Goal: Task Accomplishment & Management: Manage account settings

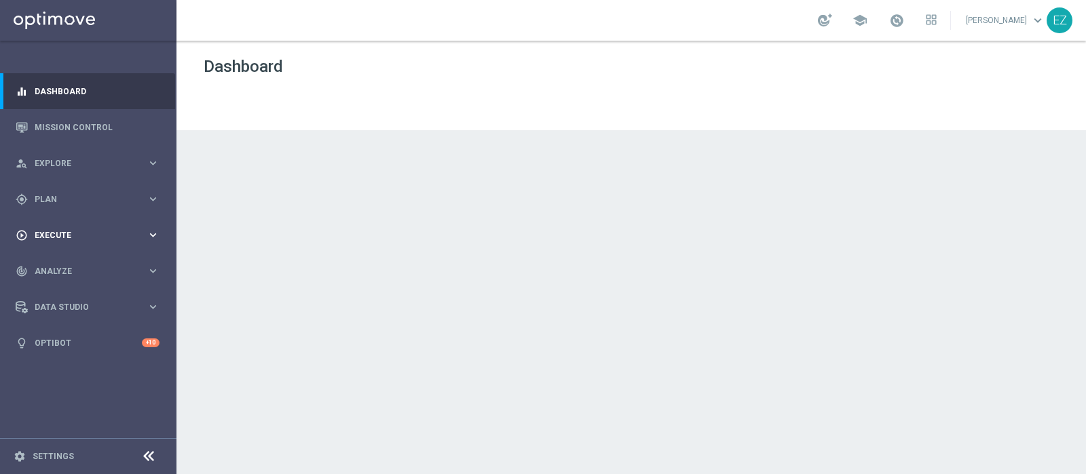
click at [49, 236] on span "Execute" at bounding box center [91, 235] width 112 height 8
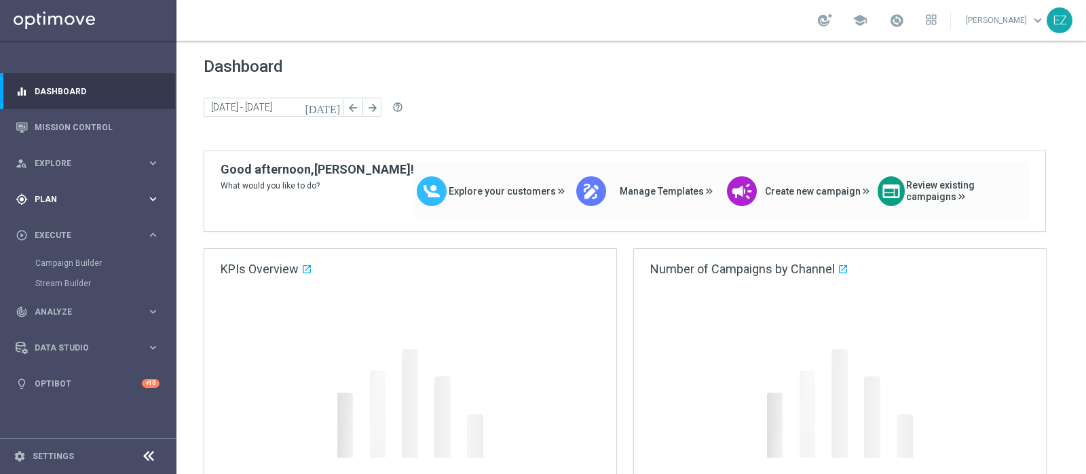
click at [38, 195] on span "Plan" at bounding box center [91, 199] width 112 height 8
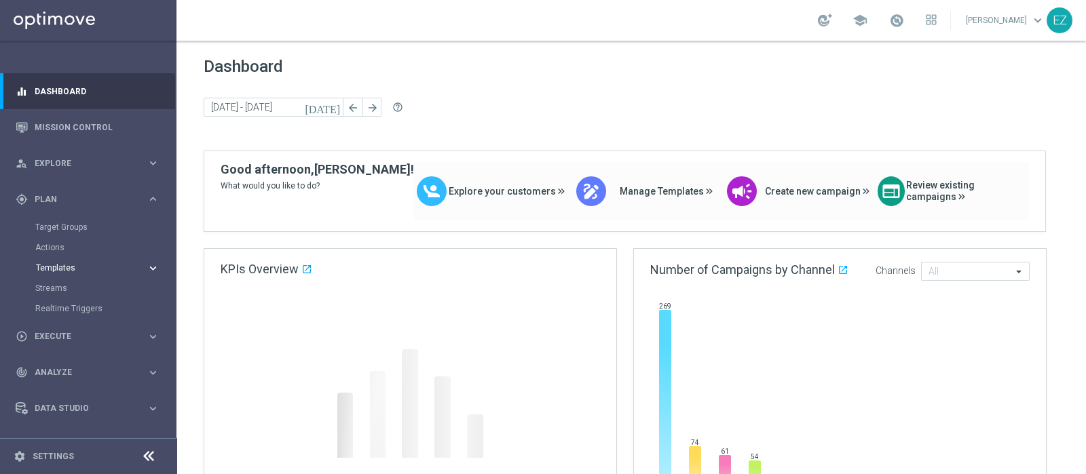
click at [48, 269] on span "Templates" at bounding box center [84, 268] width 97 height 8
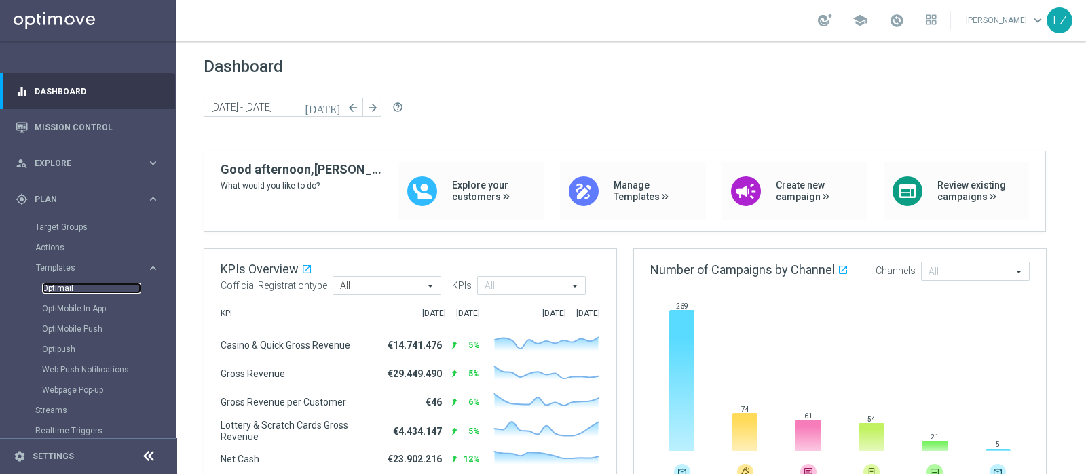
click at [51, 287] on link "Optimail" at bounding box center [91, 288] width 99 height 11
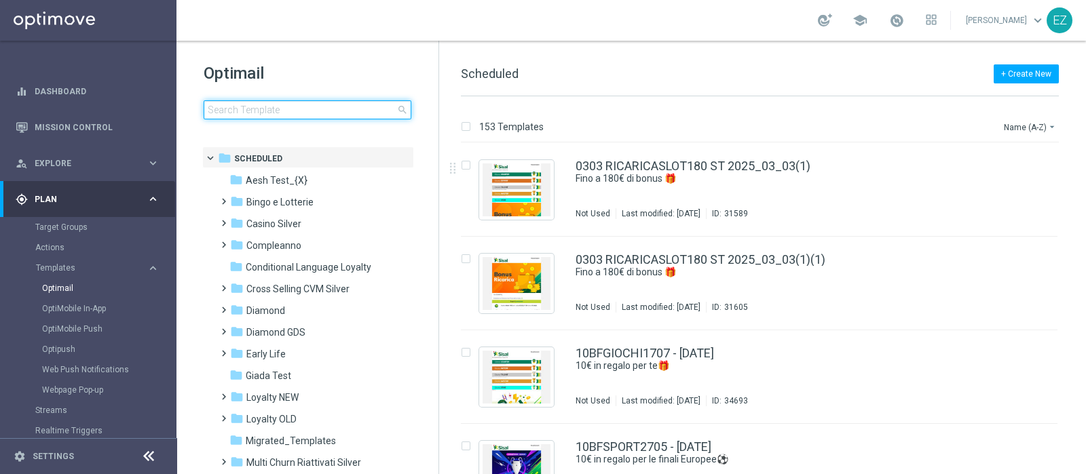
click at [278, 105] on input at bounding box center [308, 109] width 208 height 19
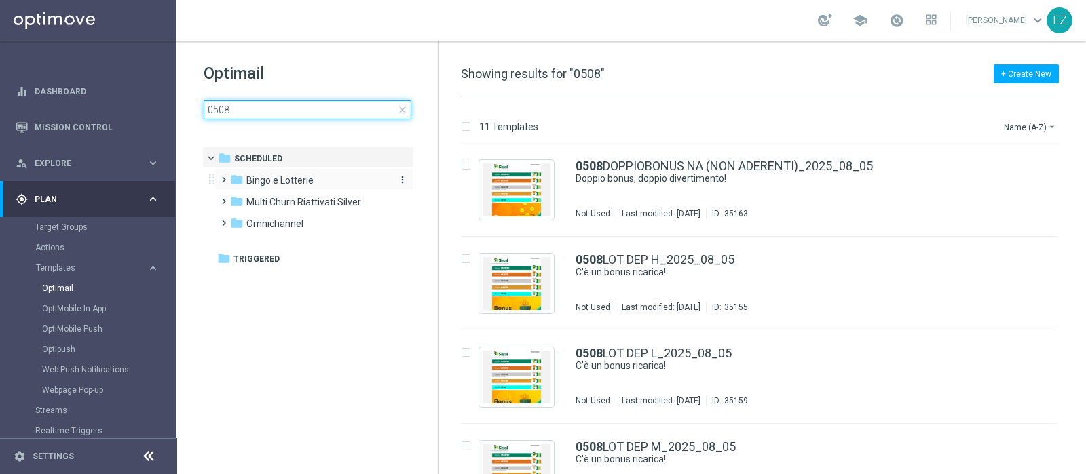
type input "0508"
click at [264, 182] on span "Bingo e Lotterie" at bounding box center [279, 180] width 67 height 12
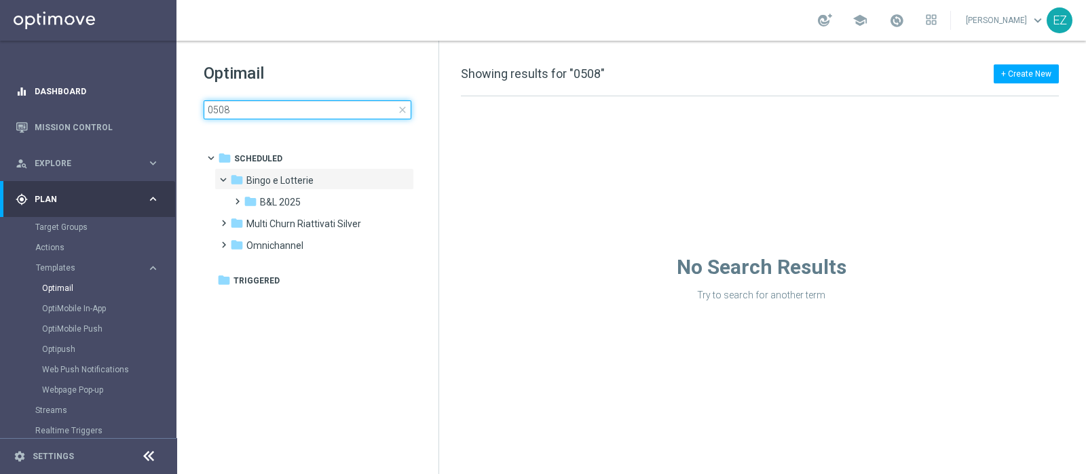
drag, startPoint x: 321, startPoint y: 109, endPoint x: 54, endPoint y: 102, distance: 266.8
click at [54, 102] on main "equalizer Dashboard Mission Control" at bounding box center [543, 237] width 1086 height 474
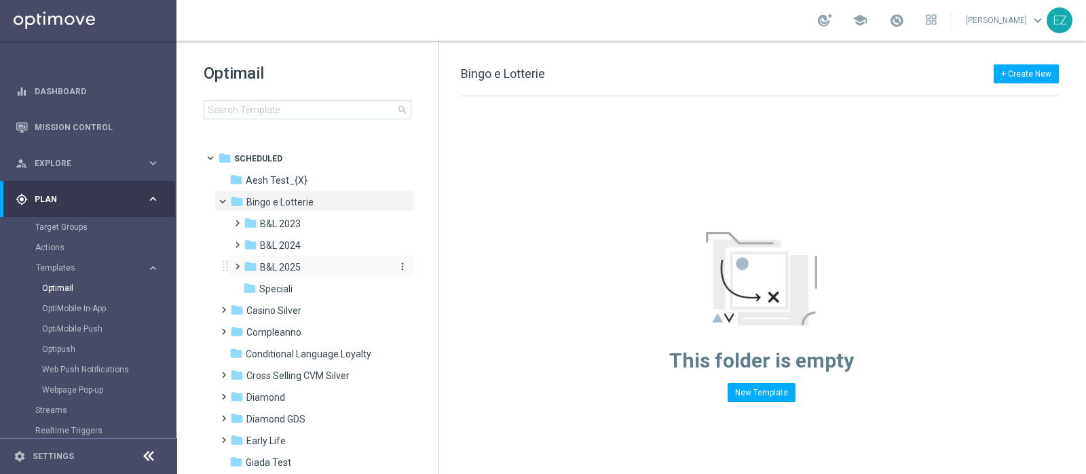
click at [291, 261] on span "B&L 2025" at bounding box center [280, 267] width 41 height 12
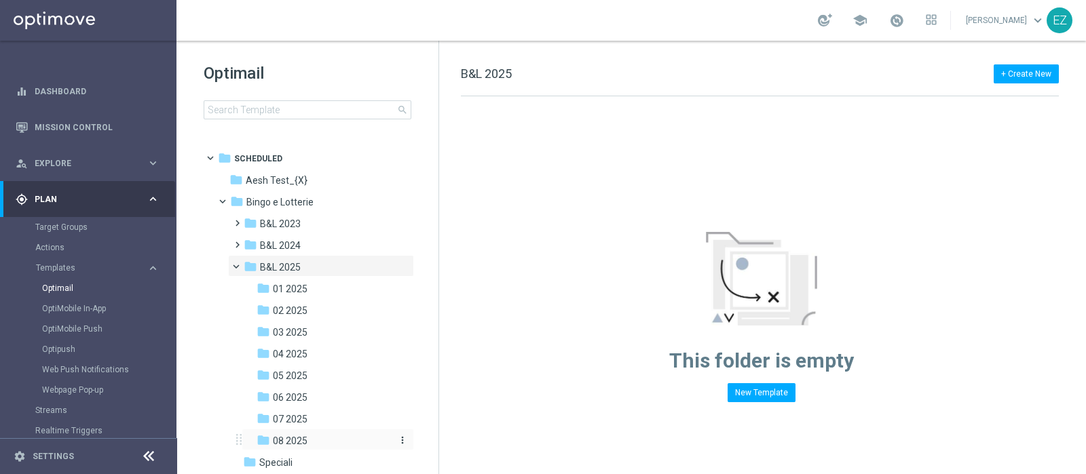
click at [290, 436] on span "08 2025" at bounding box center [290, 441] width 35 height 12
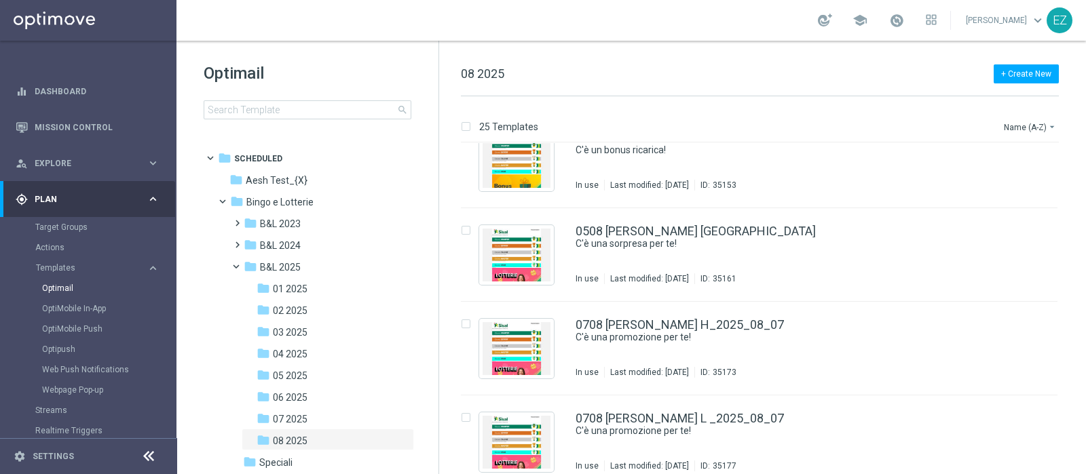
scroll to position [601, 0]
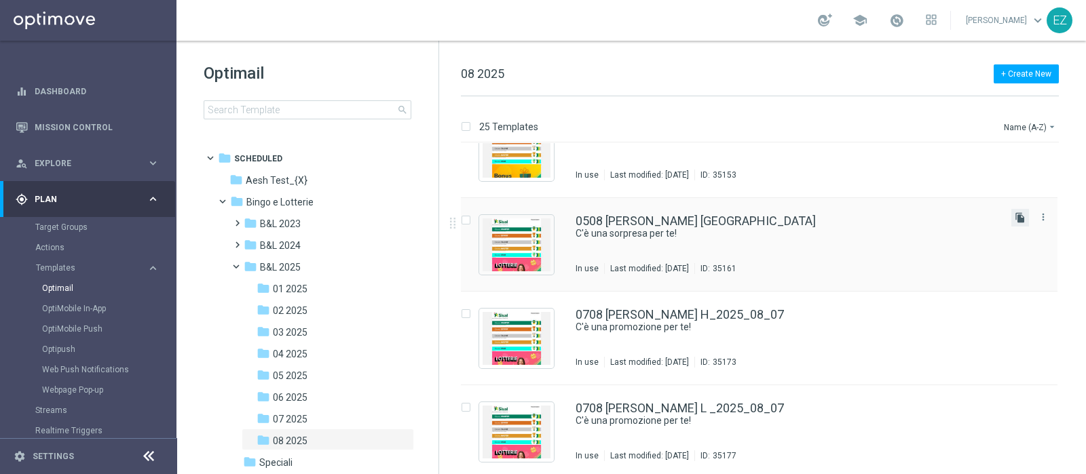
click at [1017, 220] on icon "file_copy" at bounding box center [1020, 217] width 11 height 11
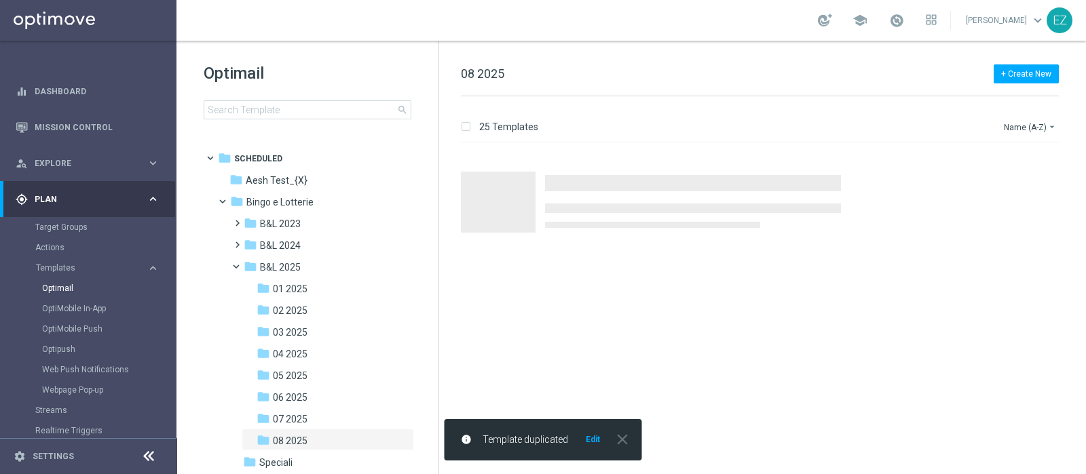
scroll to position [0, 0]
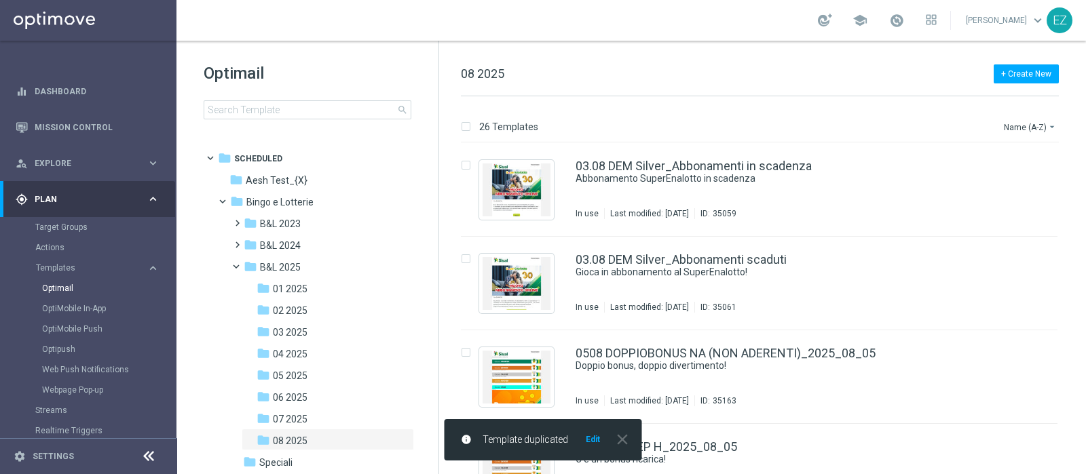
click at [590, 441] on button "Edit" at bounding box center [592, 439] width 17 height 11
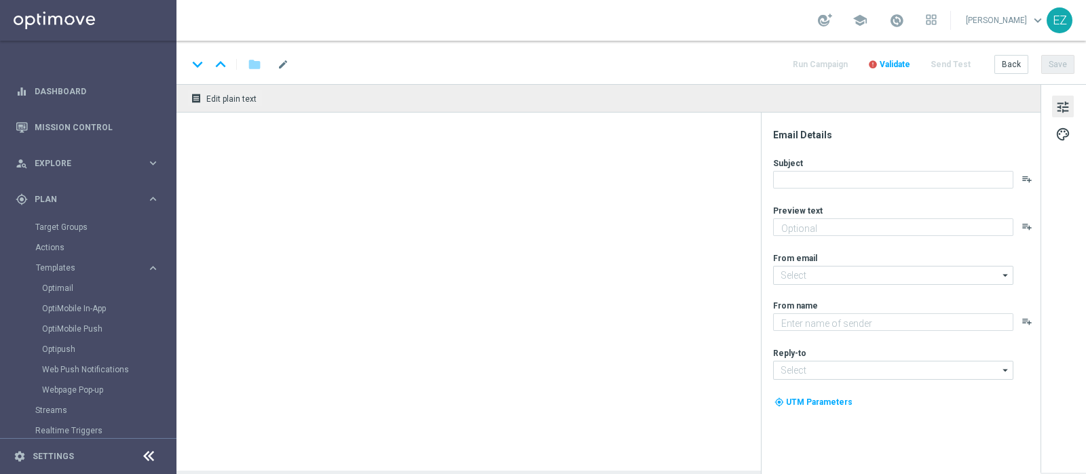
type input "0508 SUMMERLOT GA_2025_08_05(1)"
type textarea "Fino a 150€ di bonus"
type input "newsletter@comunicazioni.sisal.it"
type textarea "Sisal"
type input "info@sisal.it"
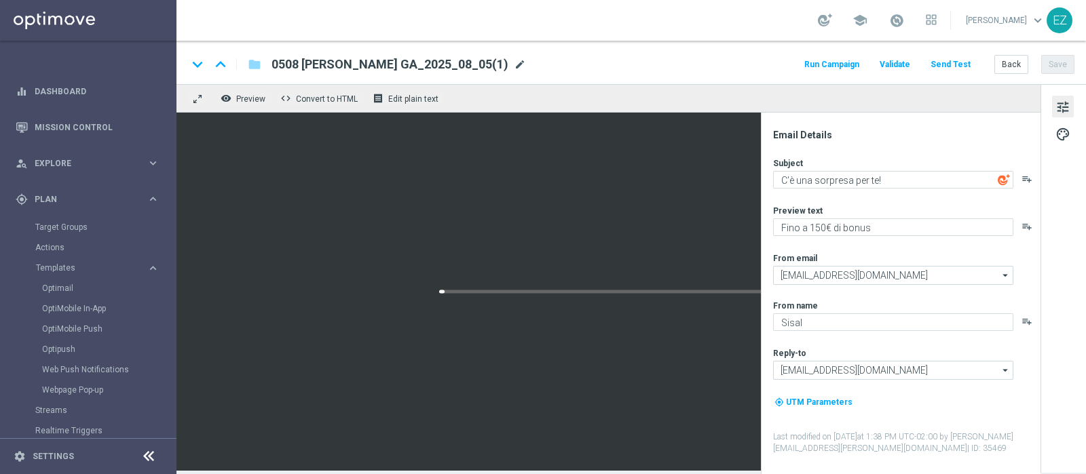
click at [514, 64] on span "mode_edit" at bounding box center [520, 64] width 12 height 12
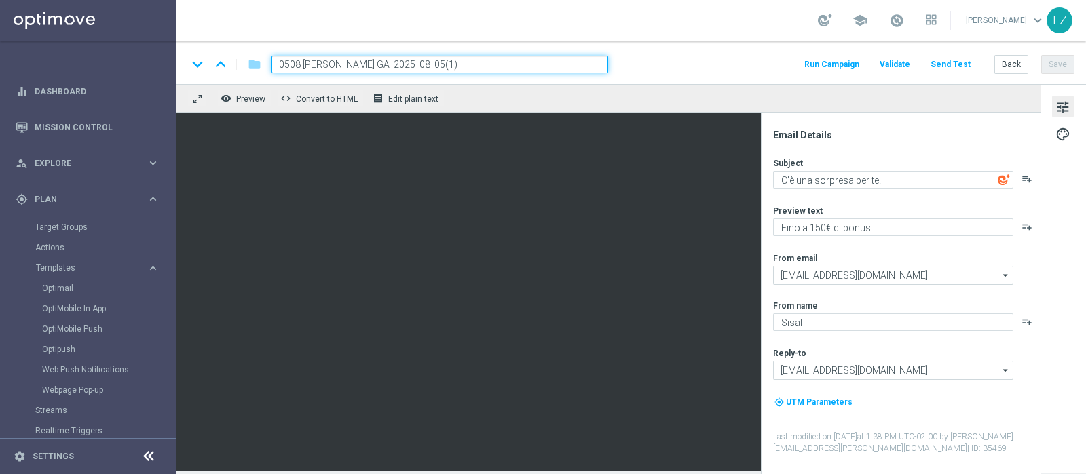
drag, startPoint x: 375, startPoint y: 61, endPoint x: 225, endPoint y: 63, distance: 150.0
click at [225, 63] on div "keyboard_arrow_down keyboard_arrow_up folder 0508 SUMMERLOT GA_2025_08_05(1)" at bounding box center [397, 65] width 421 height 18
paste input "332949"
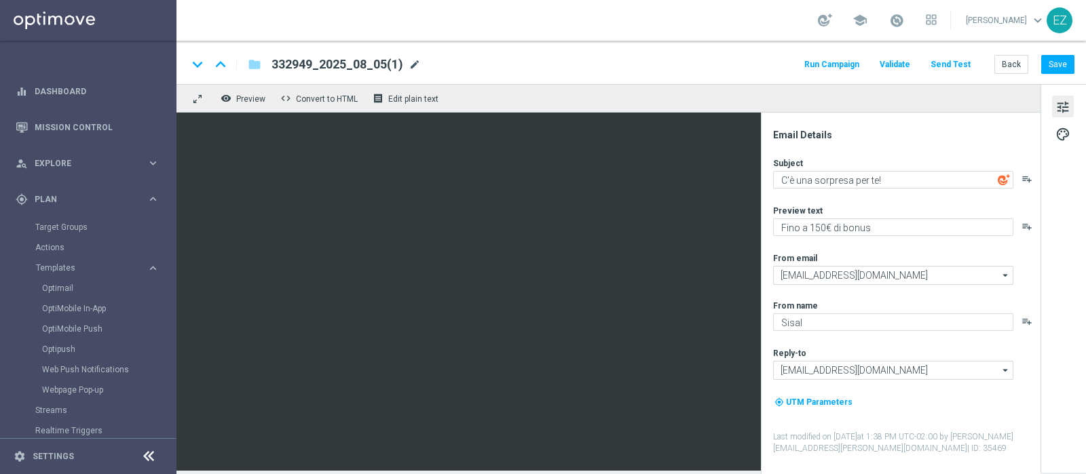
click at [411, 66] on span "mode_edit" at bounding box center [415, 64] width 12 height 12
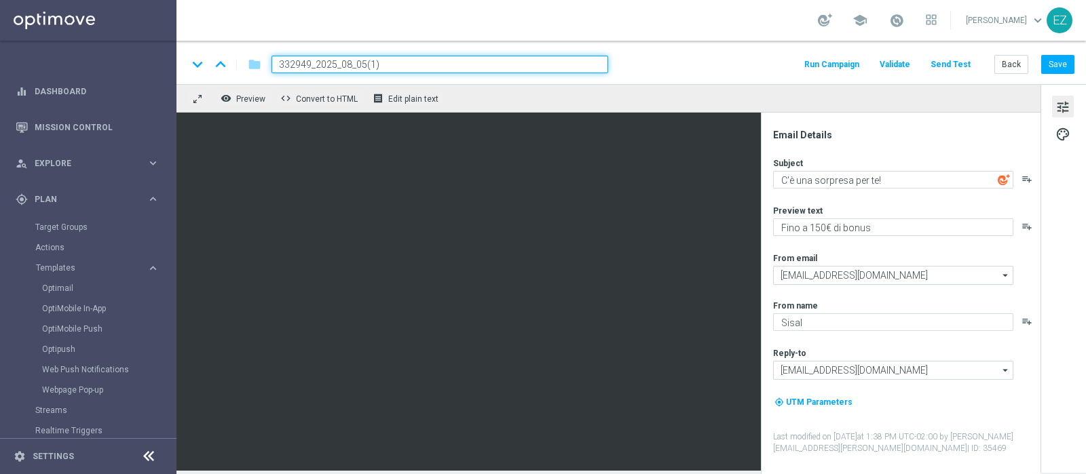
click at [289, 62] on input "332949_2025_08_05(1)" at bounding box center [439, 65] width 337 height 18
click at [295, 62] on input "332949_2025_08_05(1)" at bounding box center [439, 65] width 337 height 18
drag, startPoint x: 312, startPoint y: 62, endPoint x: 208, endPoint y: 71, distance: 104.8
click at [208, 71] on div "keyboard_arrow_down keyboard_arrow_up folder 332949_2025_08_05(1)" at bounding box center [397, 65] width 421 height 18
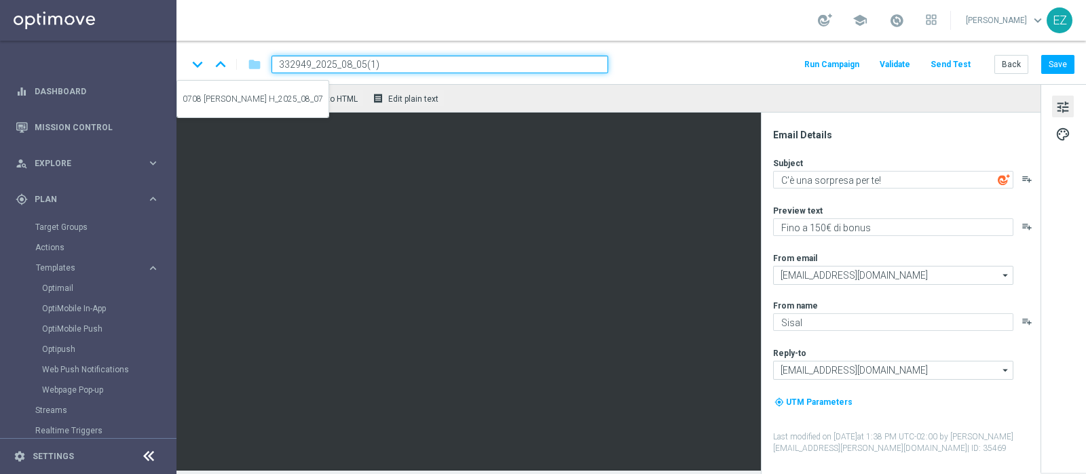
paste input "1908 LOTAGOSTO G"
click at [434, 64] on input "1908 LOTAGOSTO G_2025_08_05(1)" at bounding box center [439, 65] width 337 height 18
type input "1908 LOTAGOSTO G_2025_08_19"
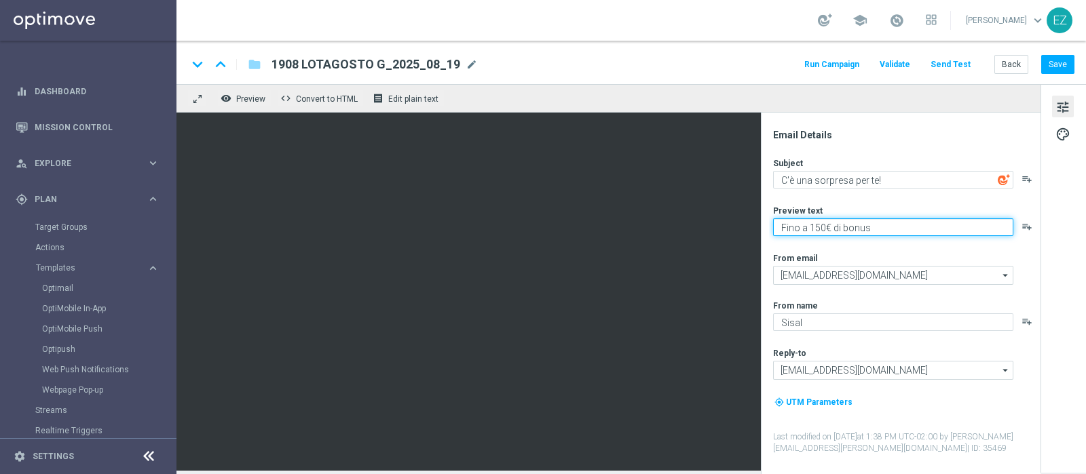
click at [822, 225] on textarea "Fino a 150€ di bonus" at bounding box center [893, 228] width 240 height 18
type textarea "Fino a 100€ di bonus"
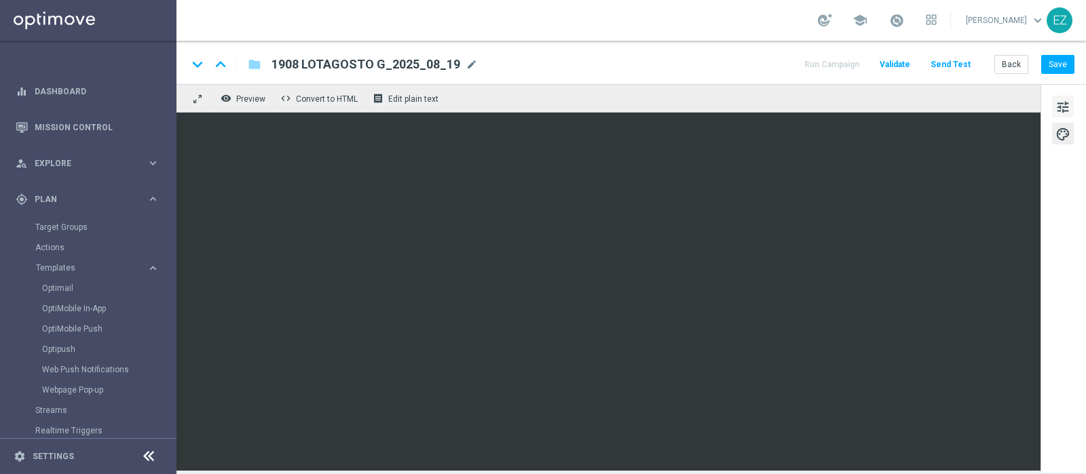
click at [1055, 109] on span "tune" at bounding box center [1062, 107] width 15 height 18
click at [1054, 61] on button "Save" at bounding box center [1057, 64] width 33 height 19
click at [1063, 61] on button "Save" at bounding box center [1057, 64] width 33 height 19
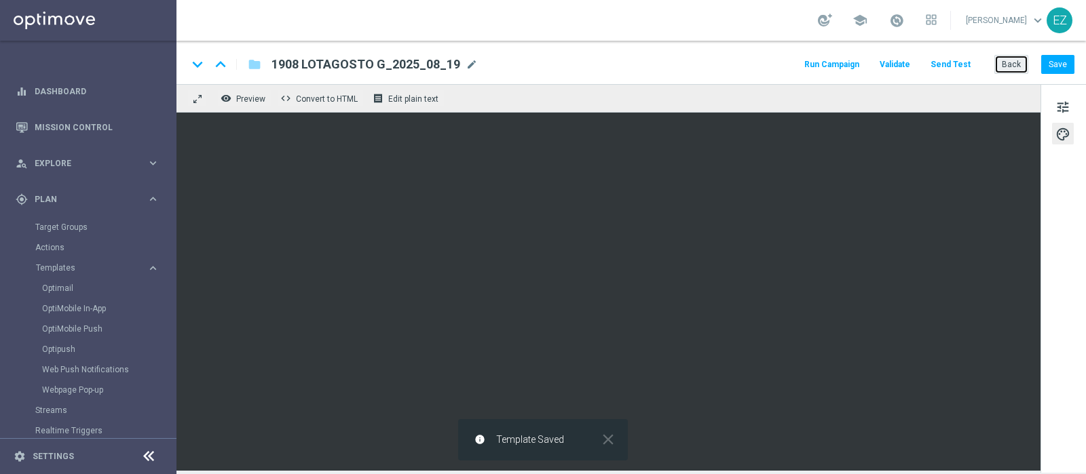
click at [1006, 66] on button "Back" at bounding box center [1011, 64] width 34 height 19
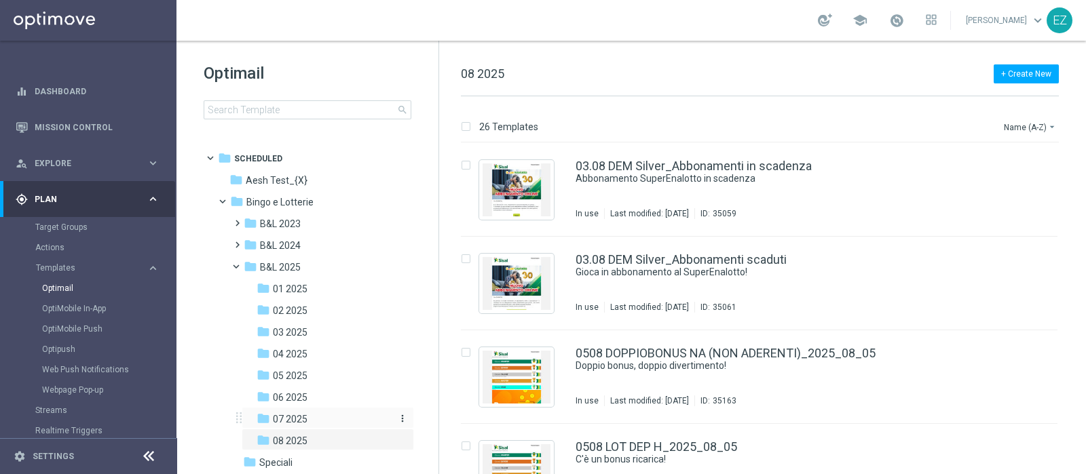
click at [316, 419] on div "folder 07 2025" at bounding box center [324, 420] width 134 height 16
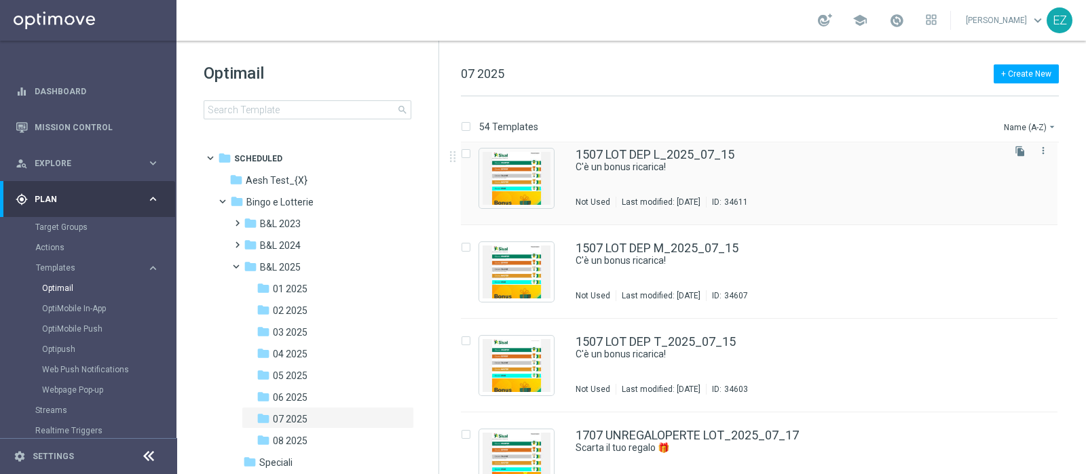
scroll to position [2261, 0]
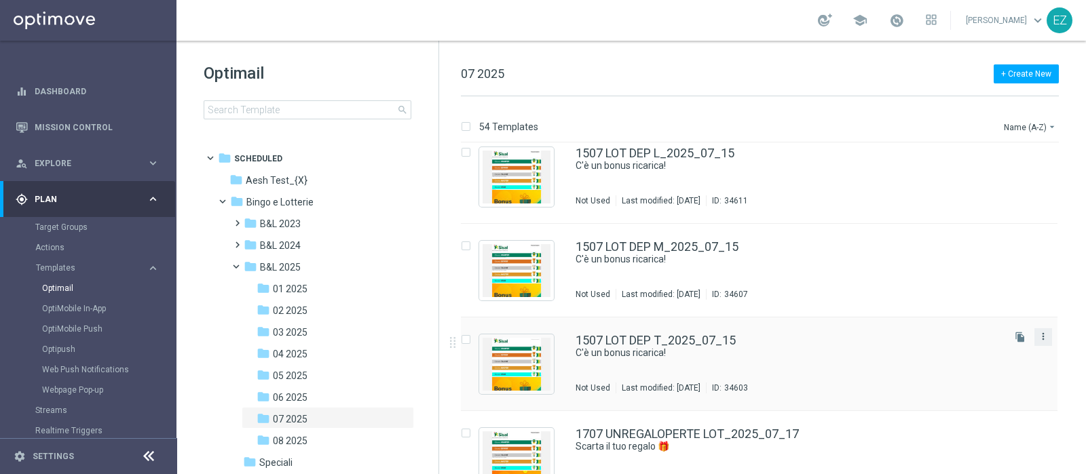
click at [1038, 334] on icon "more_vert" at bounding box center [1043, 336] width 11 height 11
click at [985, 365] on div "Copy To" at bounding box center [987, 370] width 82 height 10
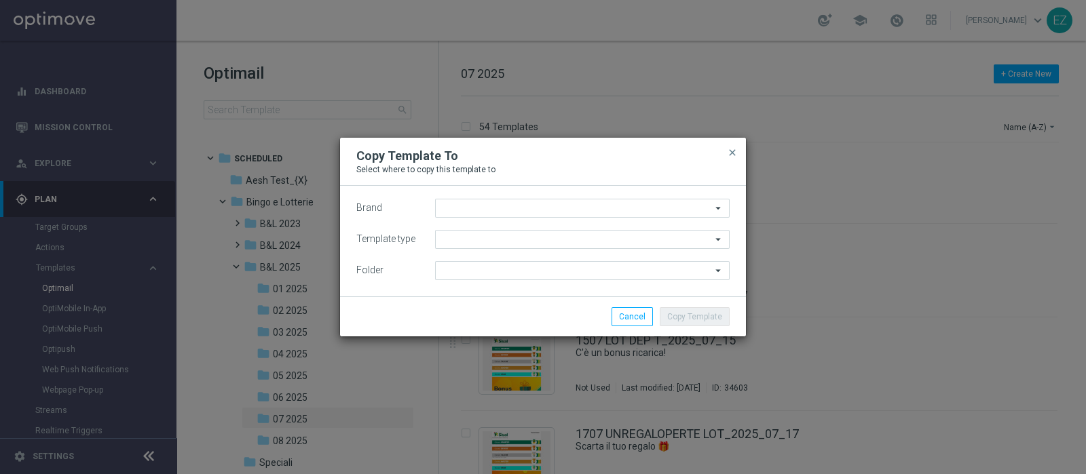
type input "Sisal Marketing"
type input "Scheduled"
type input "07 2025"
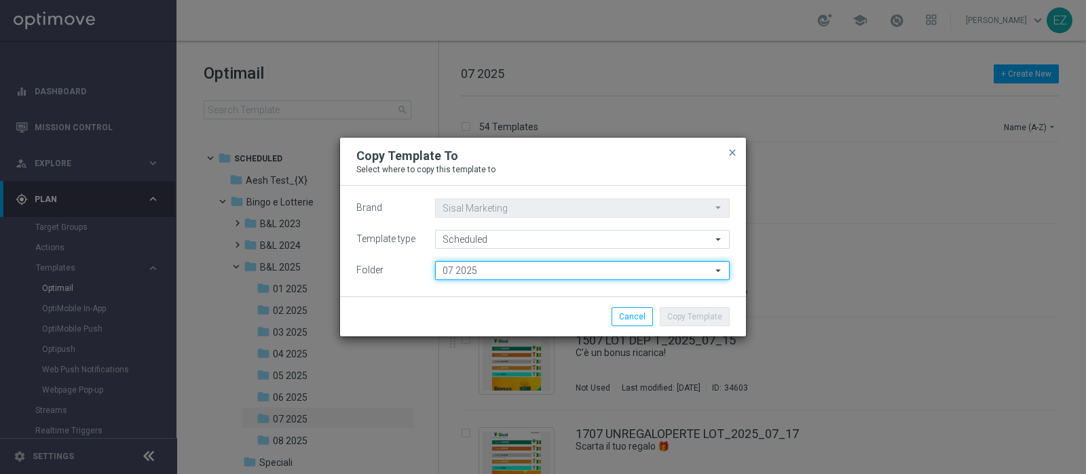
click at [604, 265] on input "07 2025" at bounding box center [582, 270] width 295 height 19
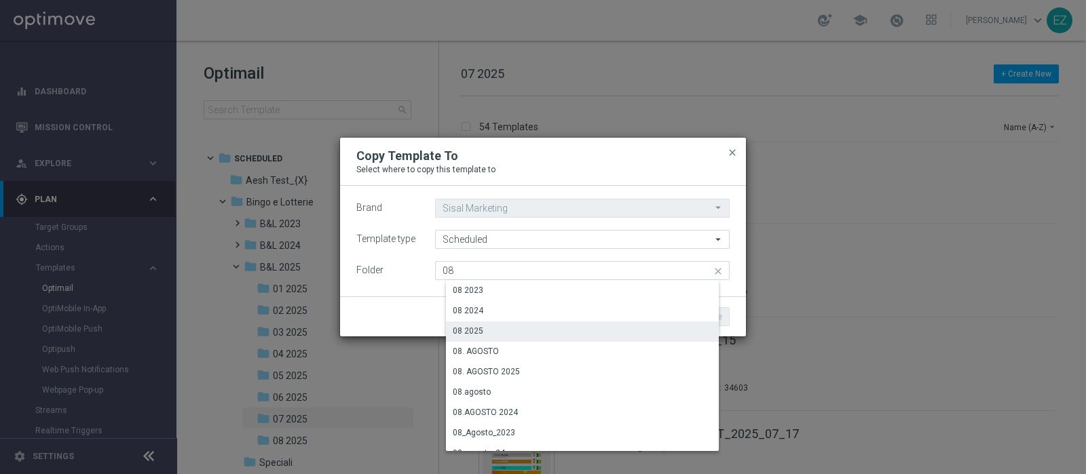
click at [493, 326] on div "08 2025" at bounding box center [587, 331] width 283 height 19
type input "08 2025"
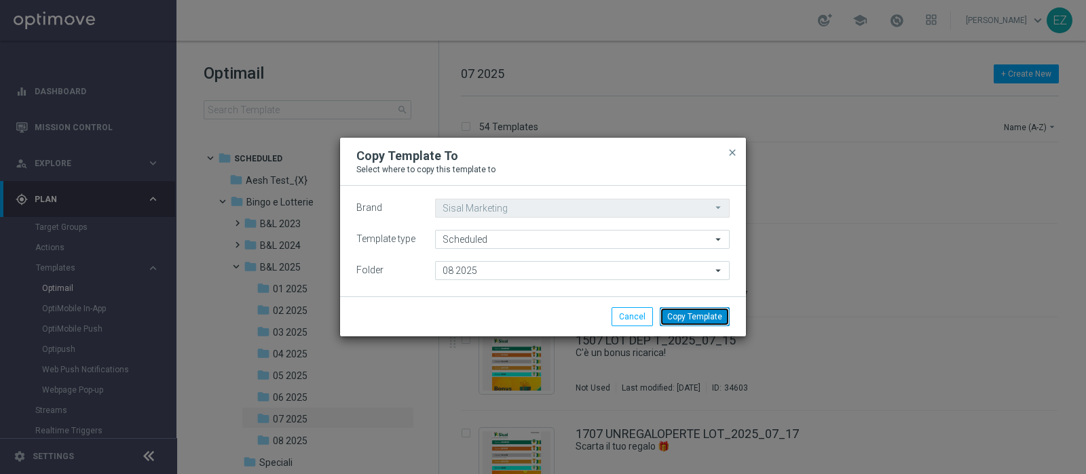
click at [696, 320] on button "Copy Template" at bounding box center [695, 316] width 70 height 19
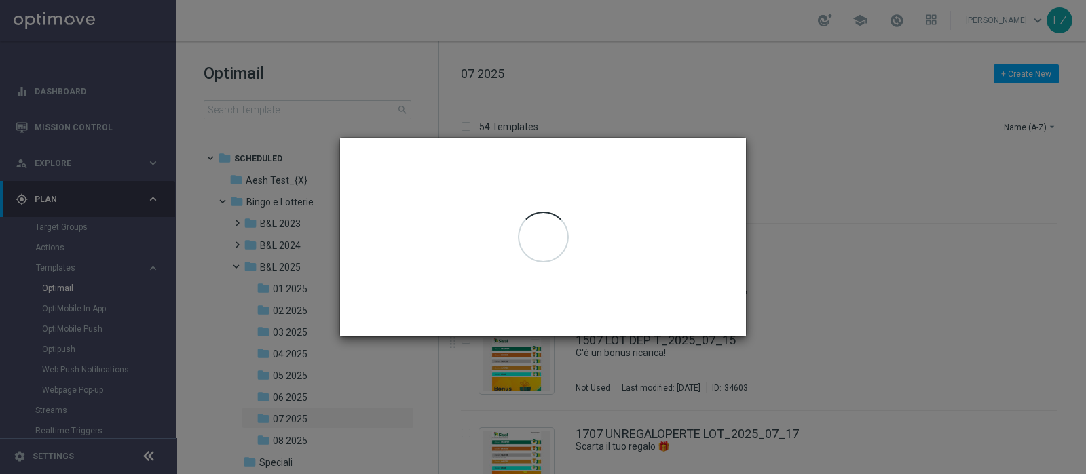
scroll to position [0, 0]
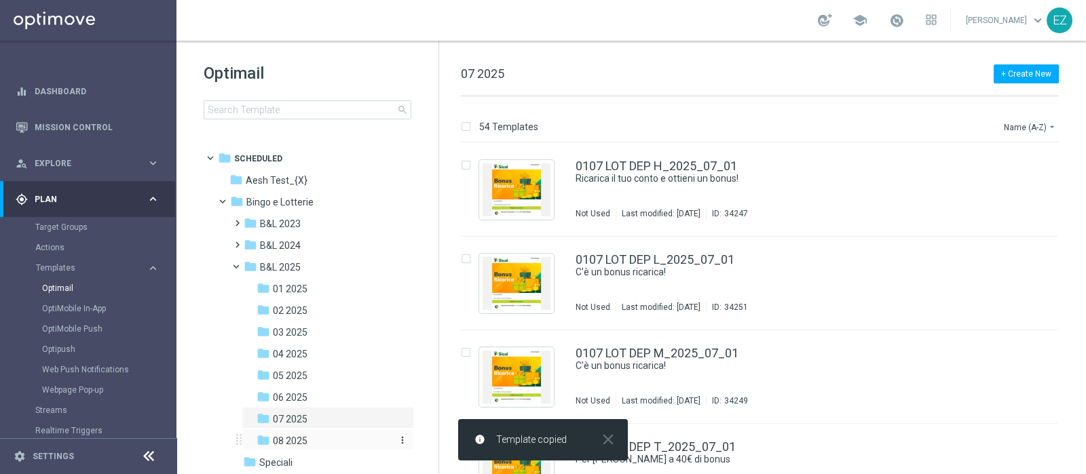
click at [312, 443] on div "folder 08 2025" at bounding box center [324, 442] width 134 height 16
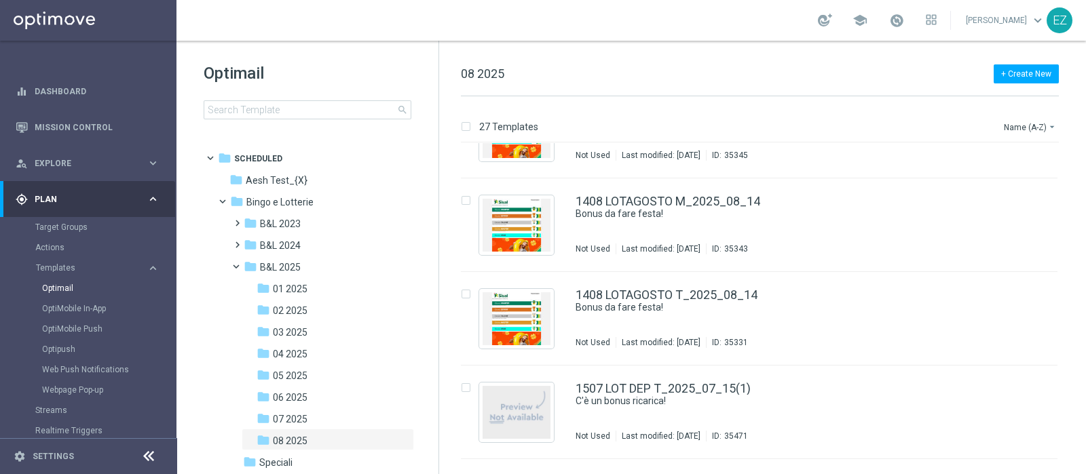
scroll to position [2197, 0]
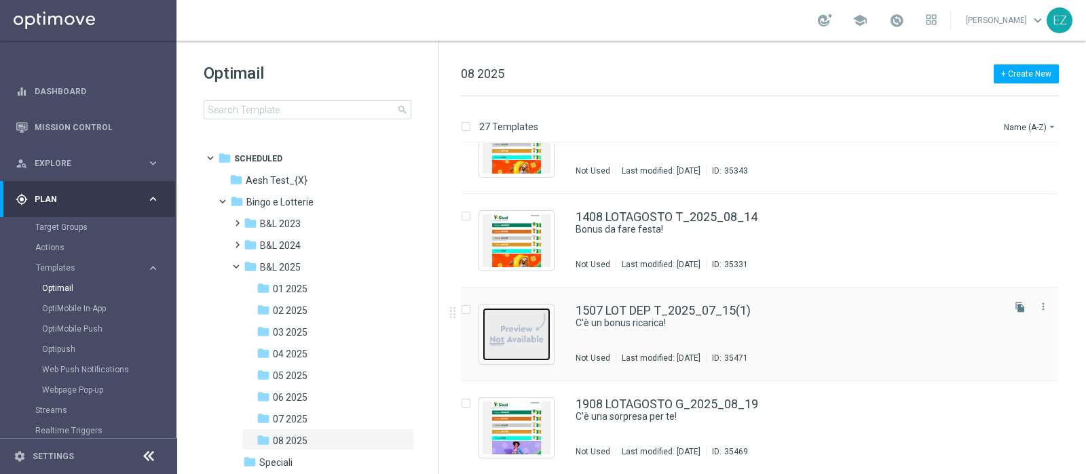
click at [536, 334] on img "Press SPACE to select this row." at bounding box center [517, 334] width 68 height 53
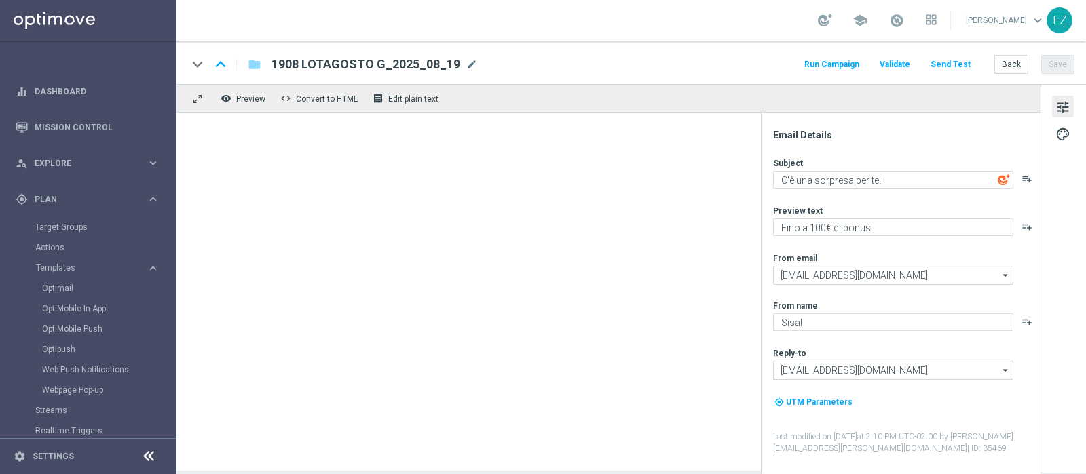
type input "1507 LOT DEP T_2025_07_15(1)"
type textarea "C'è un bonus ricarica!"
type textarea "Per te fino a 20.000 Sisal point"
click at [466, 61] on div "keyboard_arrow_down keyboard_arrow_up folder 1507 LOT DEP T_2025_07_15(1) 1507 …" at bounding box center [630, 65] width 887 height 18
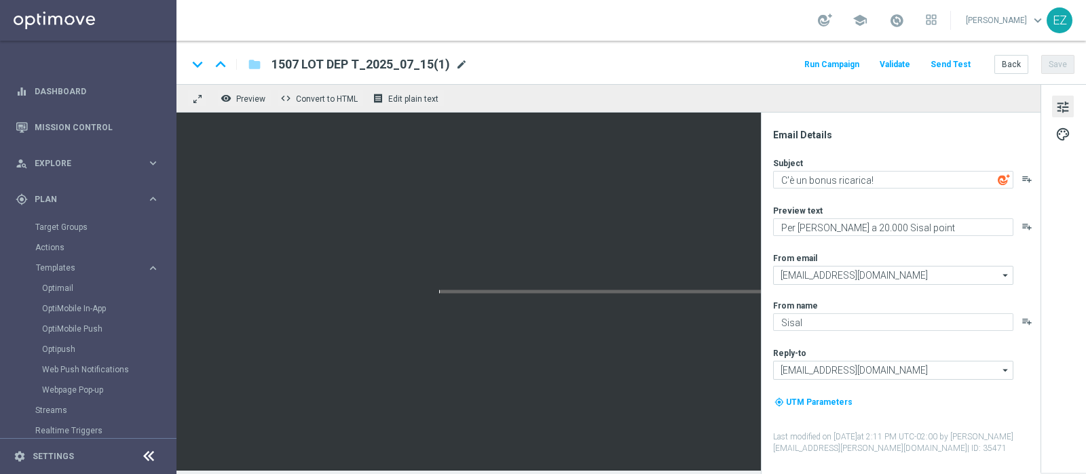
click at [464, 62] on span "mode_edit" at bounding box center [461, 64] width 12 height 12
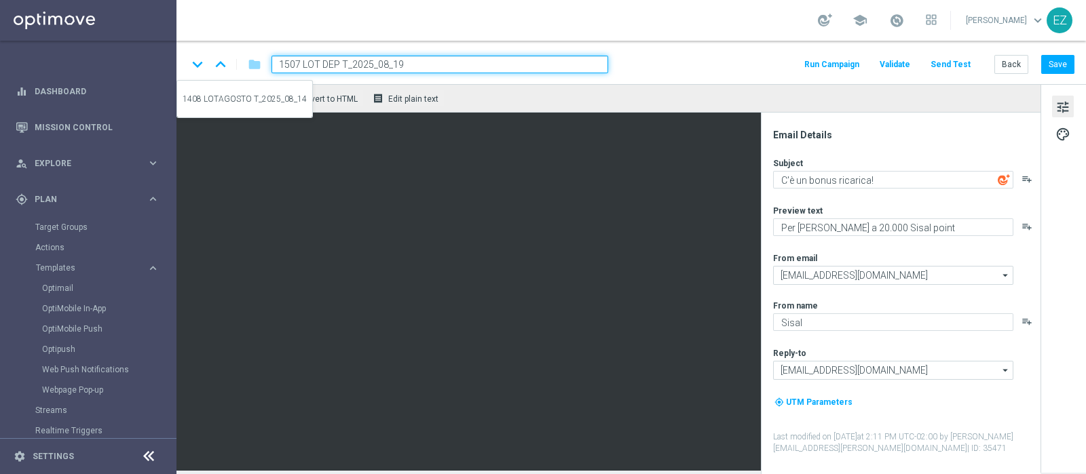
drag, startPoint x: 343, startPoint y: 66, endPoint x: 232, endPoint y: 66, distance: 111.3
click at [232, 66] on div "keyboard_arrow_down keyboard_arrow_up folder 1507 LOT DEP T_2025_08_19" at bounding box center [397, 65] width 421 height 18
paste input "908"
type input "1908 LOT DEP T_2025_08_19"
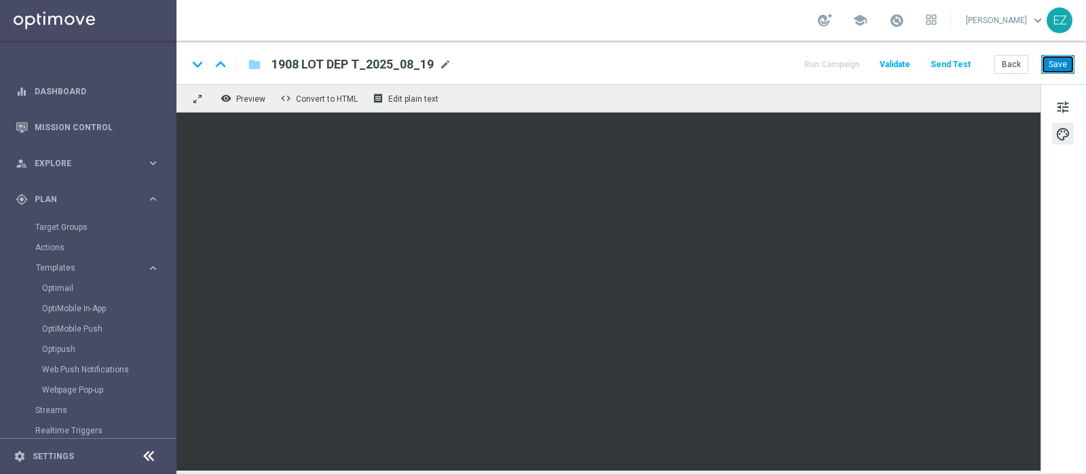
click at [1045, 70] on button "Save" at bounding box center [1057, 64] width 33 height 19
click at [1015, 64] on button "Back" at bounding box center [1011, 64] width 34 height 19
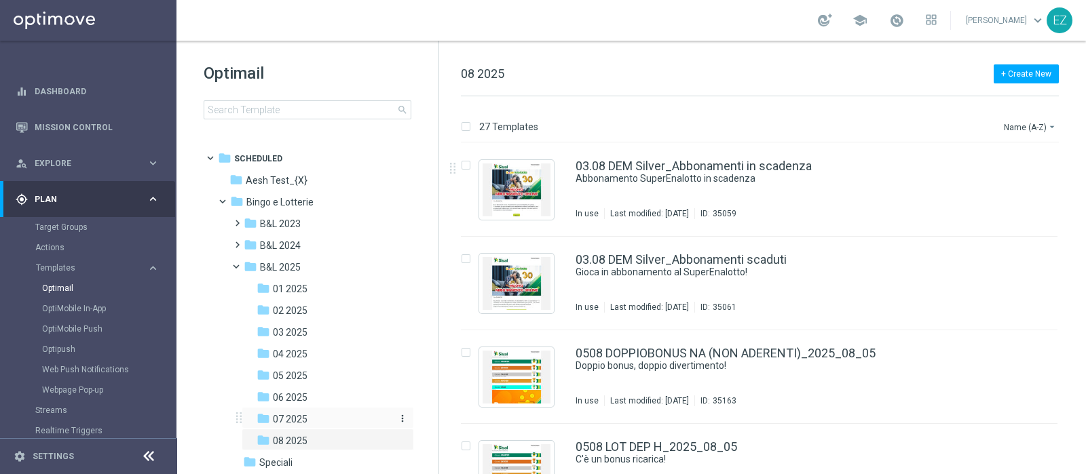
click at [292, 419] on span "07 2025" at bounding box center [290, 419] width 35 height 12
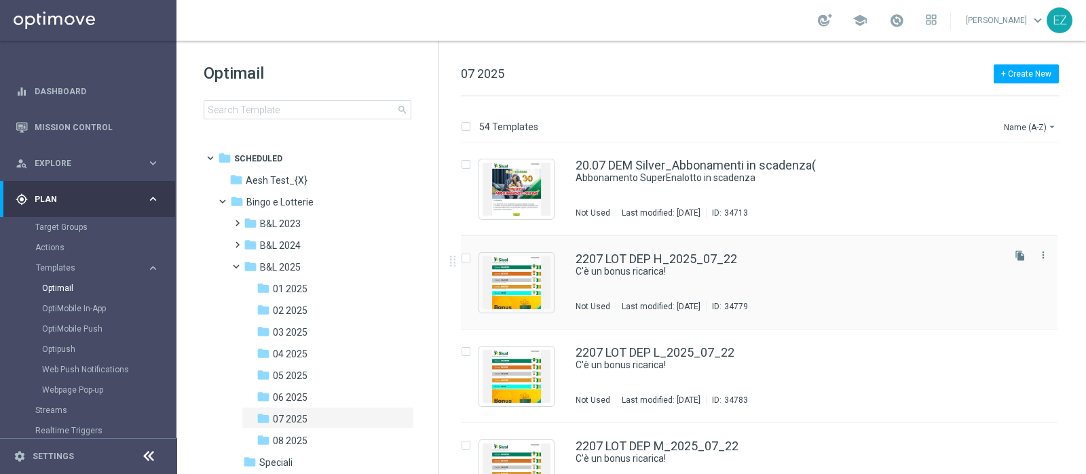
scroll to position [2999, 0]
click at [1040, 252] on icon "more_vert" at bounding box center [1043, 253] width 11 height 11
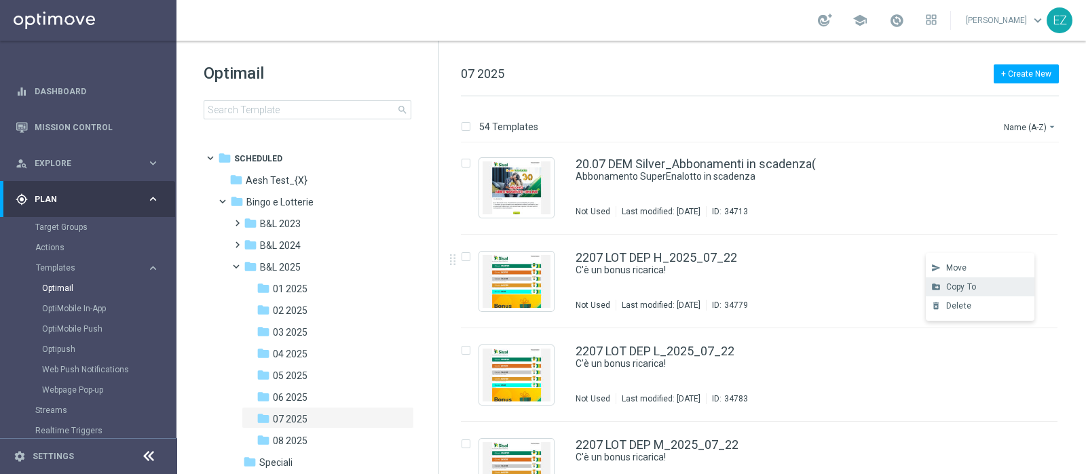
click at [977, 281] on div "drive_file_move Copy To" at bounding box center [980, 287] width 109 height 19
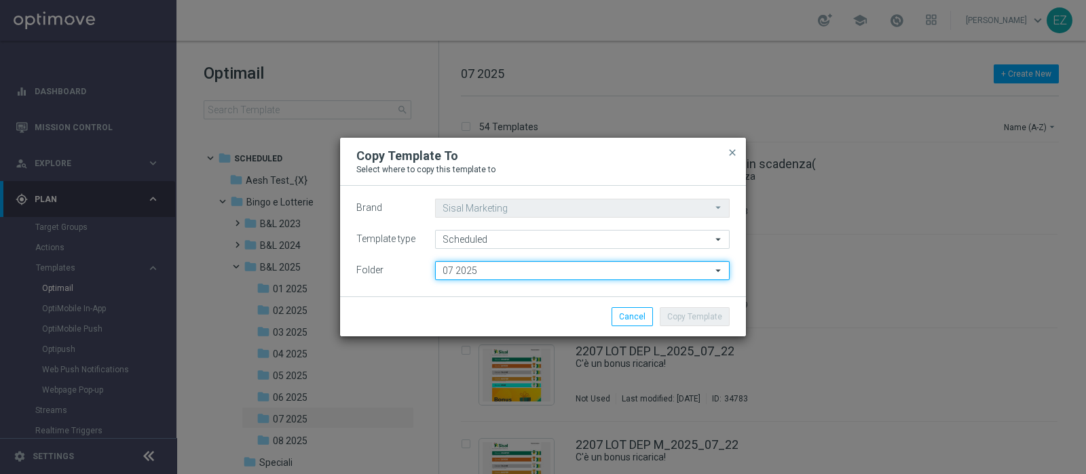
click at [504, 266] on input "07 2025" at bounding box center [582, 270] width 295 height 19
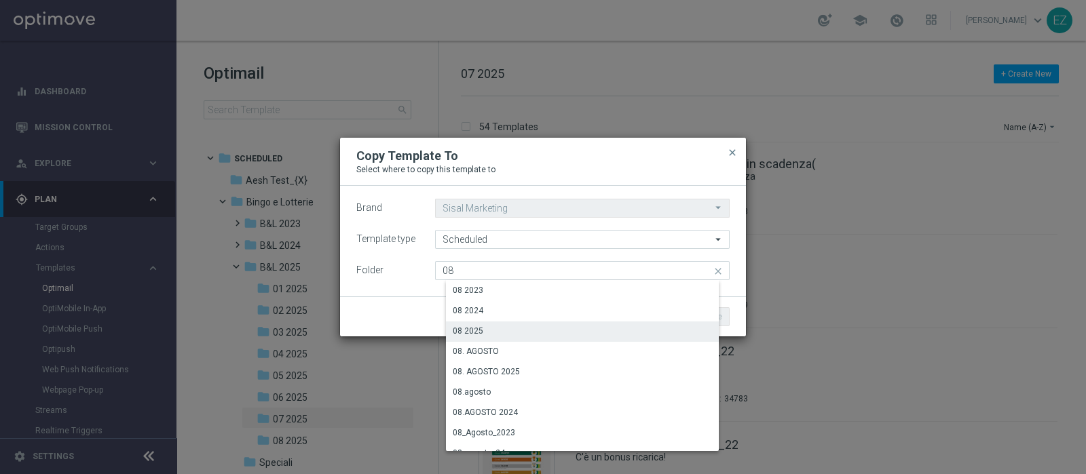
click at [489, 335] on div "08 2025" at bounding box center [587, 331] width 283 height 19
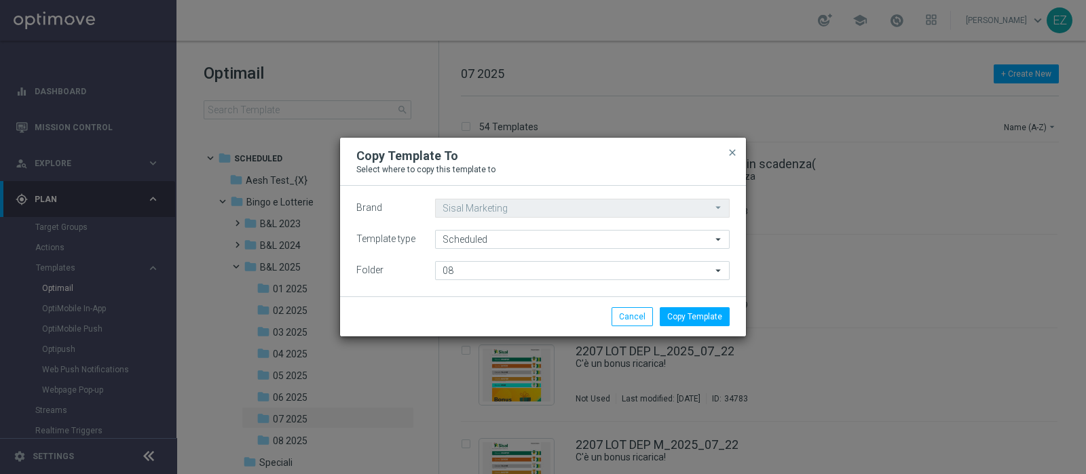
type input "08 2025"
click at [702, 312] on button "Copy Template" at bounding box center [695, 316] width 70 height 19
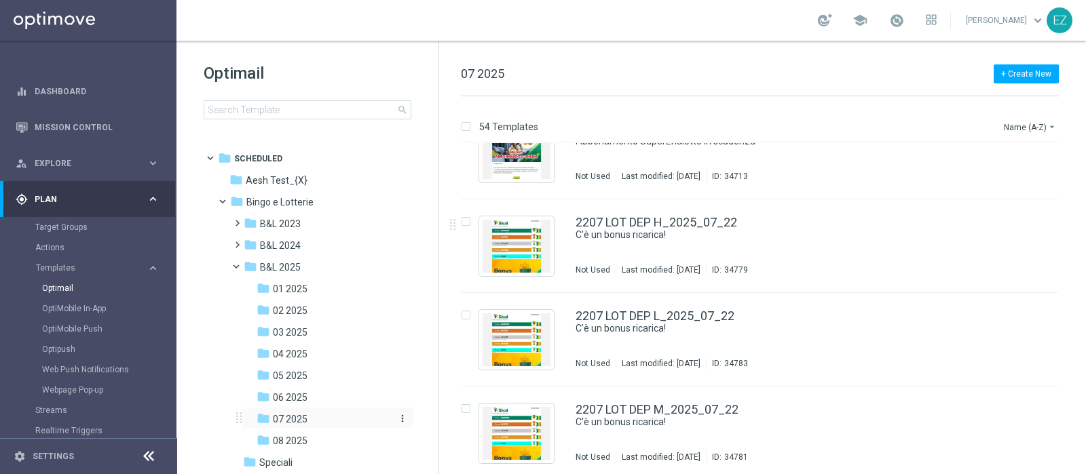
scroll to position [3034, 0]
click at [284, 436] on span "08 2025" at bounding box center [290, 441] width 35 height 12
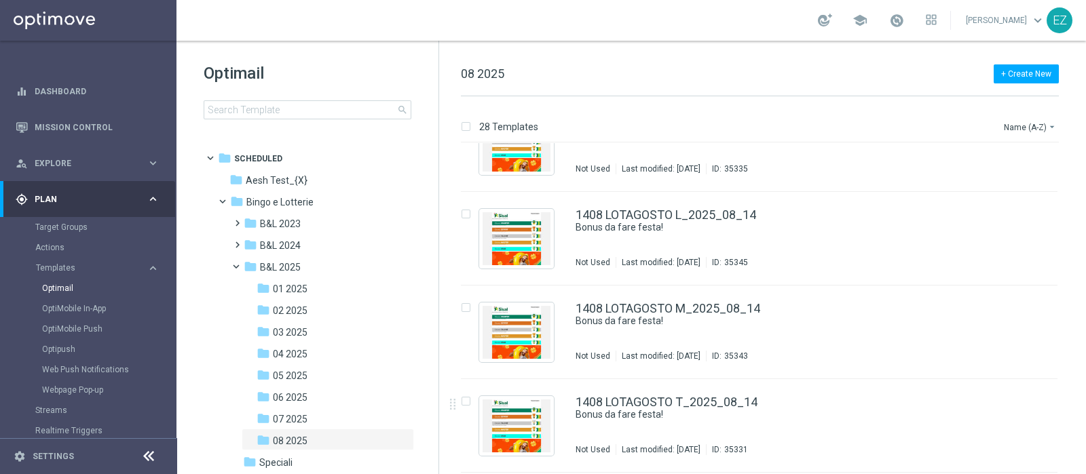
scroll to position [2291, 0]
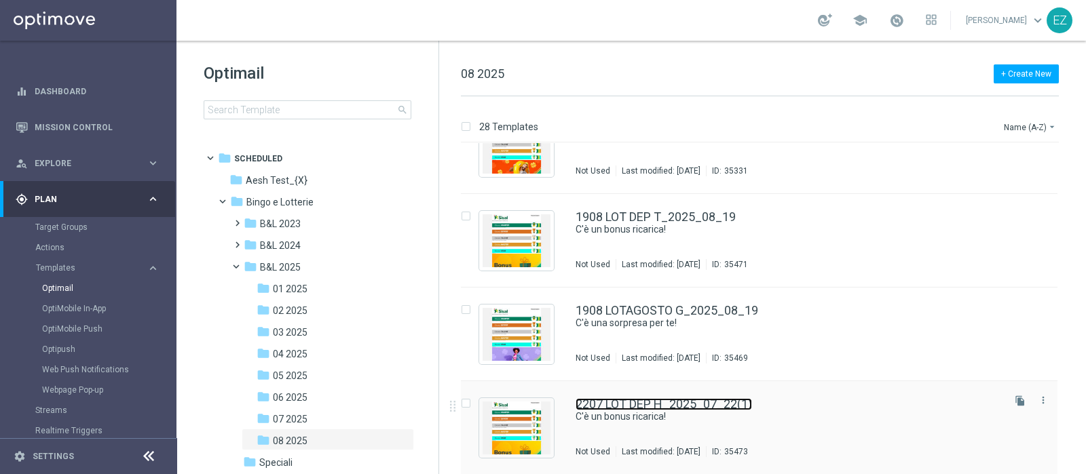
click at [702, 402] on link "2207 LOT DEP H_2025_07_22(1)" at bounding box center [664, 404] width 176 height 12
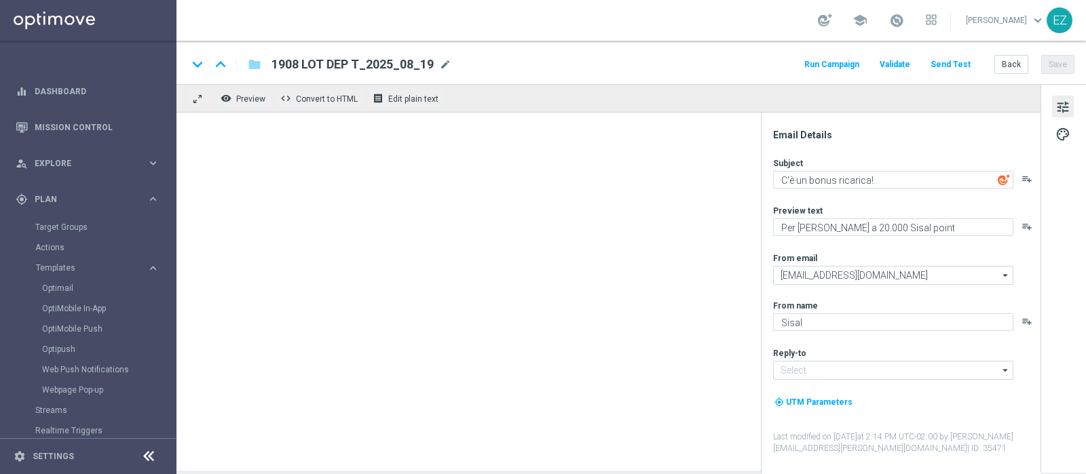
type input "info@sisal.it"
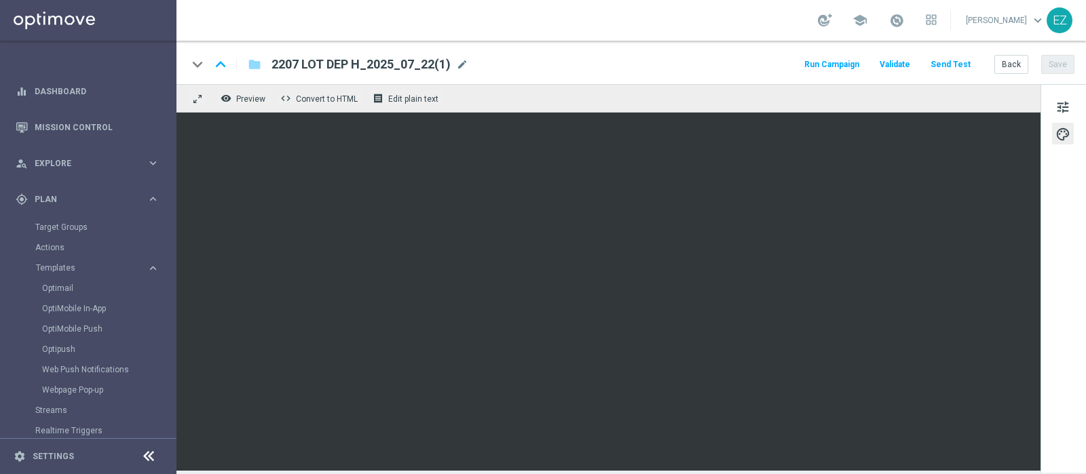
click at [455, 56] on div "2207 LOT DEP H_2025_07_22(1) mode_edit" at bounding box center [369, 65] width 197 height 18
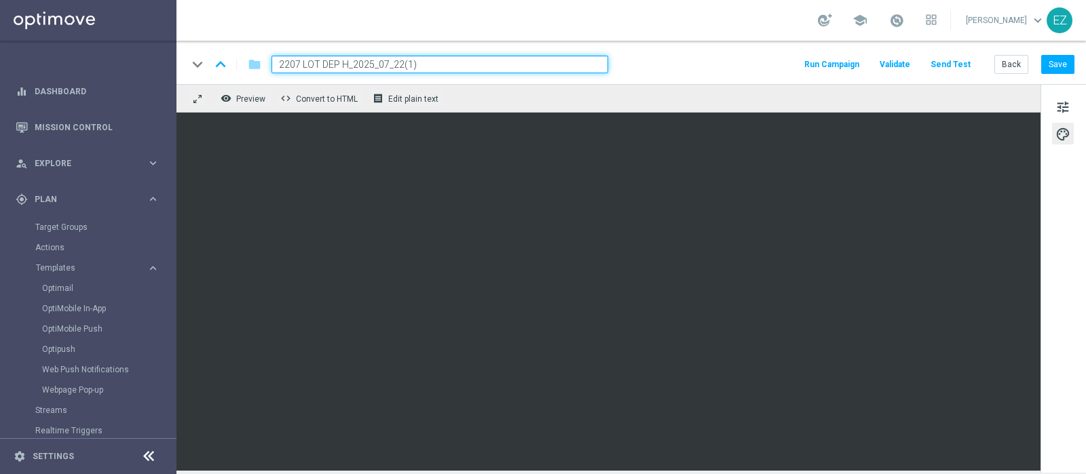
drag, startPoint x: 348, startPoint y: 62, endPoint x: 188, endPoint y: 56, distance: 160.3
click at [188, 56] on div "keyboard_arrow_down keyboard_arrow_up folder 2207 LOT DEP H_2025_07_22(1)" at bounding box center [397, 65] width 421 height 18
paste input "1908"
click at [475, 69] on input "1908 LOT DEP H_2025_07_22(1)" at bounding box center [439, 65] width 337 height 18
type input "1908 LOT DEP H_2025_08_19"
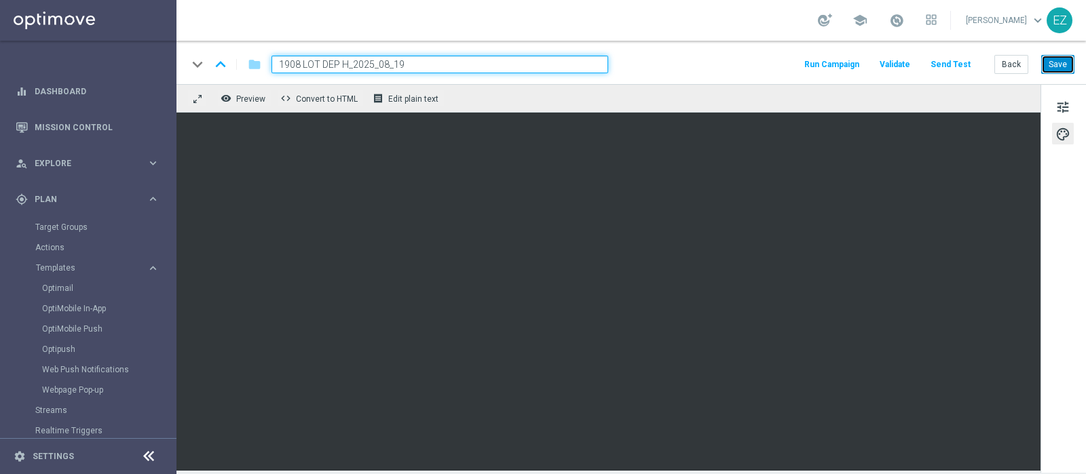
click at [1065, 60] on button "Save" at bounding box center [1057, 64] width 33 height 19
click at [1069, 107] on span "tune" at bounding box center [1062, 107] width 15 height 18
click at [1065, 66] on button "Save" at bounding box center [1057, 64] width 33 height 19
click at [1004, 66] on button "Back" at bounding box center [1011, 64] width 34 height 19
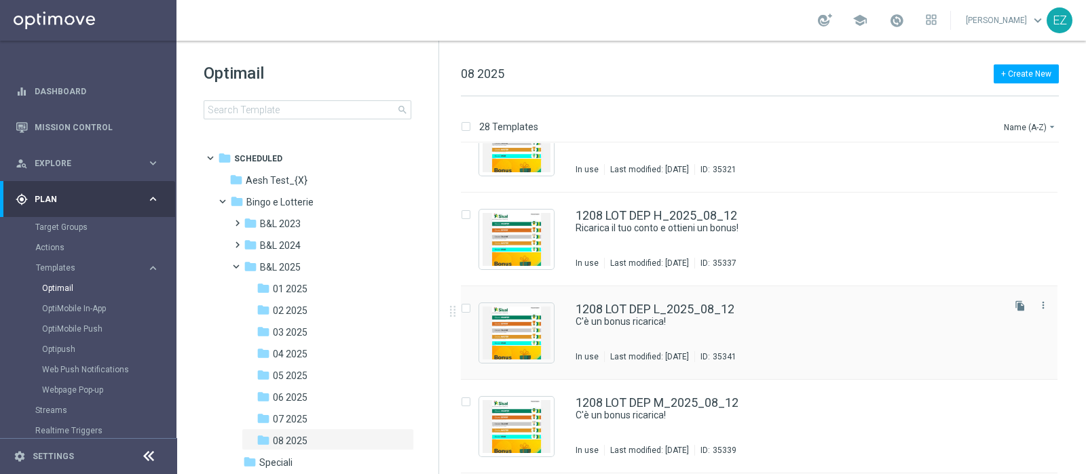
scroll to position [1393, 0]
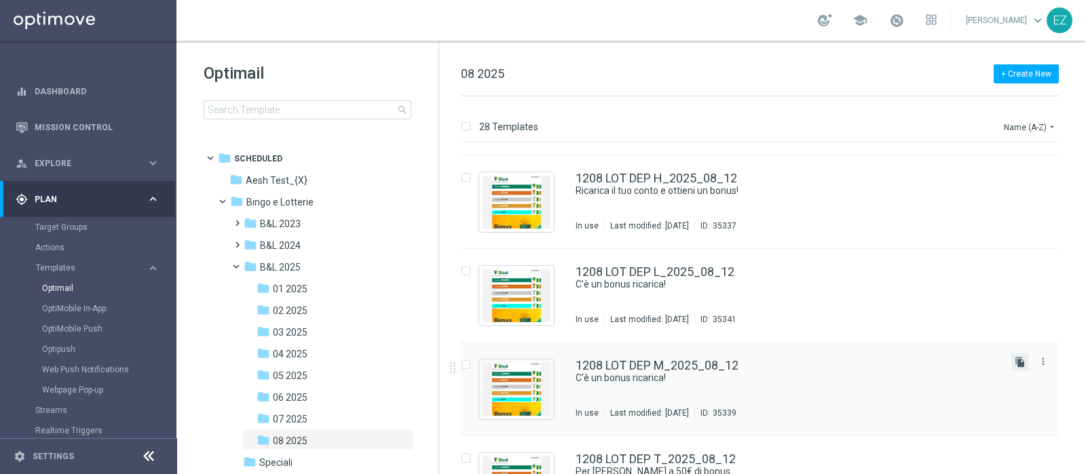
click at [1019, 361] on icon "file_copy" at bounding box center [1020, 362] width 11 height 11
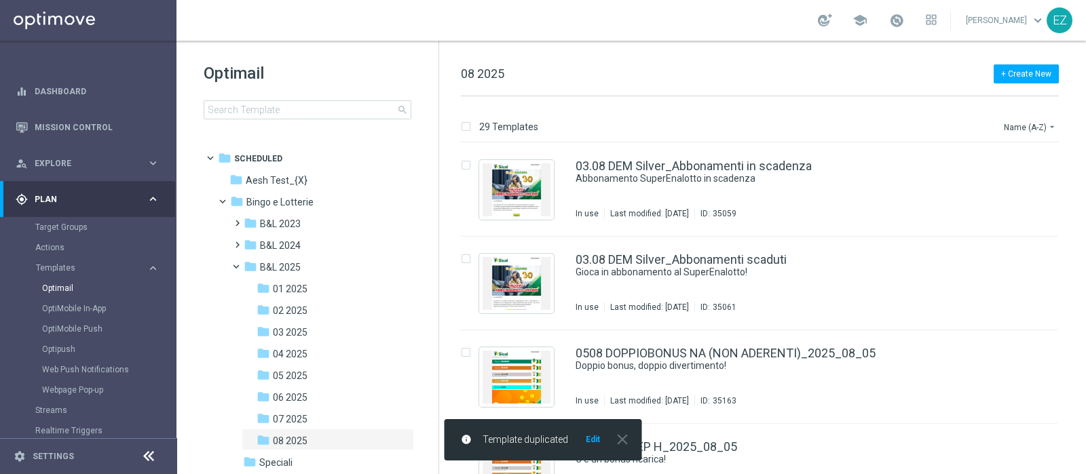
click at [594, 439] on button "Edit" at bounding box center [592, 439] width 17 height 11
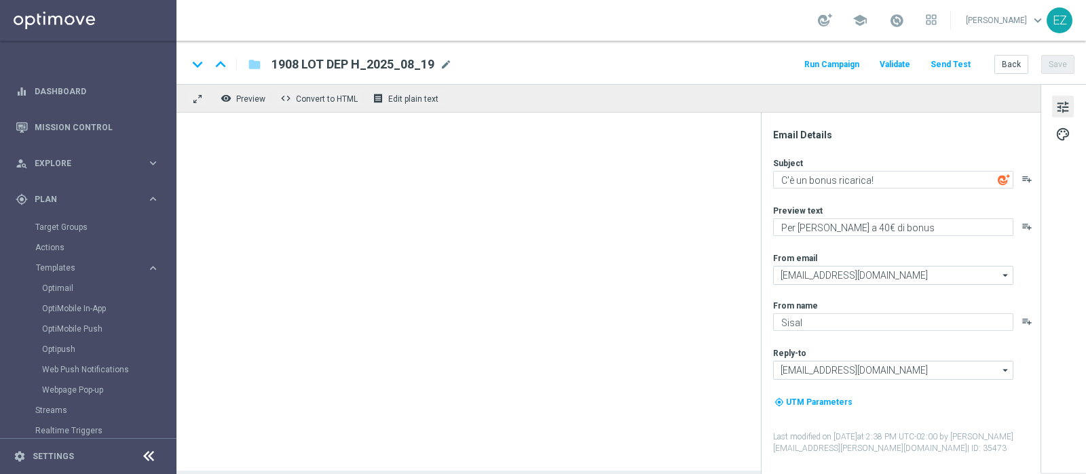
type textarea "Per te fino a 15.000 Sisal point"
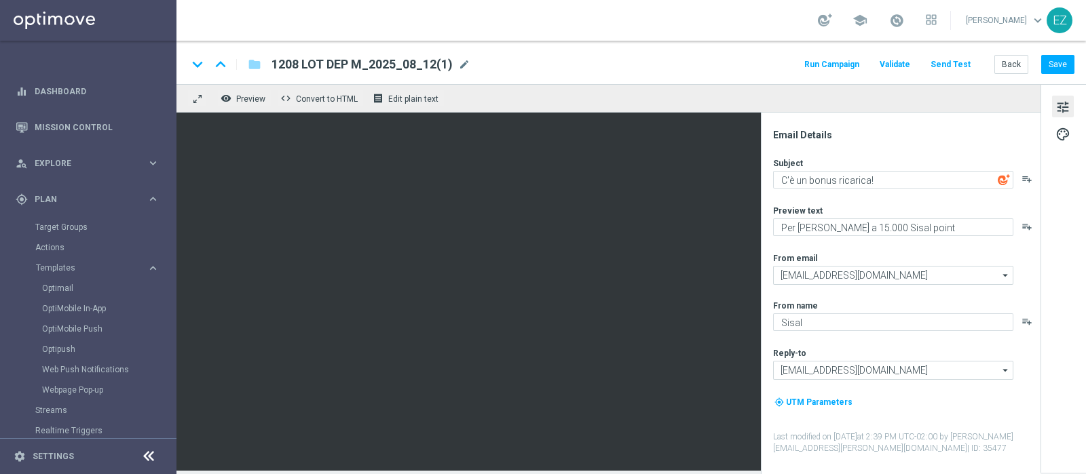
click at [465, 66] on span "mode_edit" at bounding box center [464, 64] width 12 height 12
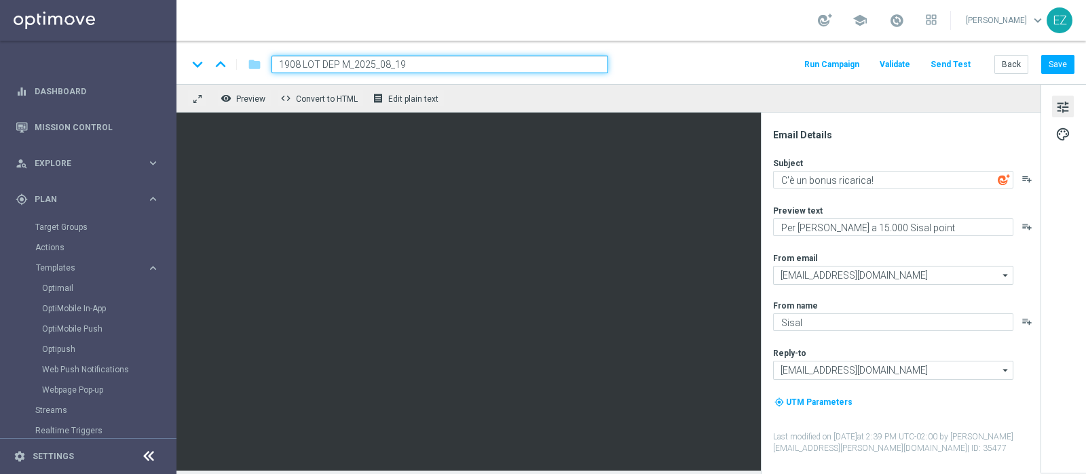
type input "1908 LOT DEP M_2025_08_19"
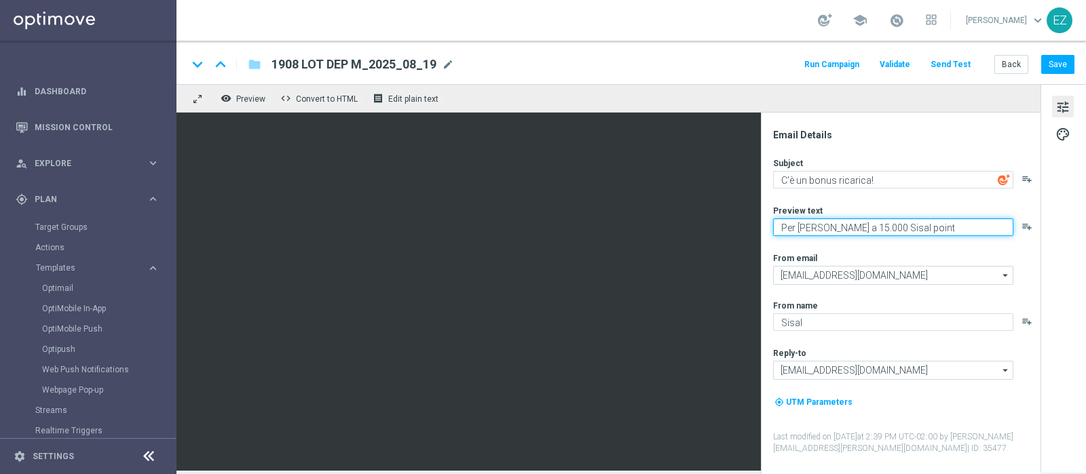
click at [842, 227] on textarea "Per te fino a 15.000 Sisal point" at bounding box center [893, 228] width 240 height 18
type textarea "Per te fino a 18.000 Sisal point"
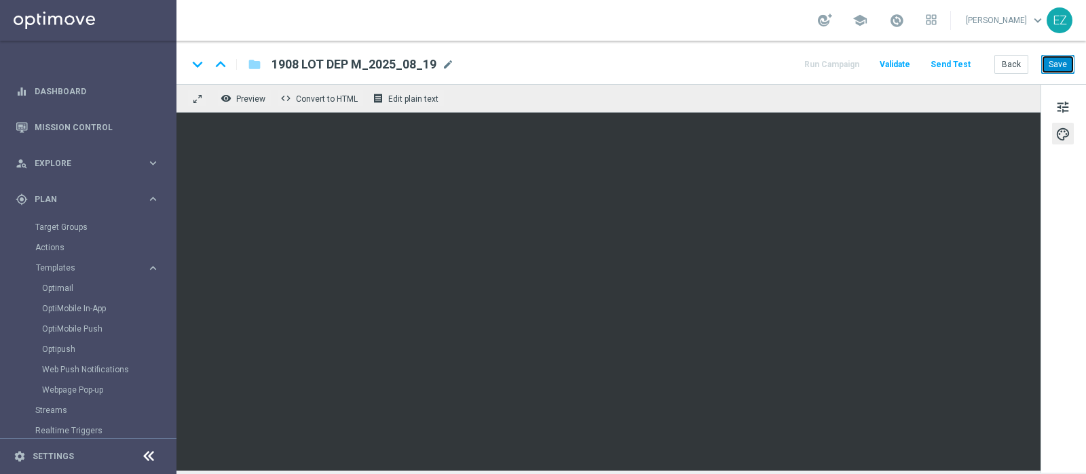
click at [1070, 73] on button "Save" at bounding box center [1057, 64] width 33 height 19
click at [1038, 67] on div "Back Save" at bounding box center [1034, 64] width 80 height 19
click at [1045, 67] on button "Save" at bounding box center [1057, 64] width 33 height 19
click at [1012, 58] on button "Back" at bounding box center [1011, 64] width 34 height 19
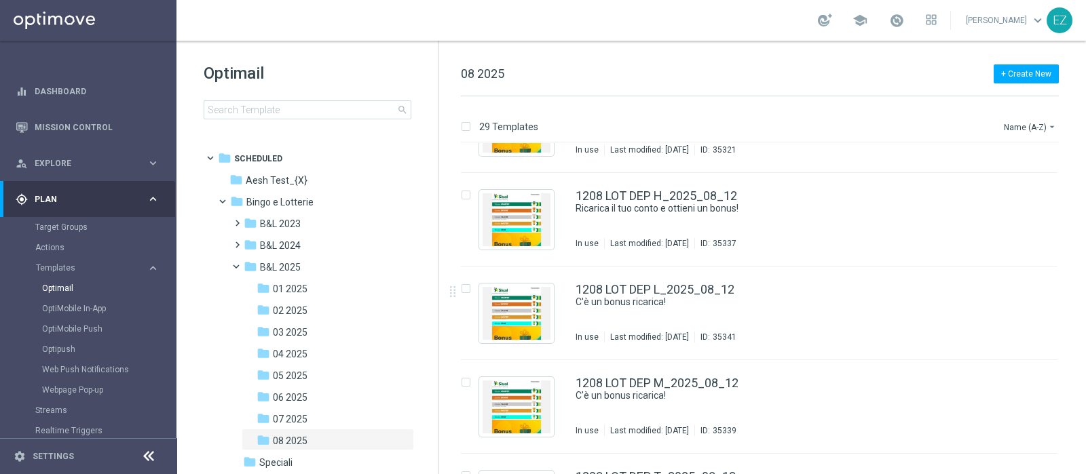
scroll to position [1377, 0]
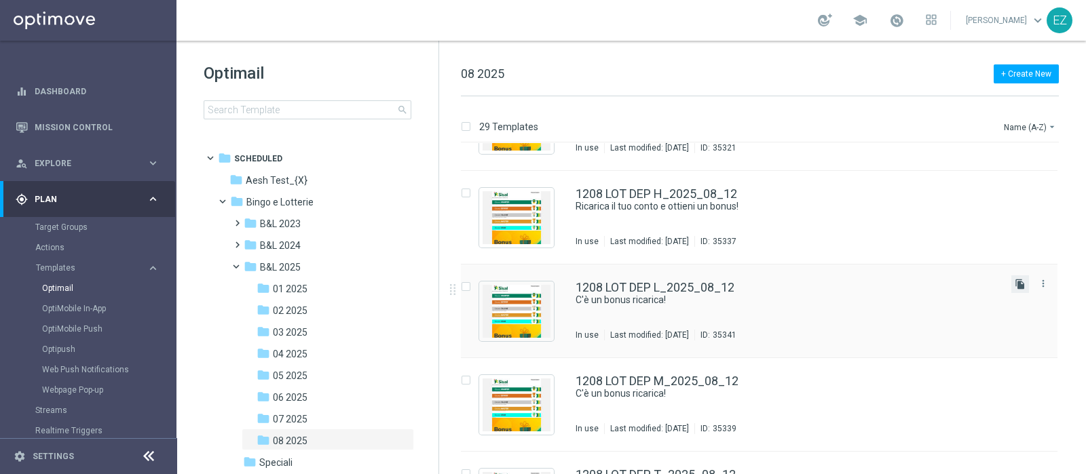
click at [1015, 286] on icon "file_copy" at bounding box center [1020, 284] width 11 height 11
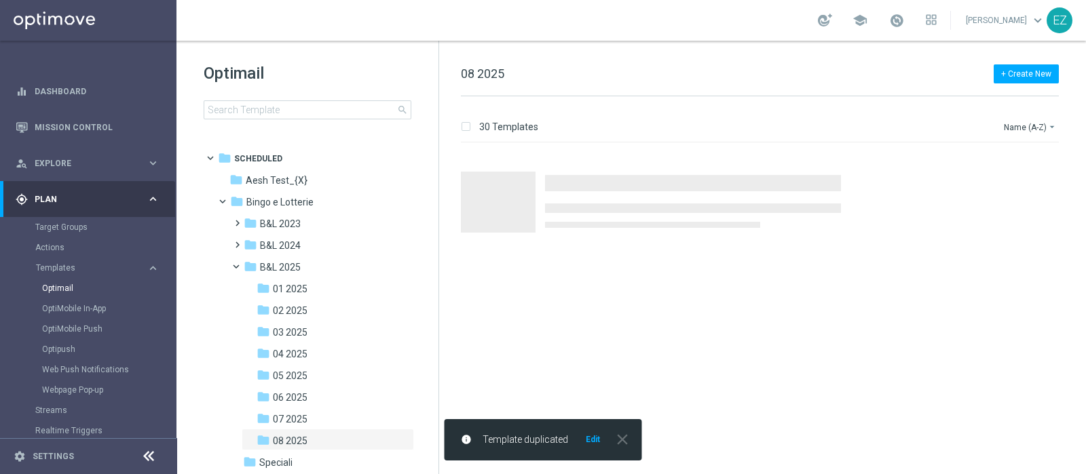
scroll to position [0, 0]
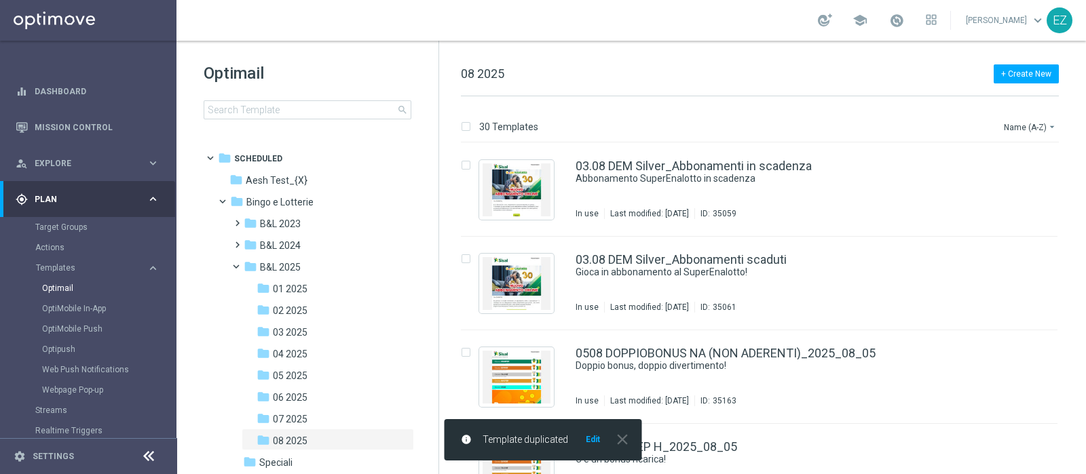
click at [589, 438] on button "Edit" at bounding box center [592, 439] width 17 height 11
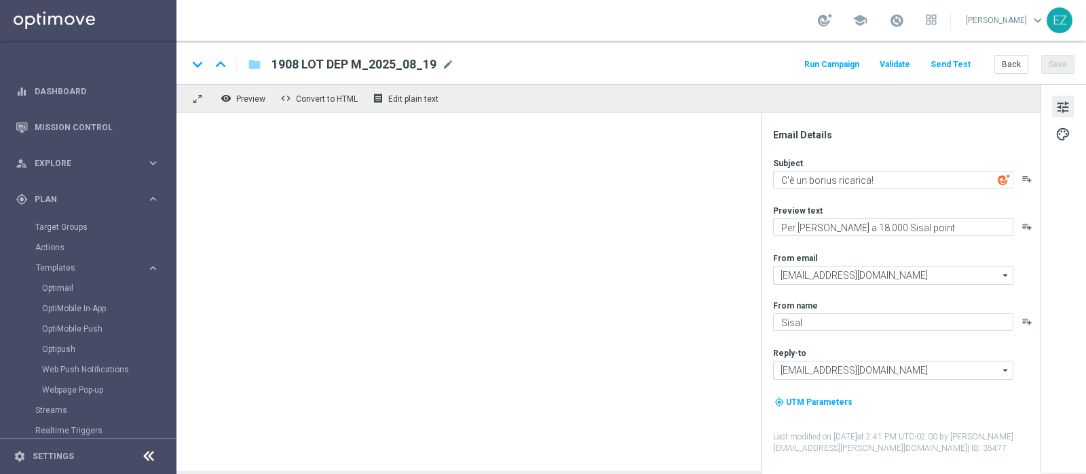
type input "1208 LOT DEP L_2025_08_12(1)"
type textarea "Per te fino a 16.000 Sisal point"
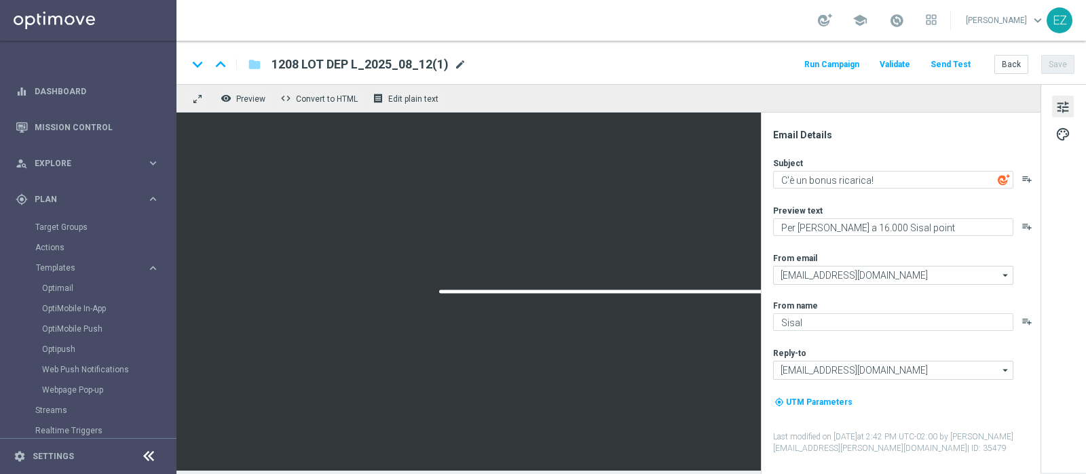
click at [463, 69] on span "mode_edit" at bounding box center [460, 64] width 12 height 12
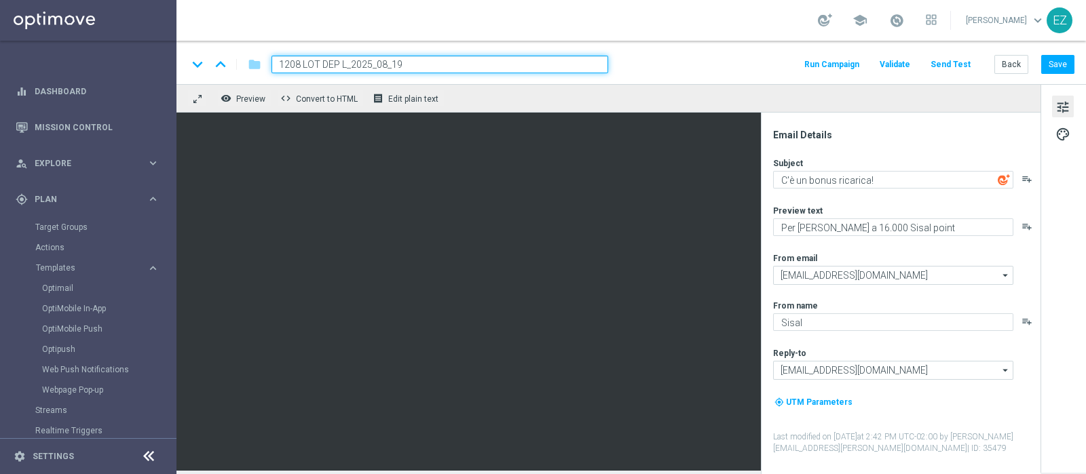
click at [295, 64] on input "1208 LOT DEP L_2025_08_19" at bounding box center [439, 65] width 337 height 18
type input "1908 LOT DEP L_2025_08_19"
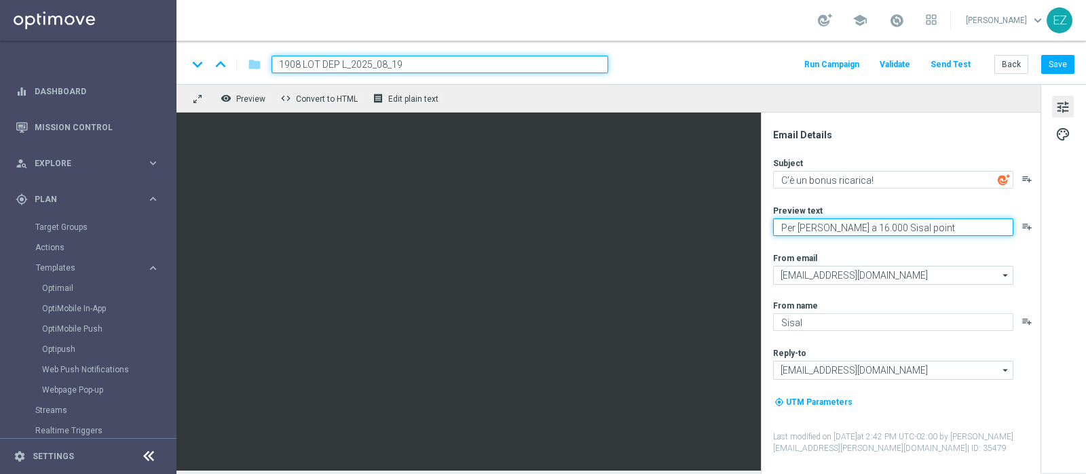
click at [841, 225] on textarea "Per te fino a 16.000 Sisal point" at bounding box center [893, 228] width 240 height 18
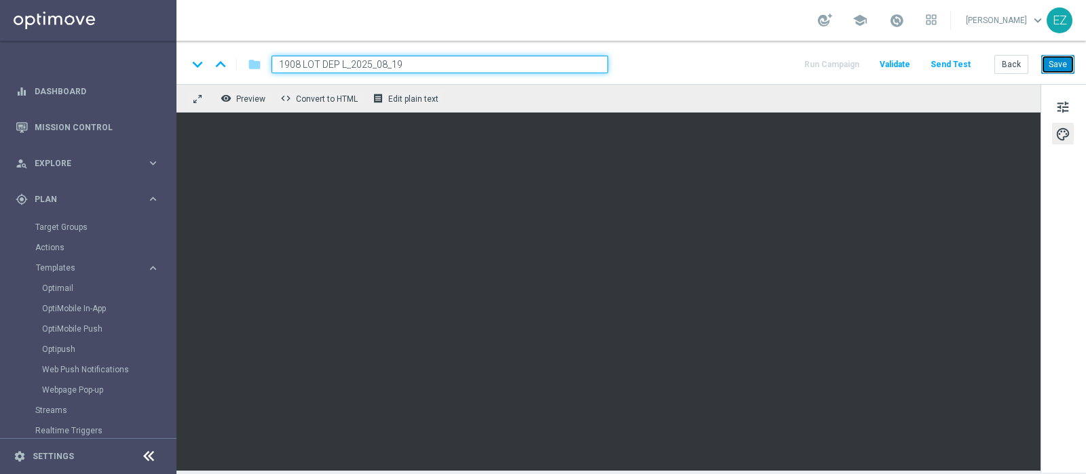
click at [1047, 66] on button "Save" at bounding box center [1057, 64] width 33 height 19
click at [1061, 69] on button "Save" at bounding box center [1057, 64] width 33 height 19
click at [1066, 69] on button "Save" at bounding box center [1057, 64] width 33 height 19
click at [1066, 71] on button "Save" at bounding box center [1057, 64] width 33 height 19
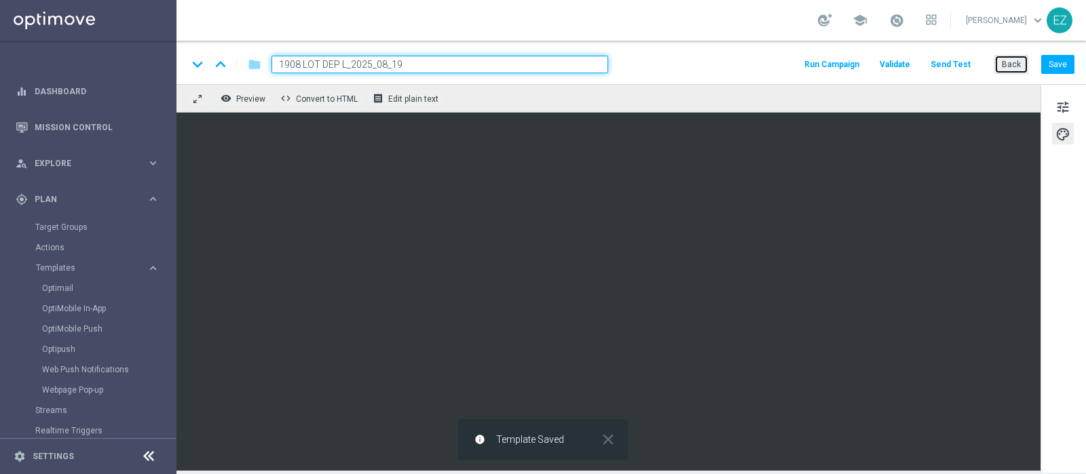
click at [1020, 64] on button "Back" at bounding box center [1011, 64] width 34 height 19
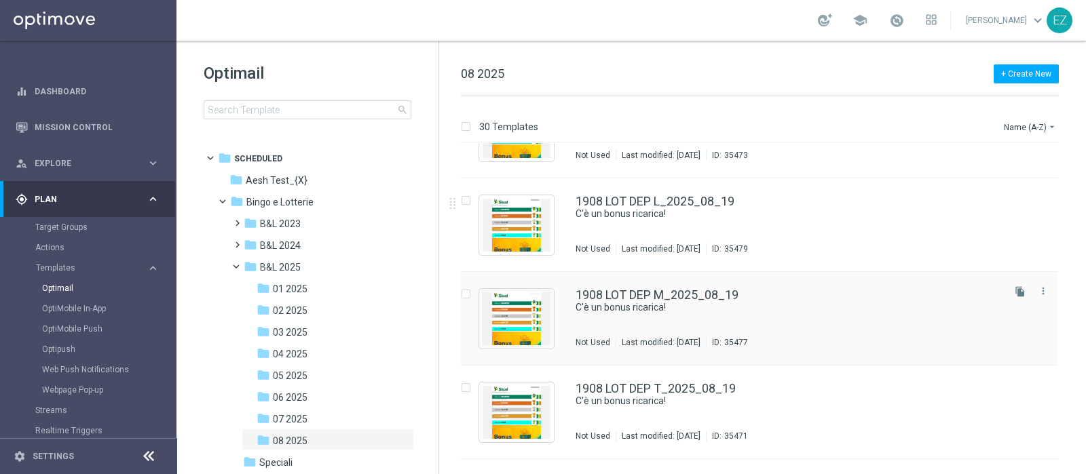
scroll to position [2385, 0]
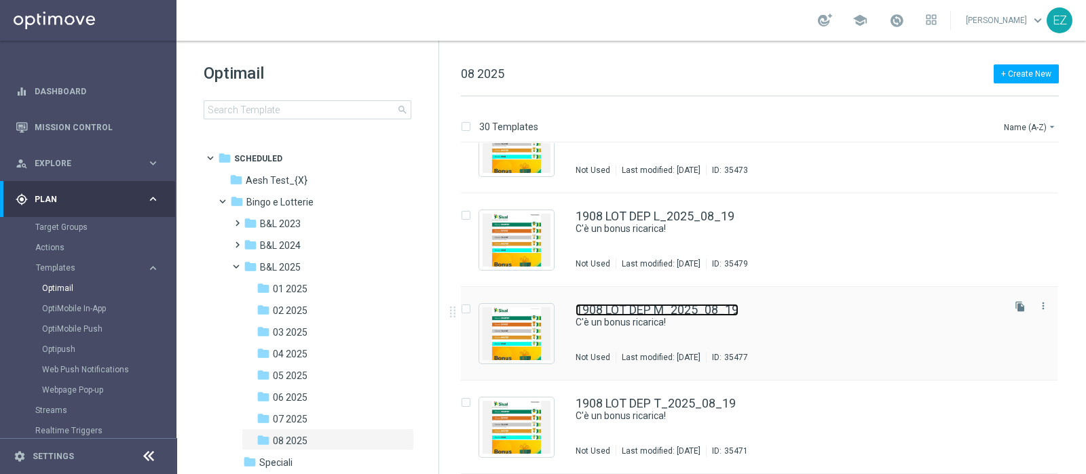
click at [659, 312] on link "1908 LOT DEP M_2025_08_19" at bounding box center [657, 310] width 163 height 12
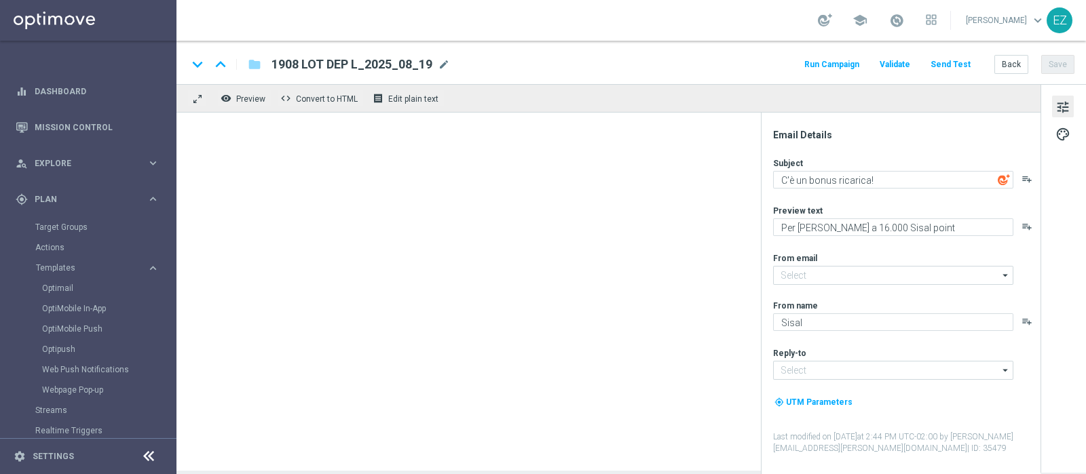
type textarea "Per te fino a 18.000 Sisal point"
type input "newsletter@comunicazioni.sisal.it"
type input "info@sisal.it"
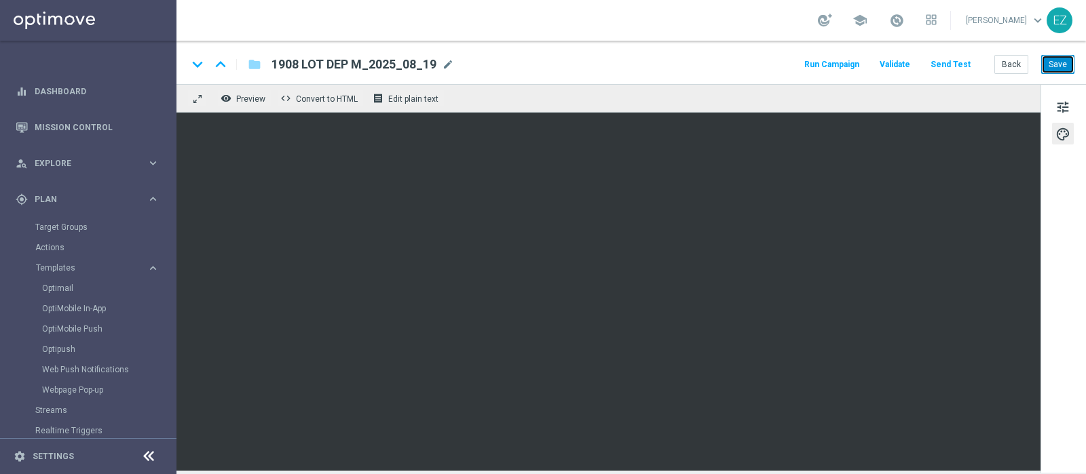
click at [1069, 68] on button "Save" at bounding box center [1057, 64] width 33 height 19
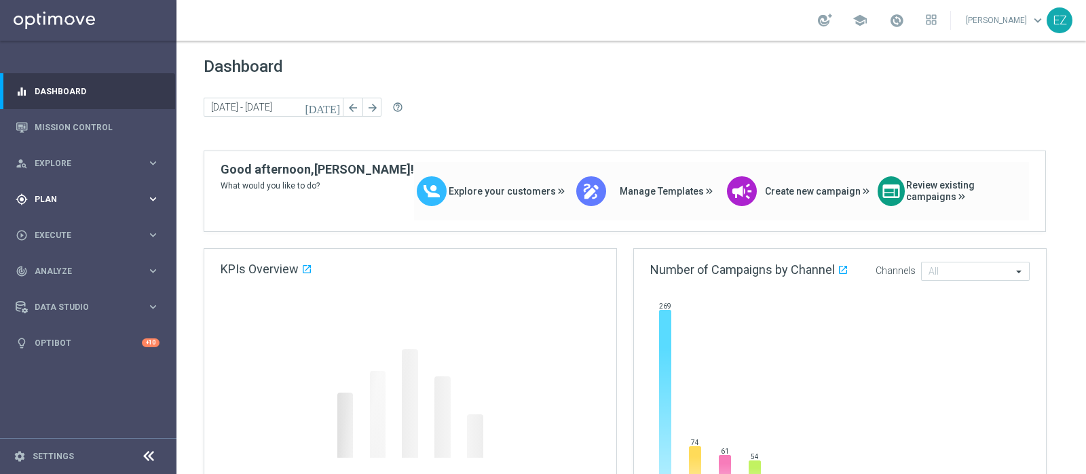
click at [68, 204] on div "gps_fixed Plan" at bounding box center [81, 199] width 131 height 12
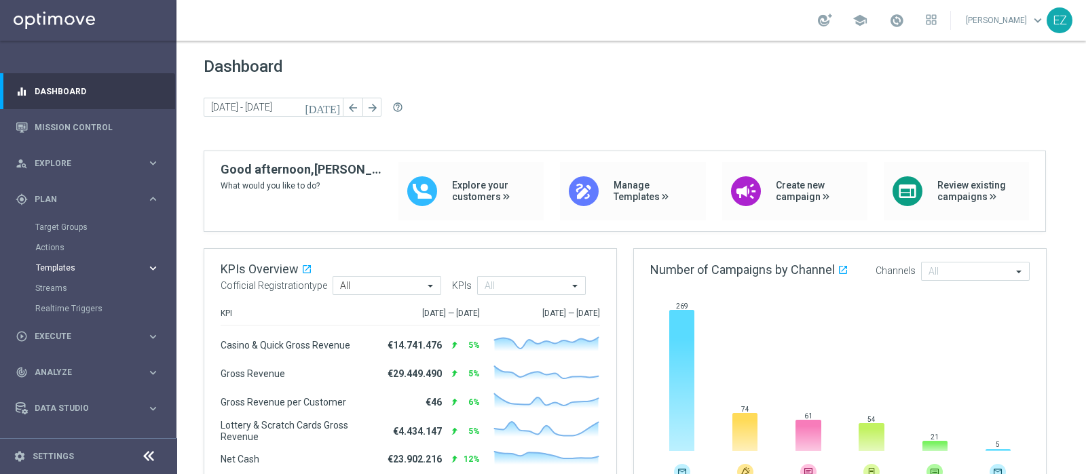
click at [68, 269] on span "Templates" at bounding box center [84, 268] width 97 height 8
click at [68, 279] on div "Optimail" at bounding box center [108, 288] width 133 height 20
click at [68, 285] on link "Optimail" at bounding box center [91, 288] width 99 height 11
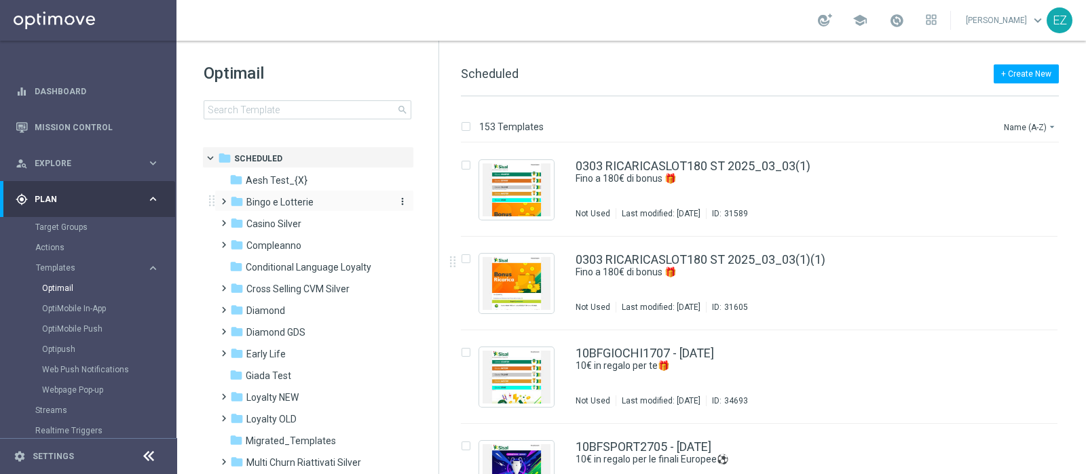
click at [282, 196] on span "Bingo e Lotterie" at bounding box center [279, 202] width 67 height 12
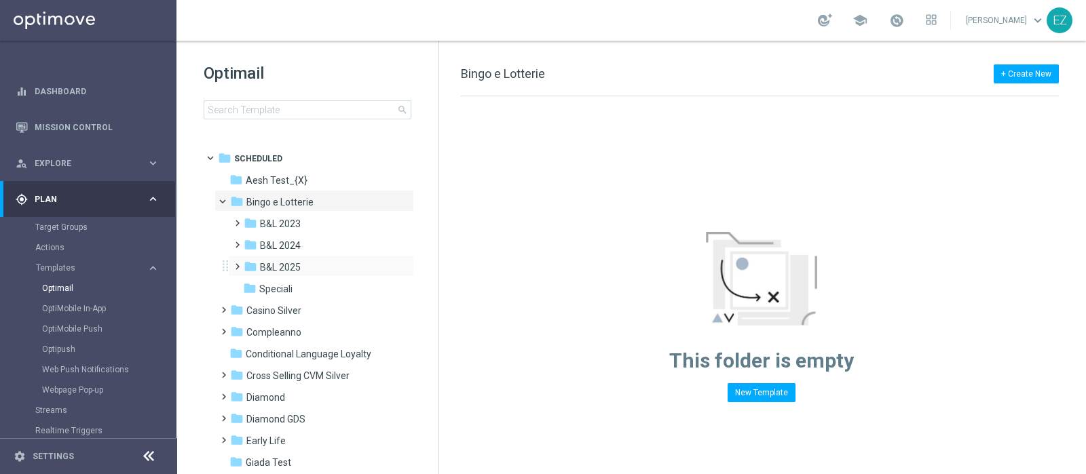
click at [278, 258] on div "folder B&L 2025 more_vert" at bounding box center [321, 266] width 186 height 22
click at [282, 271] on span "B&L 2025" at bounding box center [280, 267] width 41 height 12
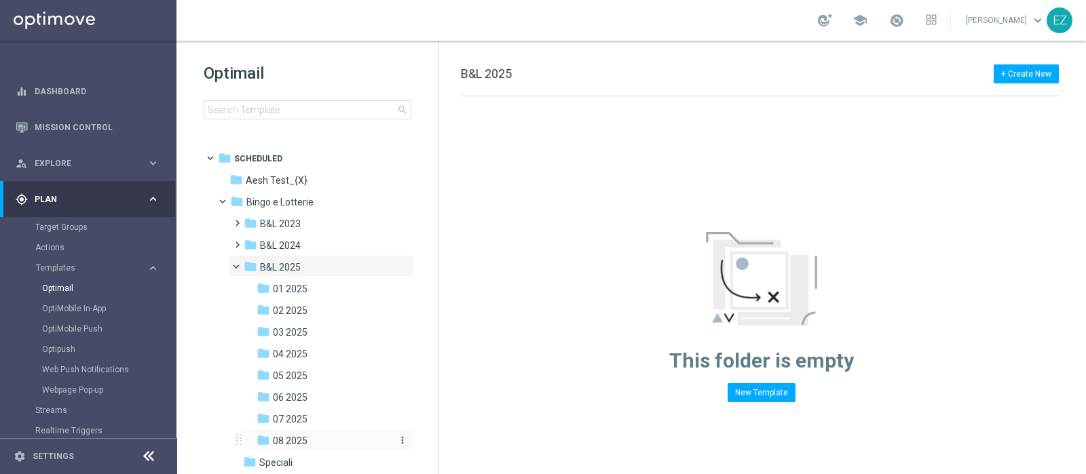
click at [297, 438] on span "08 2025" at bounding box center [290, 441] width 35 height 12
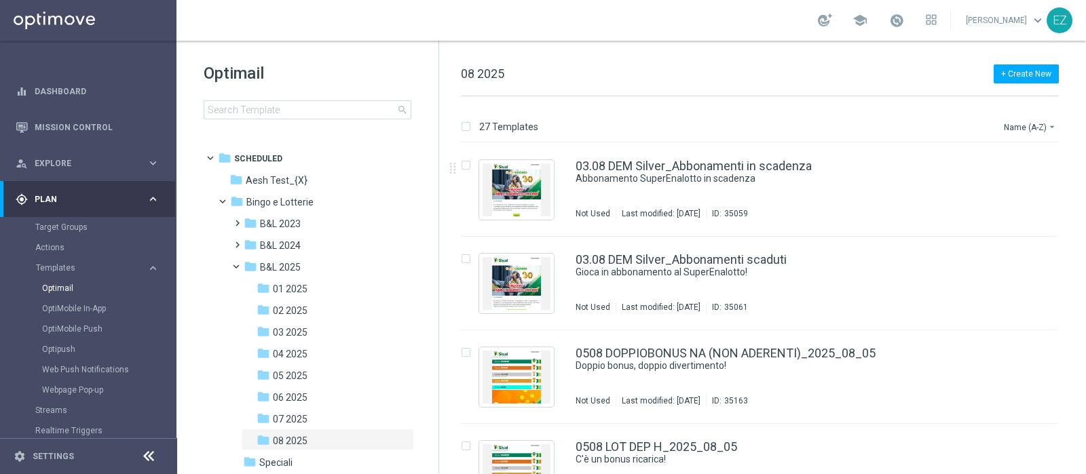
drag, startPoint x: 1080, startPoint y: 154, endPoint x: 1085, endPoint y: 225, distance: 71.4
click at [1085, 225] on div "27 Templates Name (A-Z) arrow_drop_down Drag here to set row groups Drag here t…" at bounding box center [762, 285] width 647 height 378
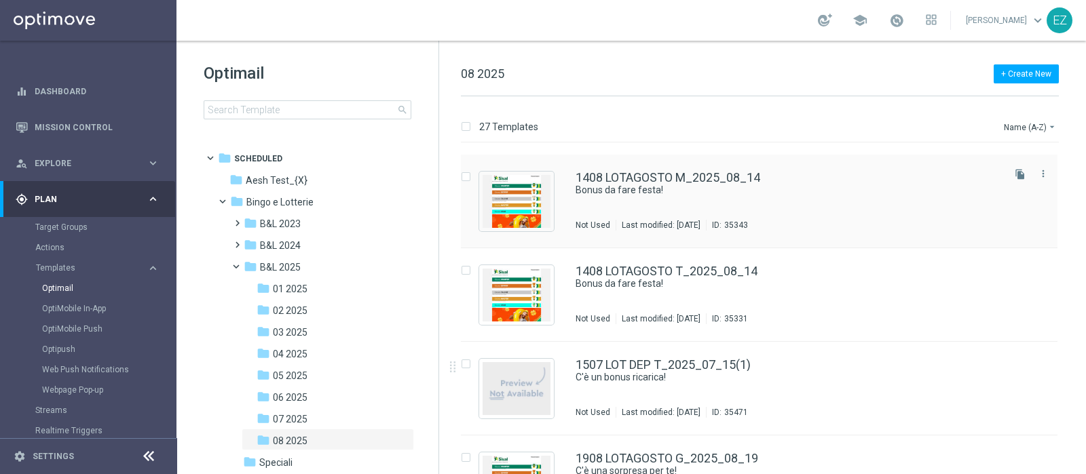
scroll to position [2197, 0]
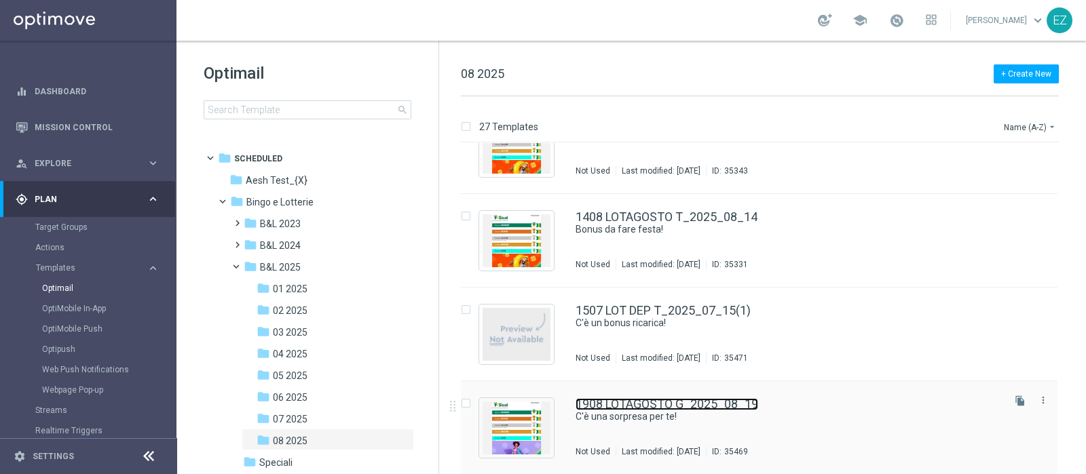
click at [685, 403] on link "1908 LOTAGOSTO G_2025_08_19" at bounding box center [667, 404] width 183 height 12
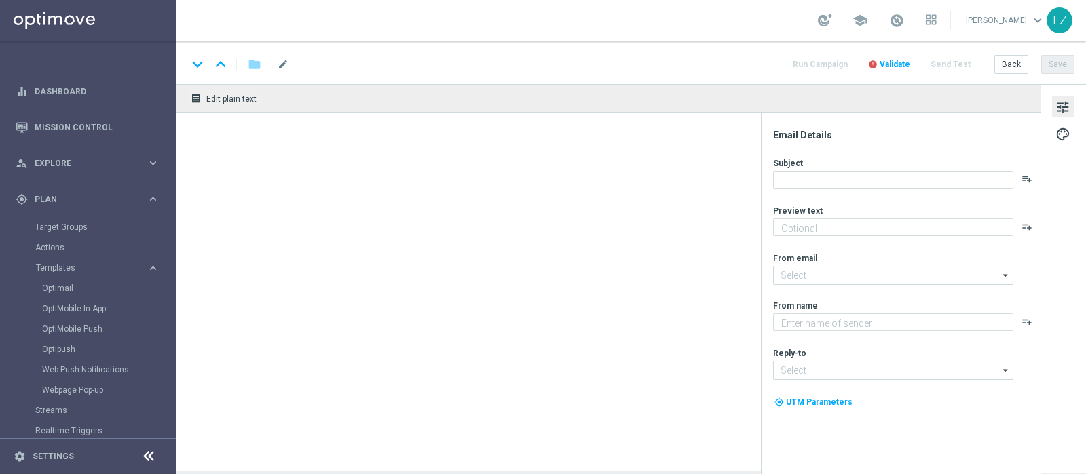
type textarea "Fino a 100€ di bonus"
type input "newsletter@comunicazioni.sisal.it"
type textarea "Sisal"
type input "info@sisal.it"
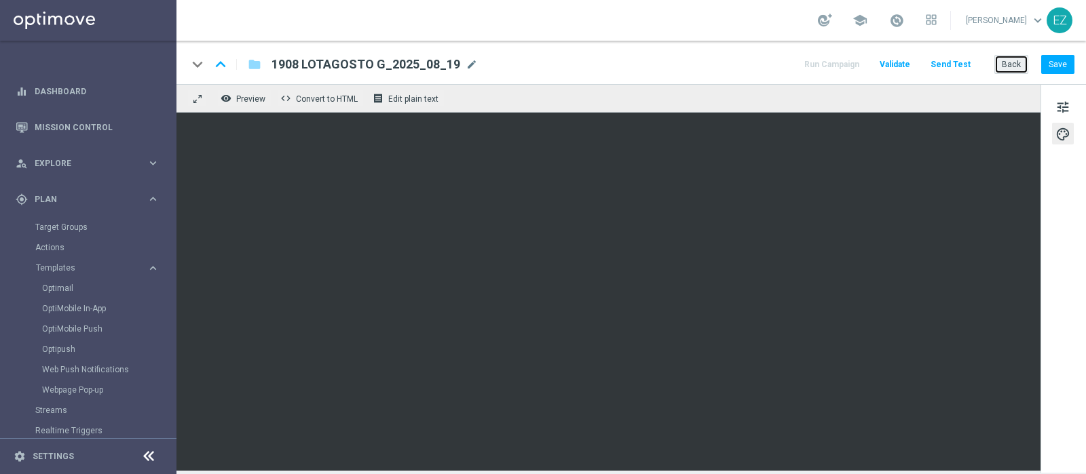
click at [1008, 58] on button "Back" at bounding box center [1011, 64] width 34 height 19
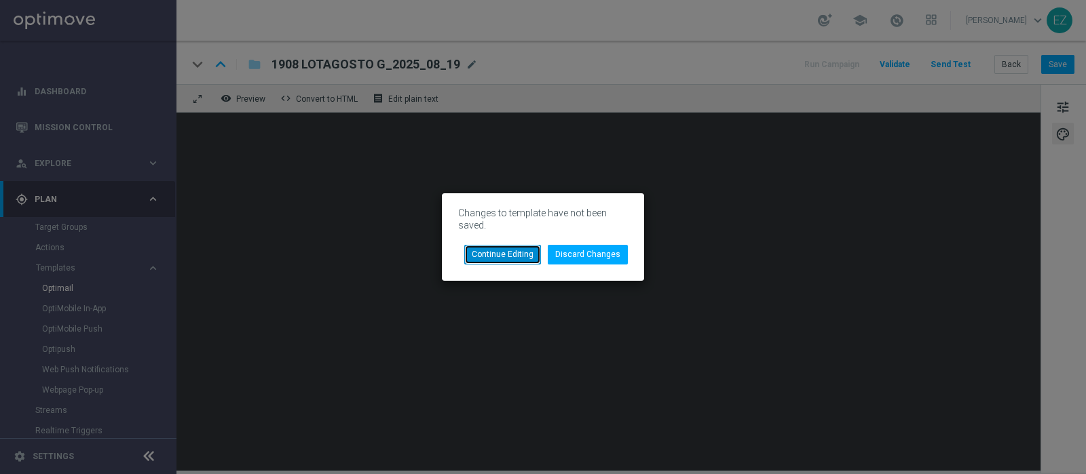
click at [531, 251] on button "Continue Editing" at bounding box center [502, 254] width 77 height 19
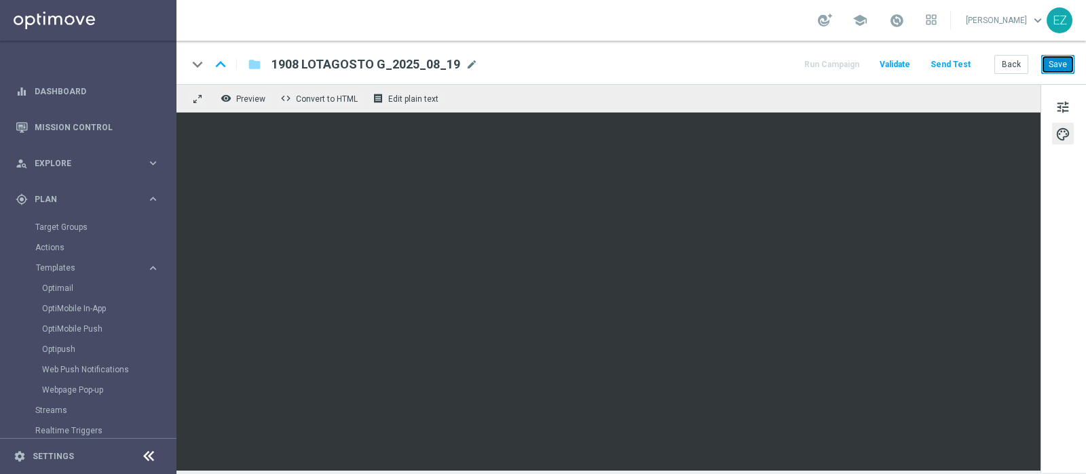
click at [1058, 60] on button "Save" at bounding box center [1057, 64] width 33 height 19
click at [1023, 59] on button "Back" at bounding box center [1011, 64] width 34 height 19
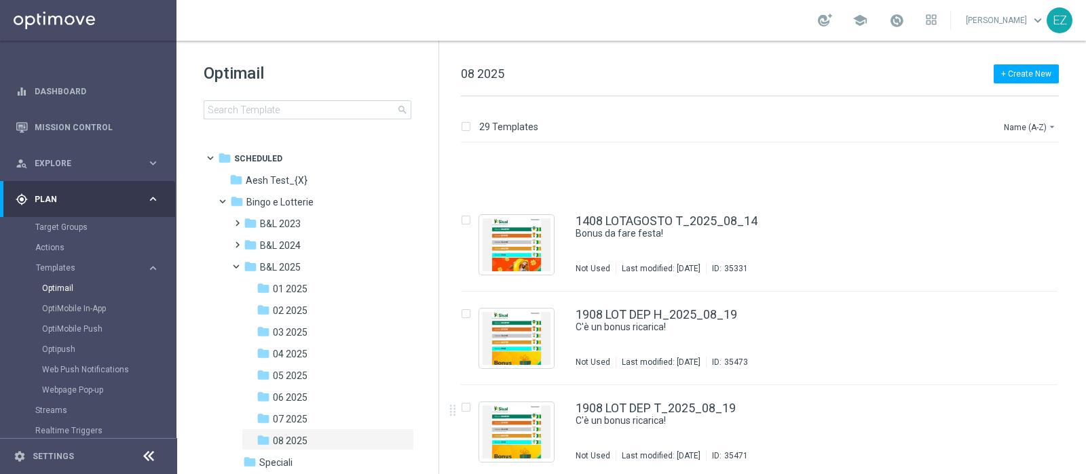
scroll to position [2384, 0]
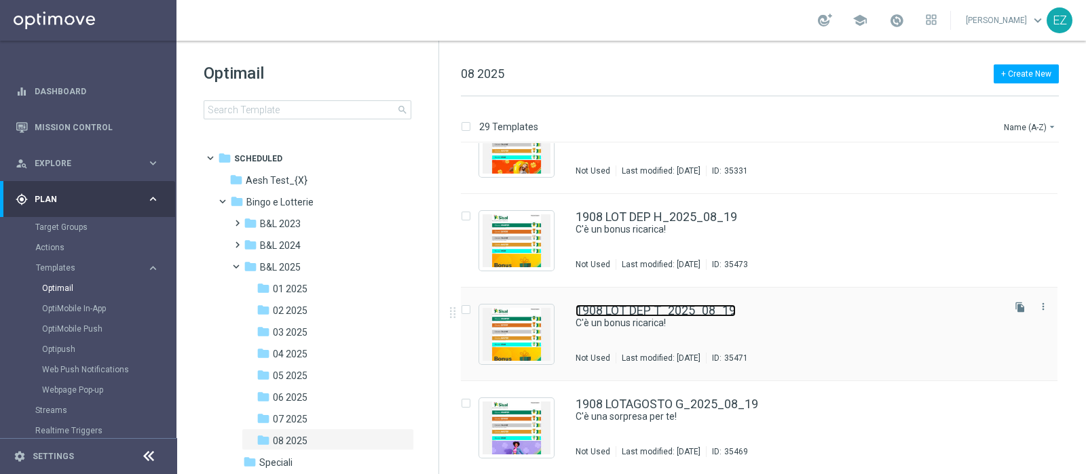
click at [694, 309] on link "1908 LOT DEP T_2025_08_19" at bounding box center [656, 311] width 160 height 12
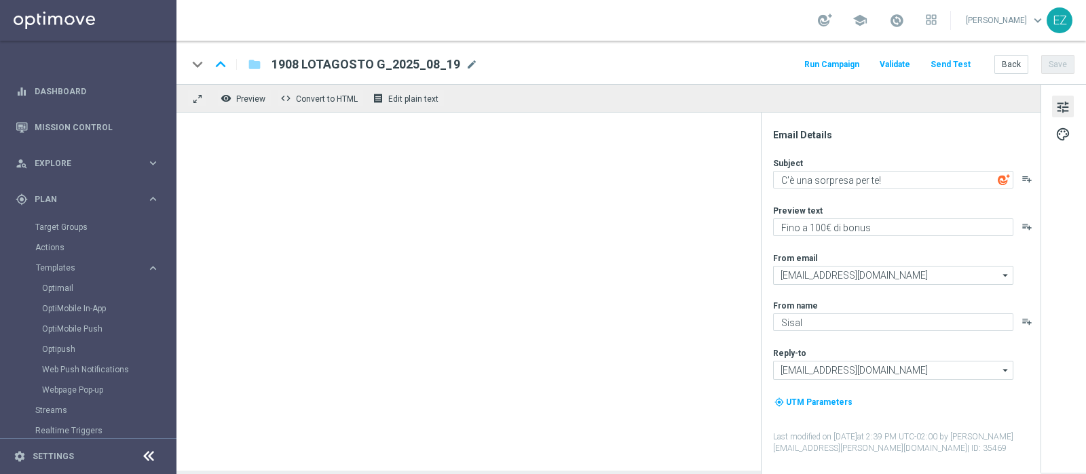
type textarea "C'è un bonus ricarica!"
type textarea "Per te fino a 20.000 Sisal point"
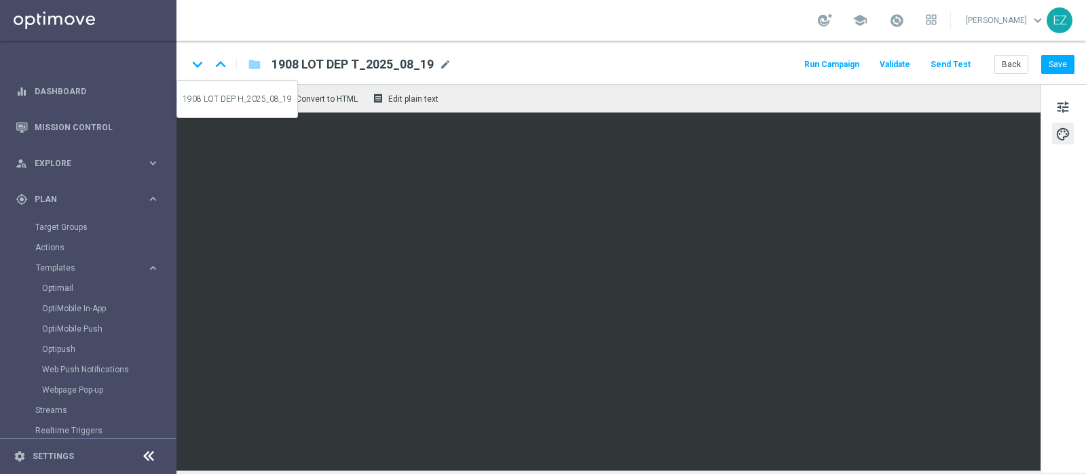
click at [219, 67] on icon "keyboard_arrow_up" at bounding box center [220, 64] width 20 height 20
click at [191, 62] on icon "keyboard_arrow_down" at bounding box center [197, 64] width 20 height 20
click at [1063, 61] on button "Save" at bounding box center [1057, 64] width 33 height 19
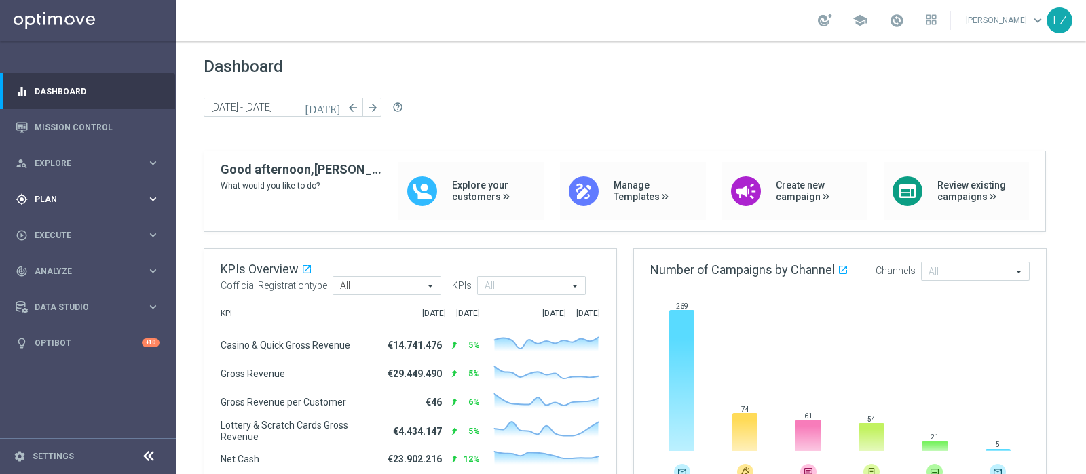
click at [67, 196] on span "Plan" at bounding box center [91, 199] width 112 height 8
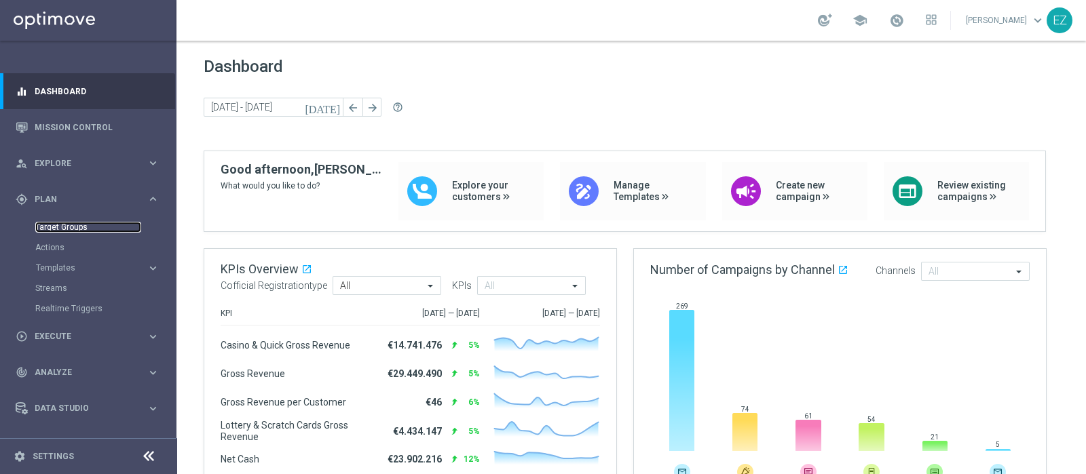
click at [58, 222] on link "Target Groups" at bounding box center [88, 227] width 106 height 11
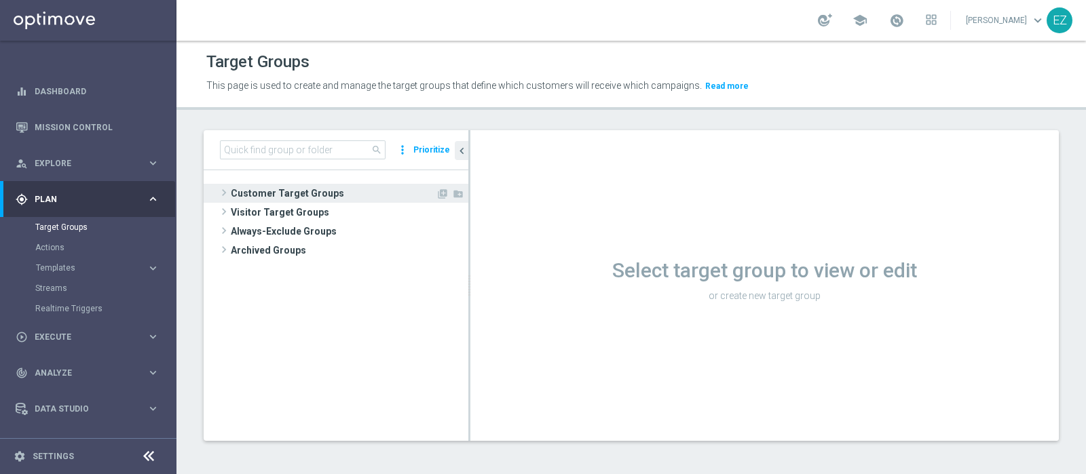
click at [316, 189] on span "Customer Target Groups" at bounding box center [333, 193] width 205 height 19
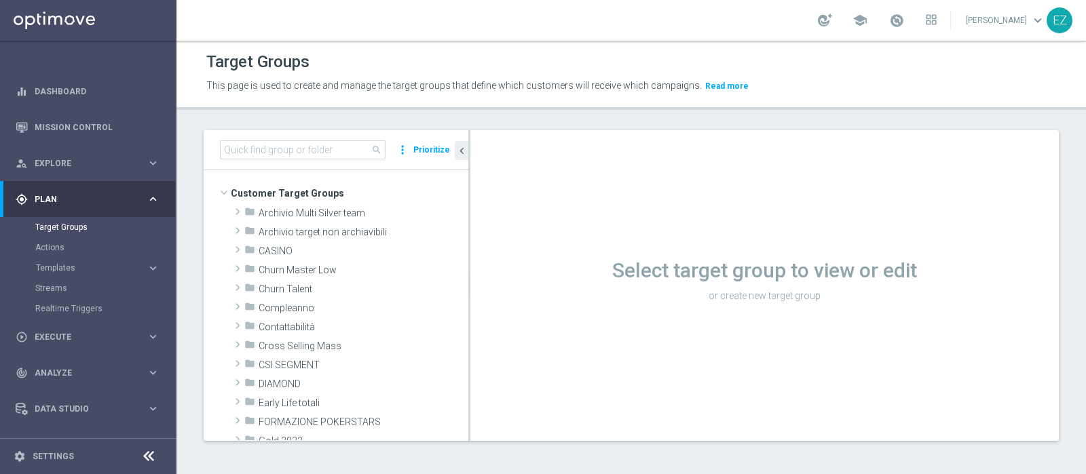
scroll to position [183, 0]
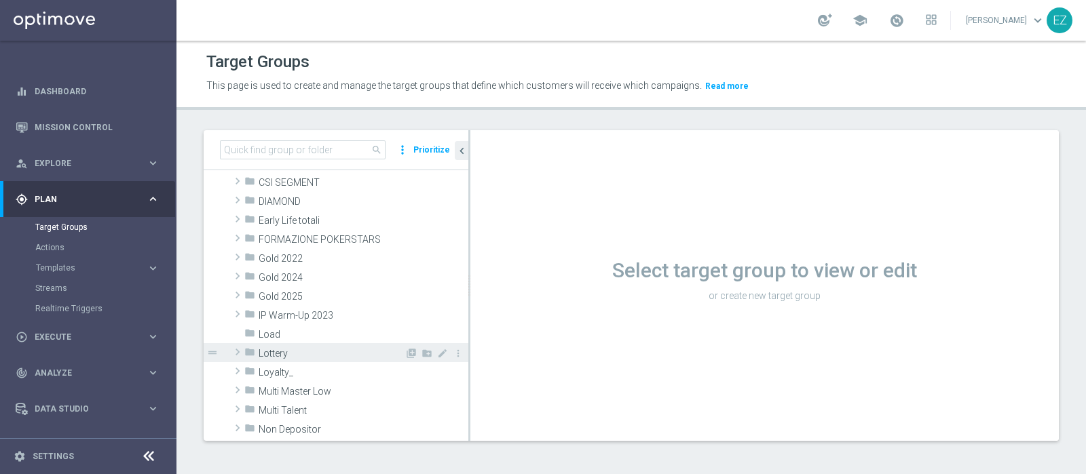
click at [295, 350] on span "Lottery" at bounding box center [332, 354] width 146 height 12
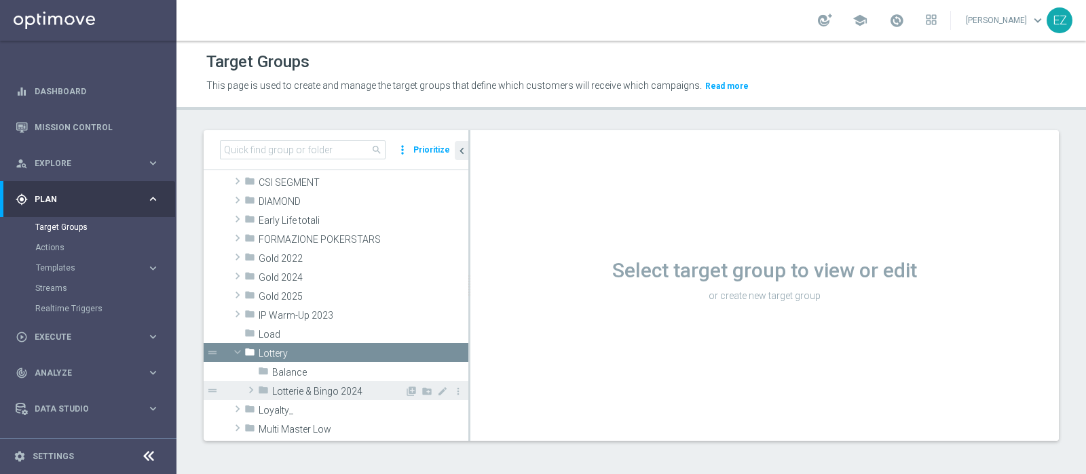
click at [297, 395] on span "Lotterie & Bingo 2024" at bounding box center [338, 392] width 132 height 12
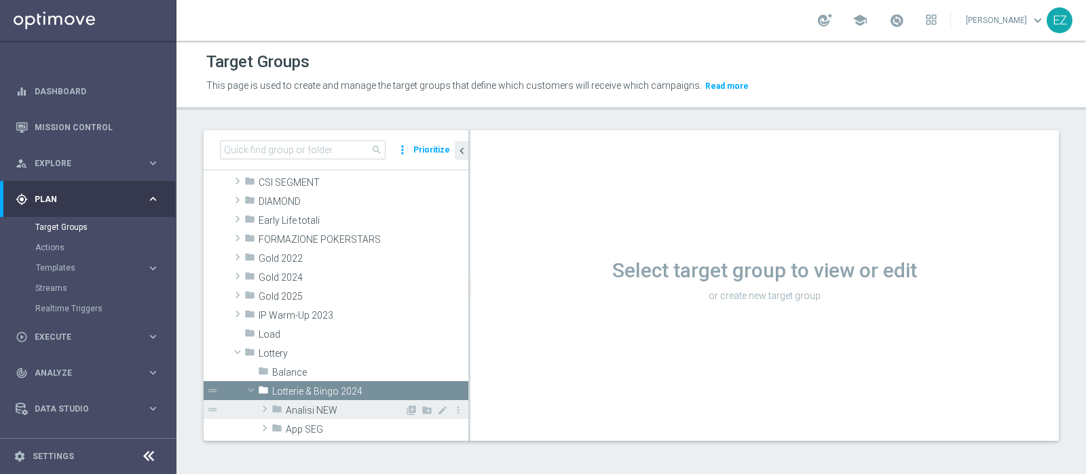
click at [305, 409] on span "Analisi NEW" at bounding box center [345, 411] width 119 height 12
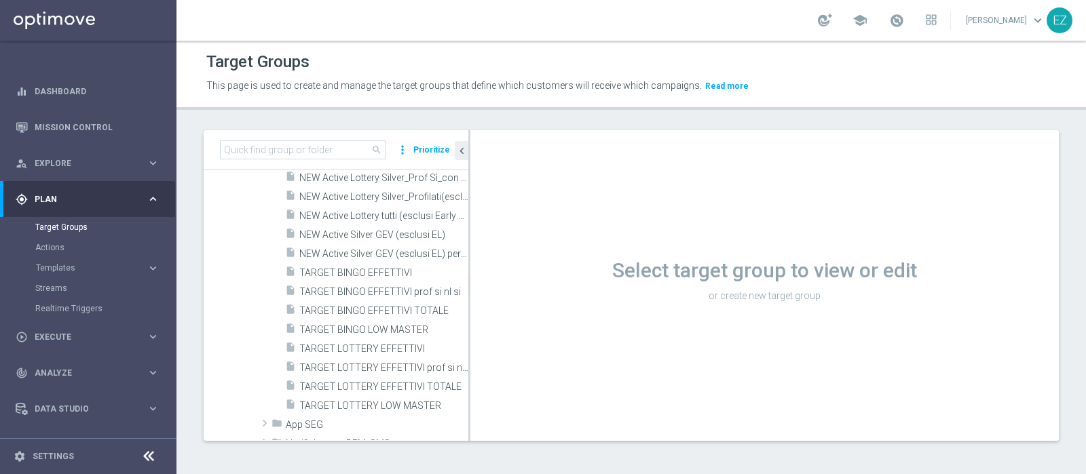
scroll to position [522, 0]
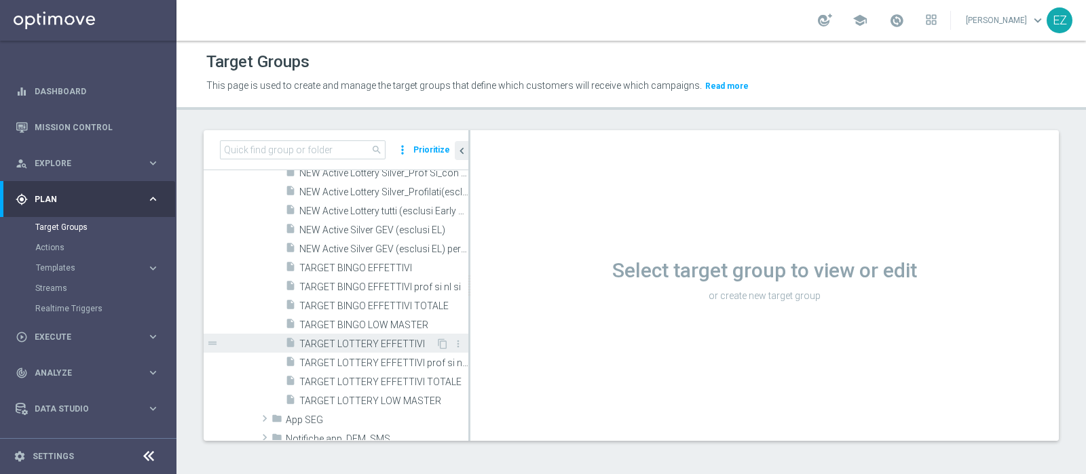
click at [349, 343] on span "TARGET LOTTERY EFFETTIVI" at bounding box center [367, 345] width 136 height 12
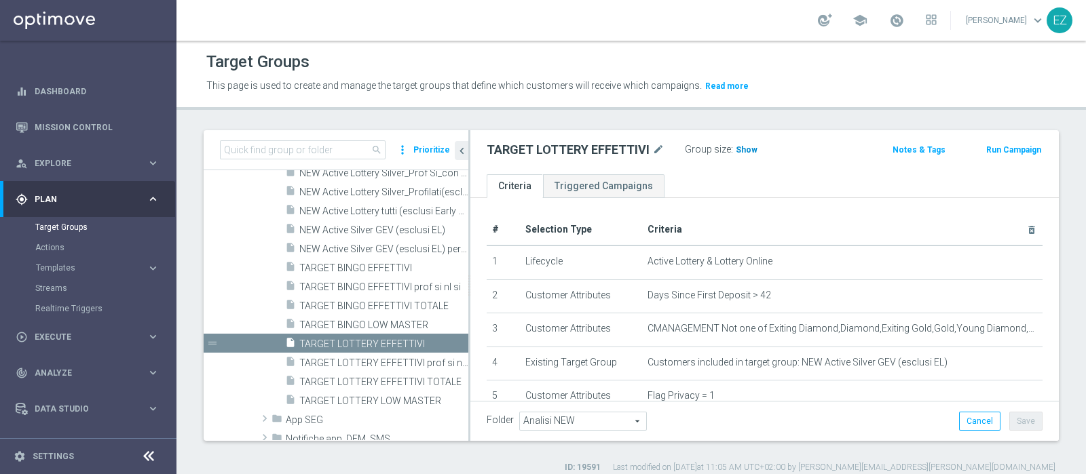
click at [742, 145] on span "Show" at bounding box center [747, 150] width 22 height 10
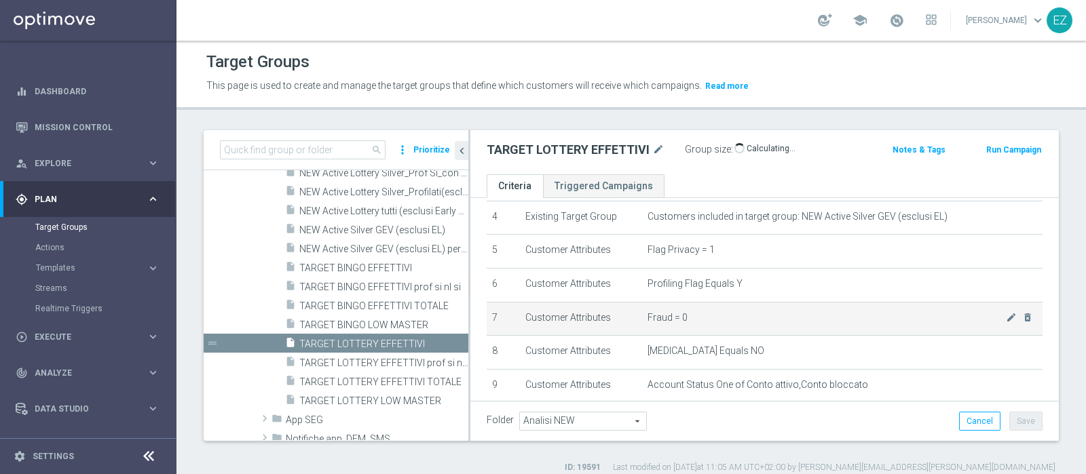
scroll to position [113, 0]
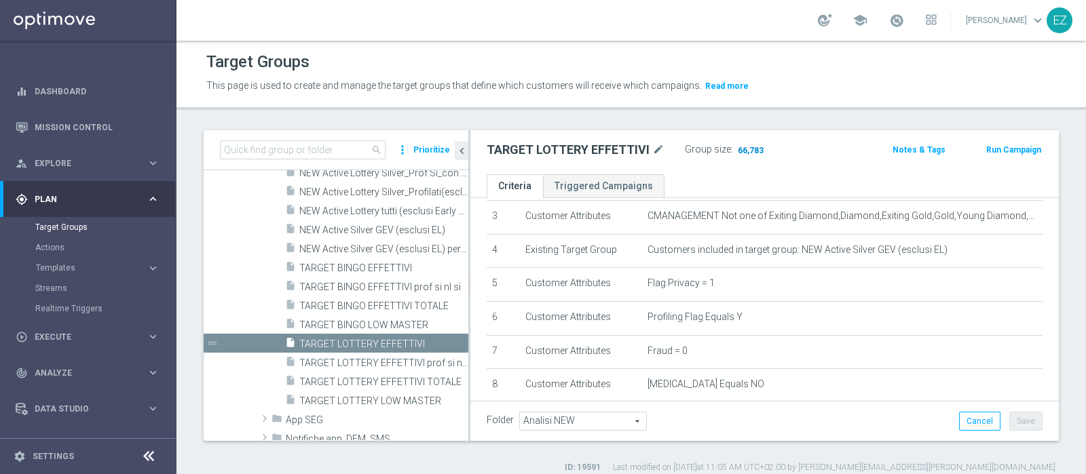
click at [745, 147] on span "66,783" at bounding box center [750, 151] width 29 height 13
click at [904, 20] on span at bounding box center [896, 20] width 15 height 15
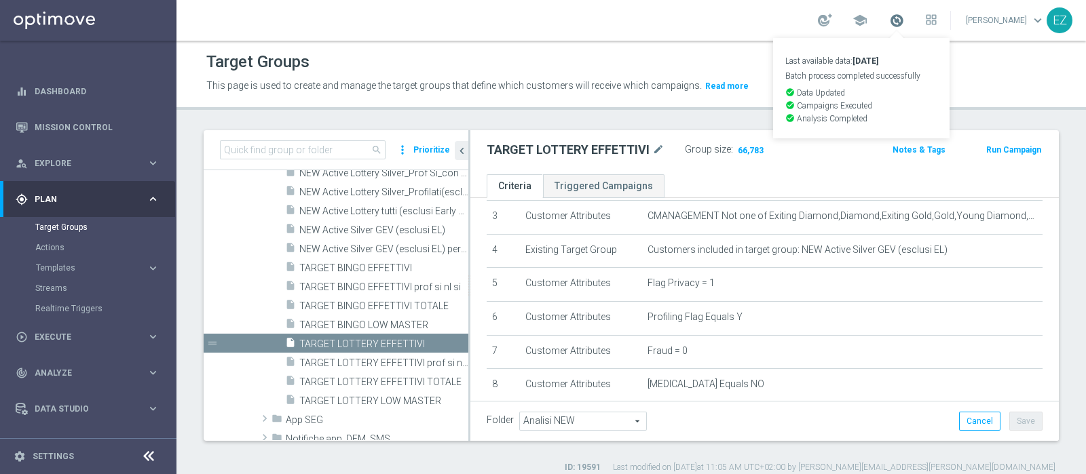
click at [904, 20] on span at bounding box center [896, 20] width 15 height 15
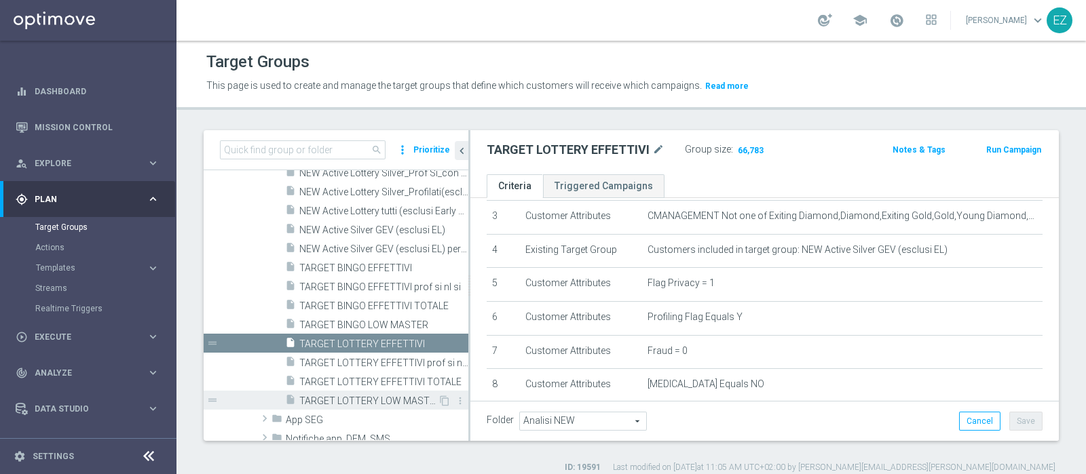
click at [346, 392] on div "insert_drive_file TARGET LOTTERY LOW MASTER" at bounding box center [361, 400] width 153 height 19
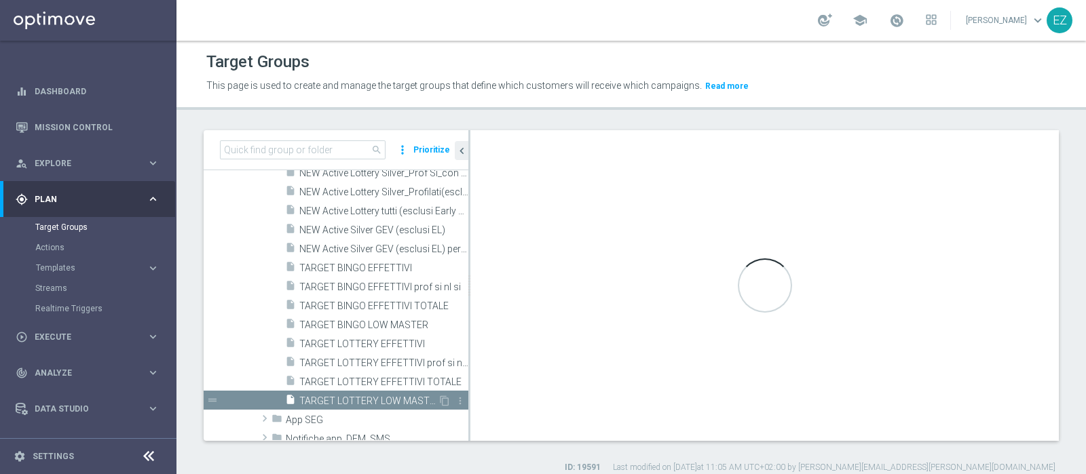
type textarea "(1 and 2 and 3 and 4 and 5 and 6 and 7 and 8 and 12 and 13 and (11 or (9 and 10…"
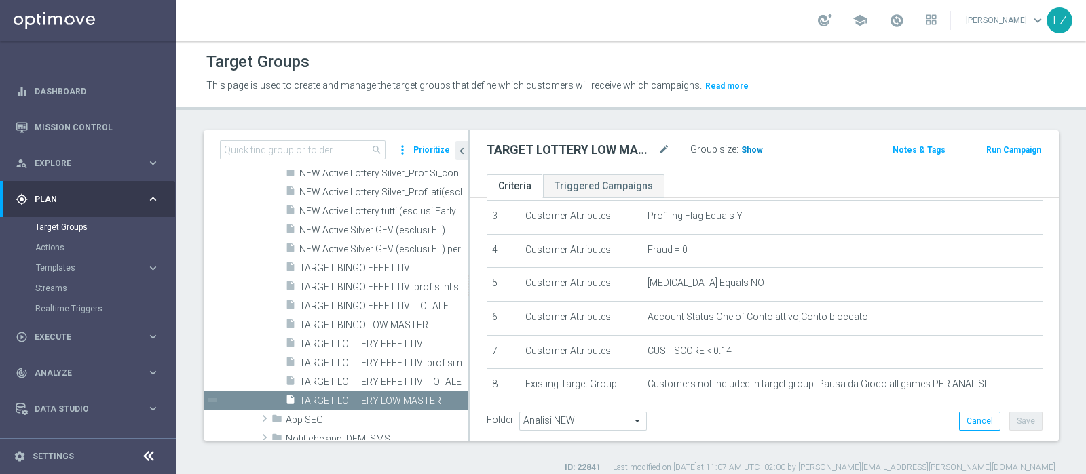
click at [749, 143] on h3 "Show" at bounding box center [752, 150] width 24 height 15
click at [750, 152] on span "2,330" at bounding box center [754, 151] width 24 height 13
click at [392, 378] on span "TARGET LOTTERY EFFETTIVI TOTALE" at bounding box center [368, 383] width 138 height 12
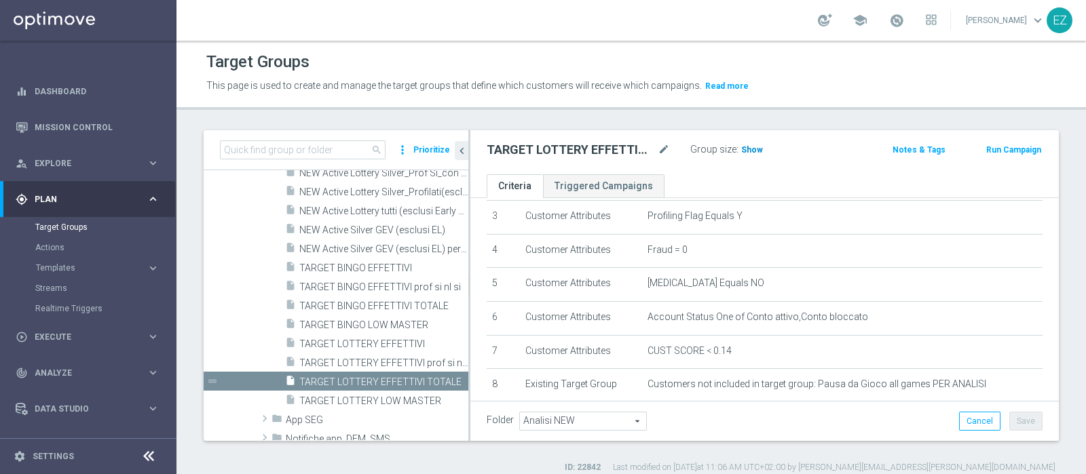
click at [743, 145] on span "Show" at bounding box center [752, 150] width 22 height 10
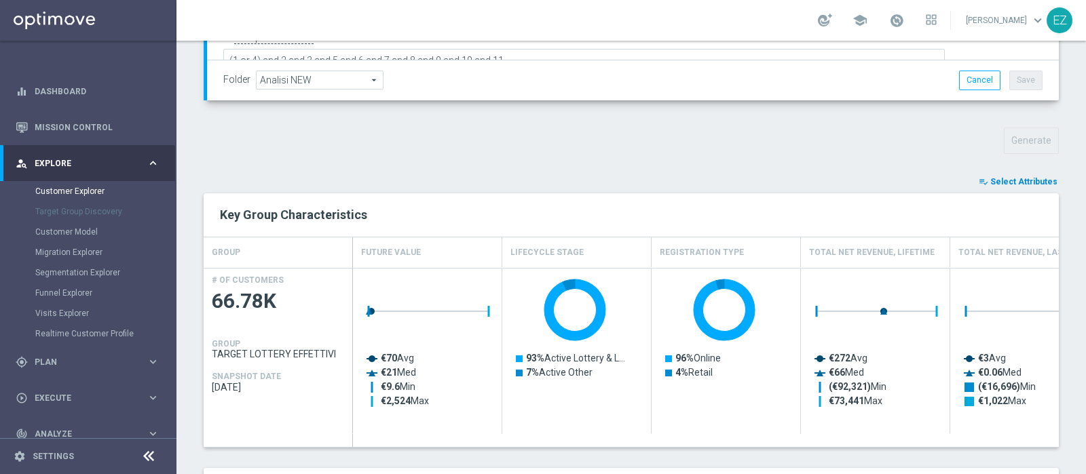
scroll to position [405, 0]
click at [990, 181] on span "Select Attributes" at bounding box center [1023, 181] width 67 height 10
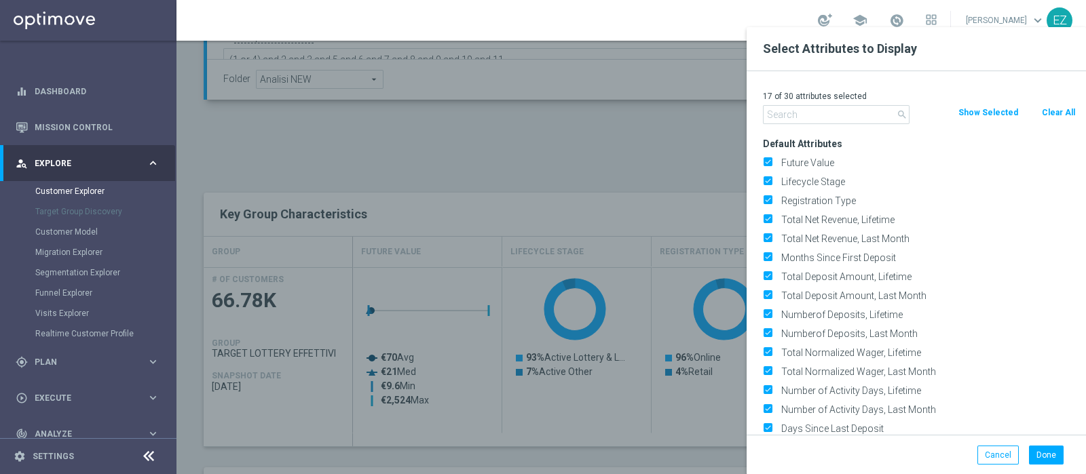
click at [1059, 108] on button "Clear All" at bounding box center [1058, 112] width 36 height 15
checkbox input "false"
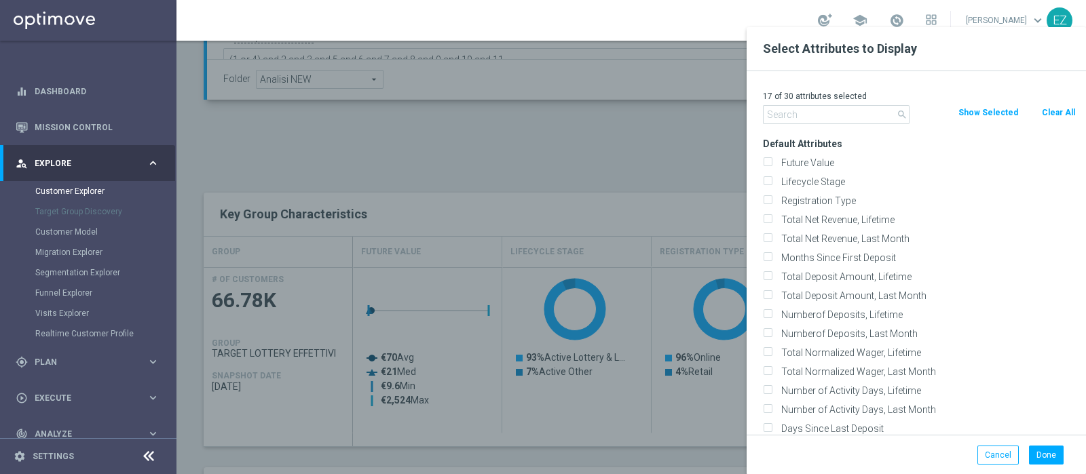
checkbox input "false"
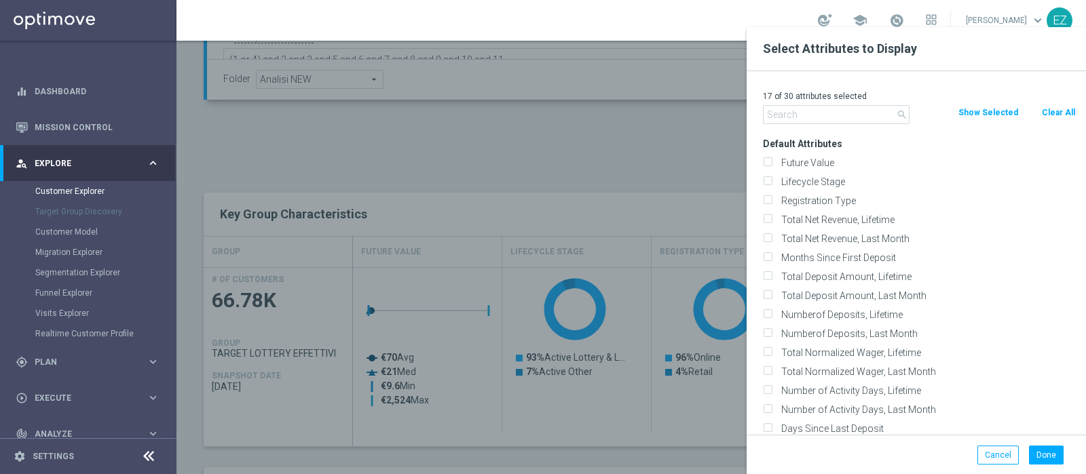
checkbox input "false"
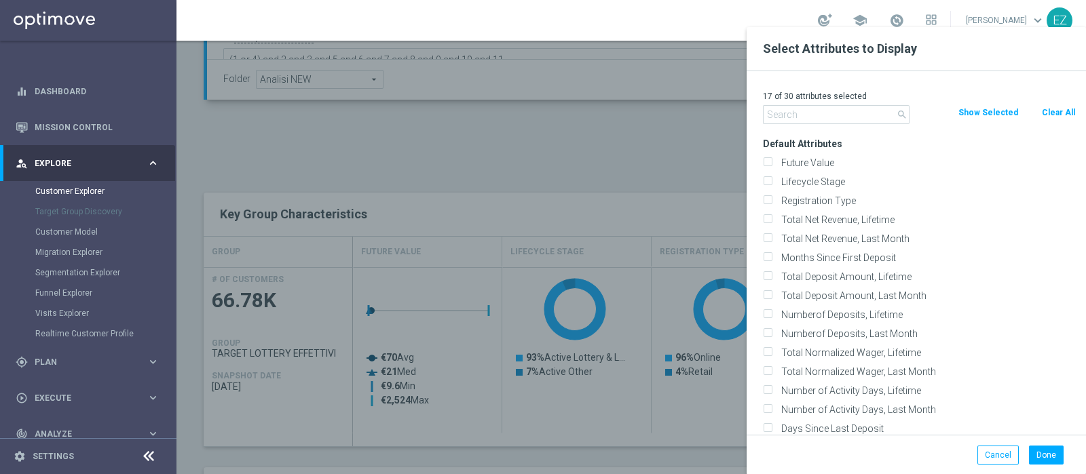
checkbox input "false"
drag, startPoint x: 838, startPoint y: 178, endPoint x: 836, endPoint y: 163, distance: 15.0
click at [836, 178] on label "Lifecycle Stage" at bounding box center [925, 182] width 299 height 12
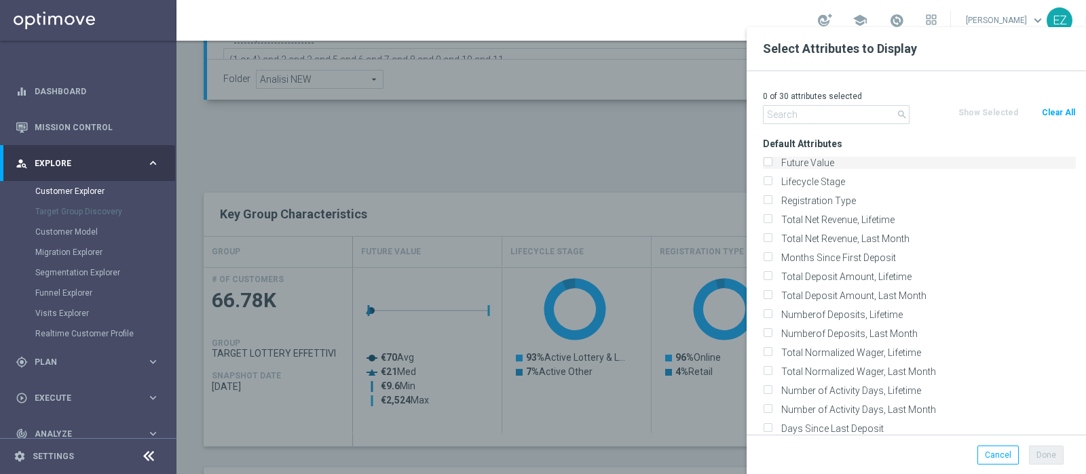
click at [772, 179] on input "Lifecycle Stage" at bounding box center [767, 183] width 9 height 9
checkbox input "true"
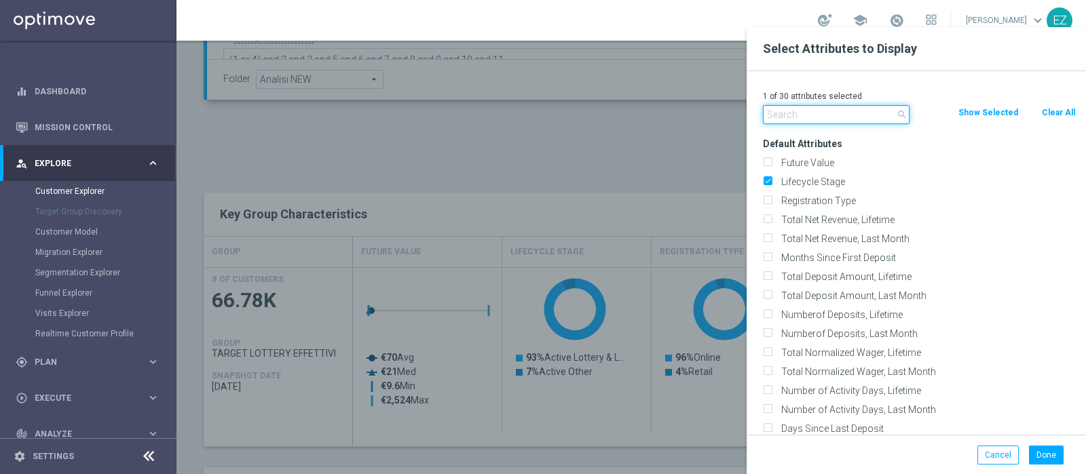
click at [835, 117] on input "text" at bounding box center [836, 114] width 147 height 19
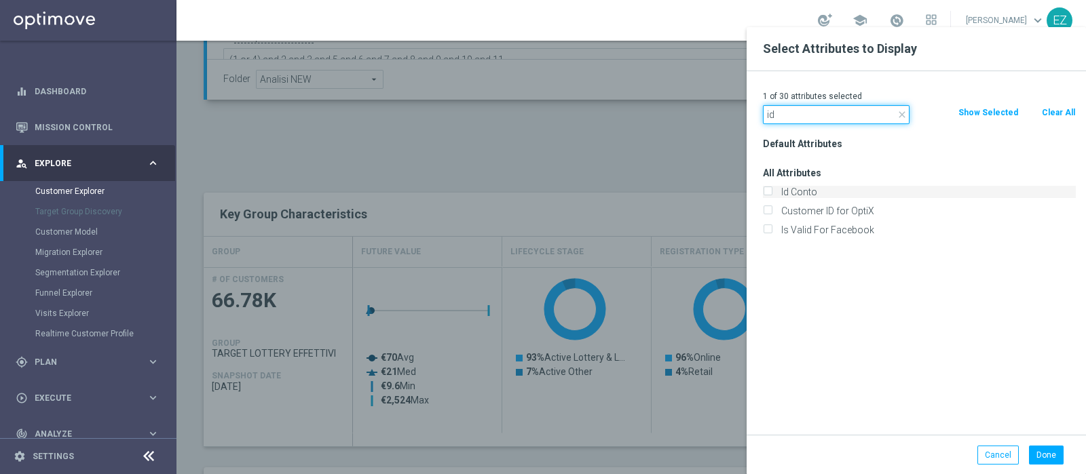
type input "id"
click at [809, 191] on label "Id Conto" at bounding box center [925, 192] width 299 height 12
click at [772, 190] on div "Id Conto" at bounding box center [919, 192] width 313 height 12
click at [766, 191] on input "Id Conto" at bounding box center [767, 193] width 9 height 9
checkbox input "true"
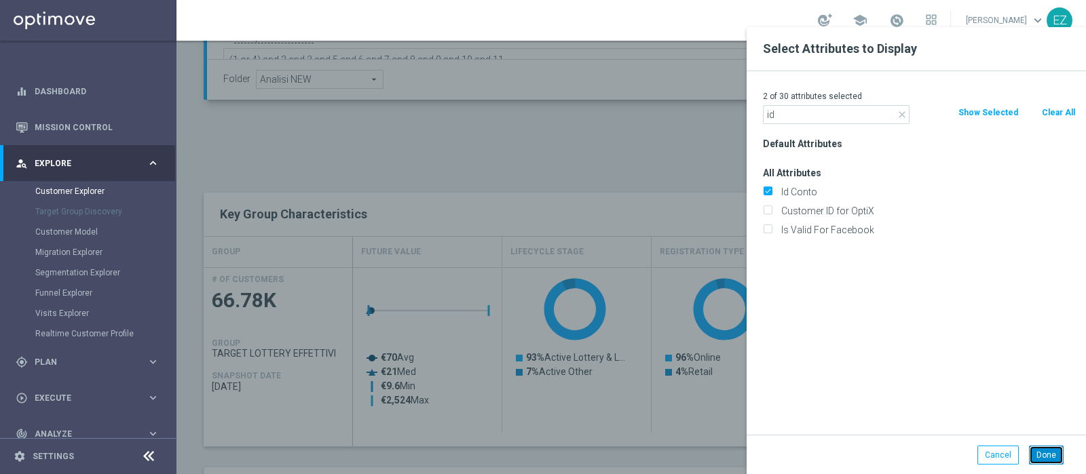
drag, startPoint x: 1029, startPoint y: 446, endPoint x: 1019, endPoint y: 430, distance: 18.3
click at [1029, 446] on button "Done" at bounding box center [1046, 455] width 35 height 19
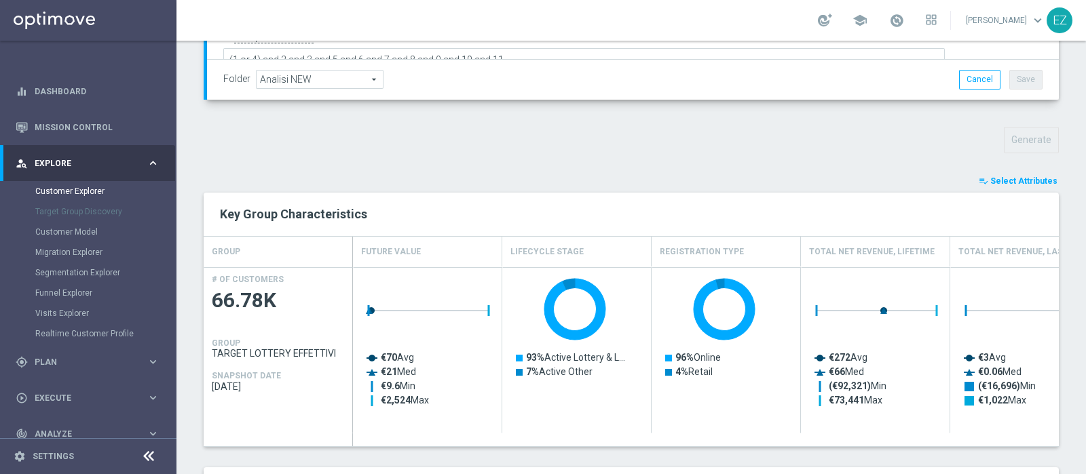
type input "Search"
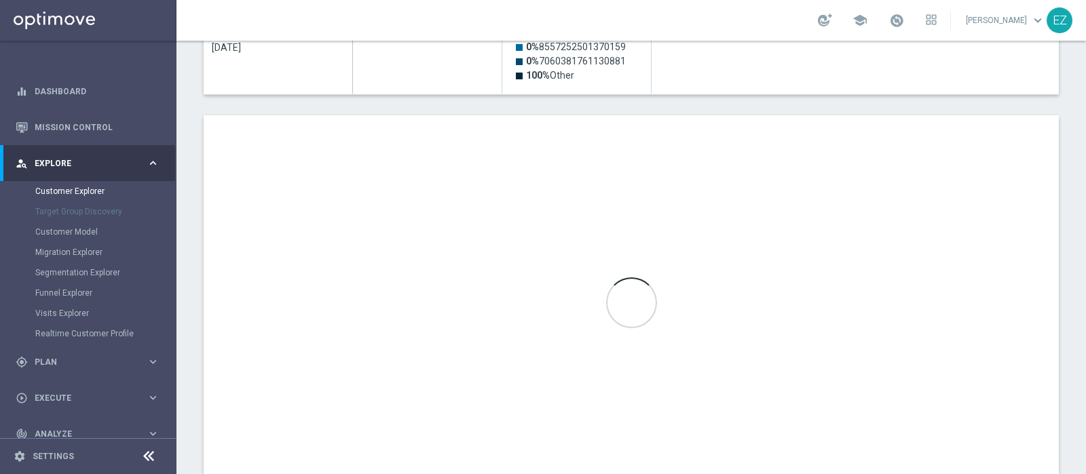
scroll to position [793, 0]
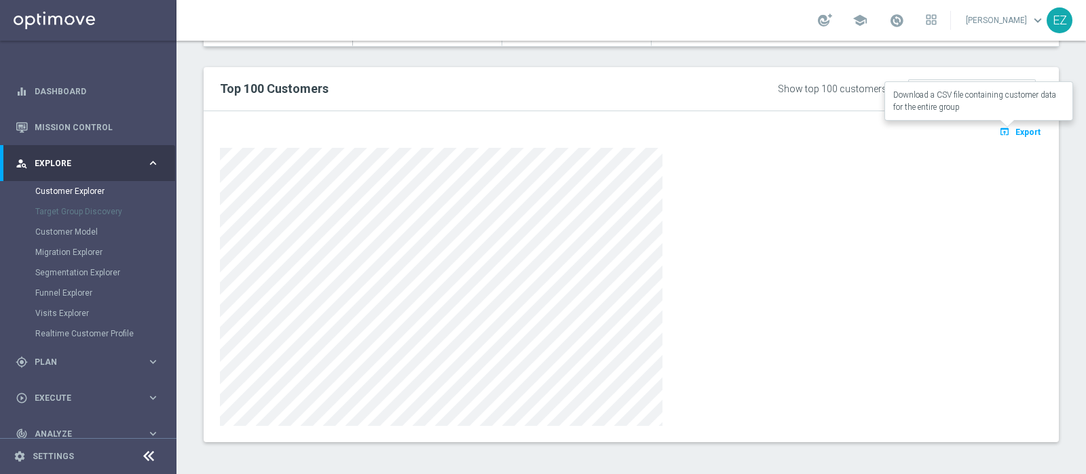
click at [1015, 129] on span "Export" at bounding box center [1027, 133] width 25 height 10
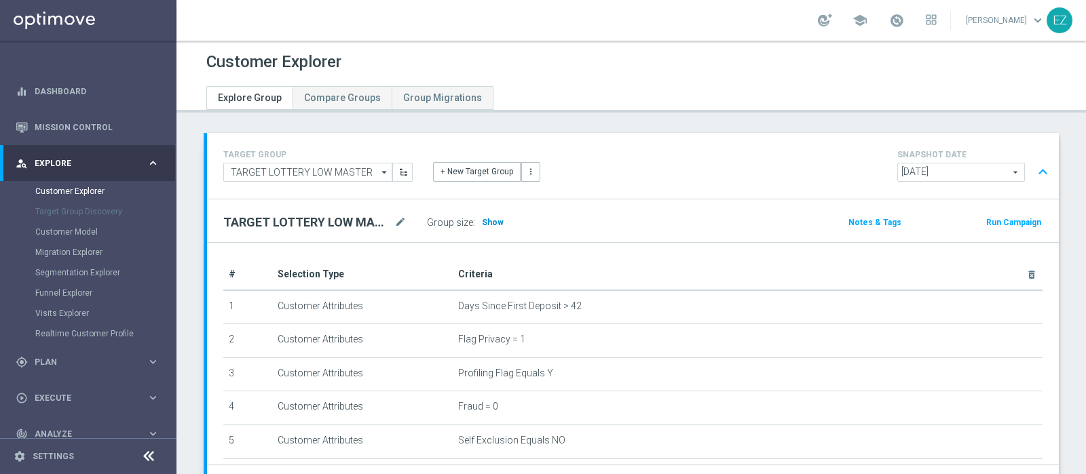
click at [487, 227] on h3 "Show" at bounding box center [493, 222] width 24 height 15
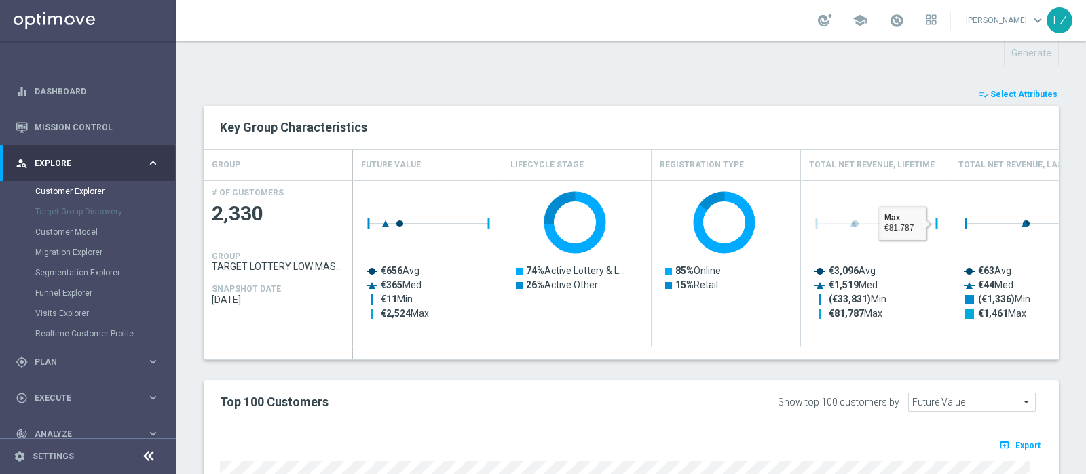
scroll to position [459, 0]
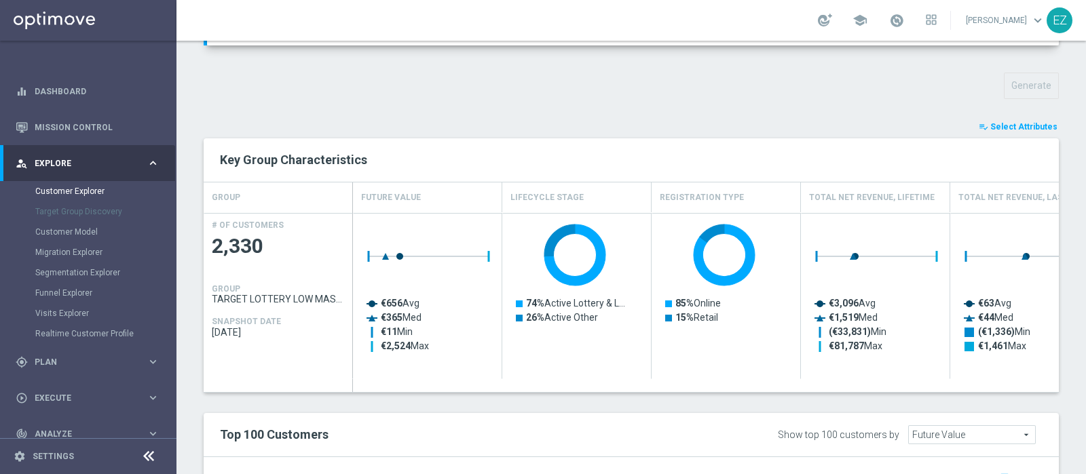
click at [1004, 128] on span "Select Attributes" at bounding box center [1023, 127] width 67 height 10
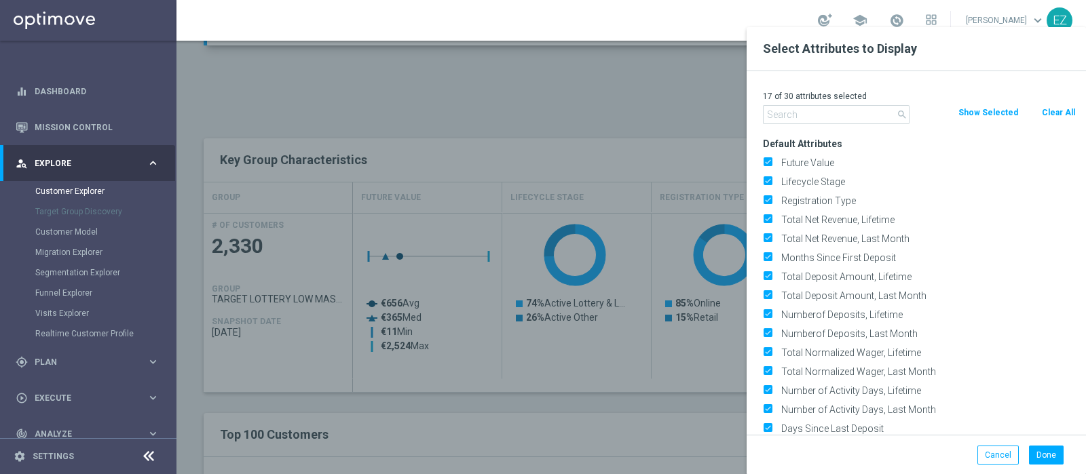
click at [1066, 110] on button "Clear All" at bounding box center [1058, 112] width 36 height 15
checkbox input "false"
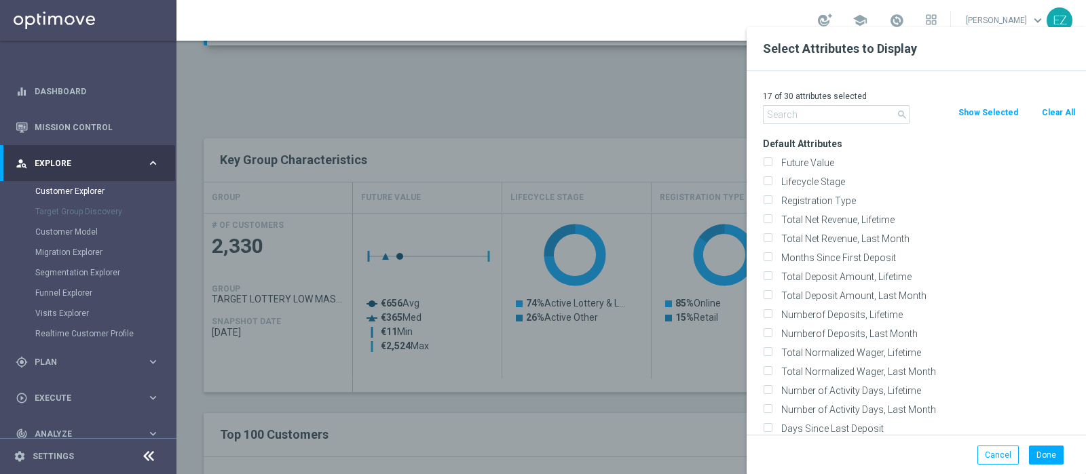
checkbox input "false"
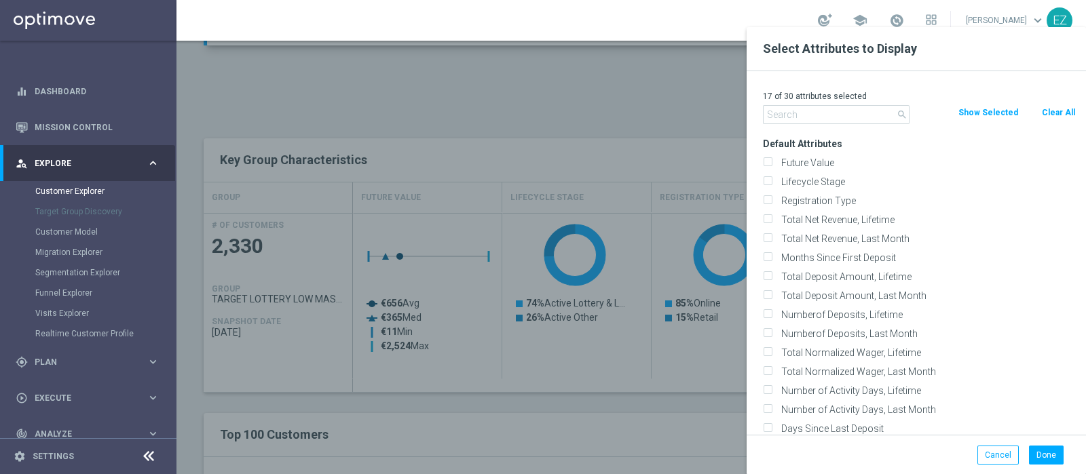
checkbox input "false"
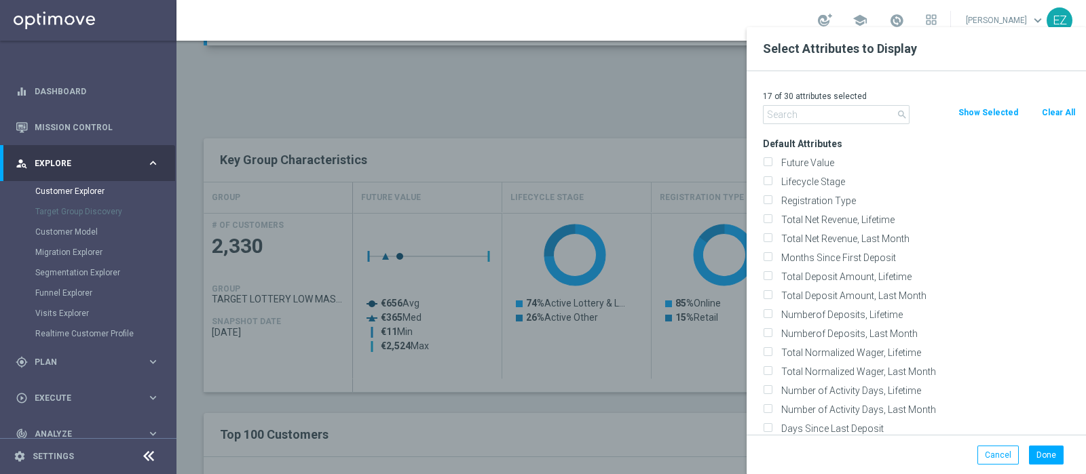
checkbox input "false"
click at [796, 176] on label "Lifecycle Stage" at bounding box center [925, 182] width 299 height 12
click at [772, 179] on input "Lifecycle Stage" at bounding box center [767, 183] width 9 height 9
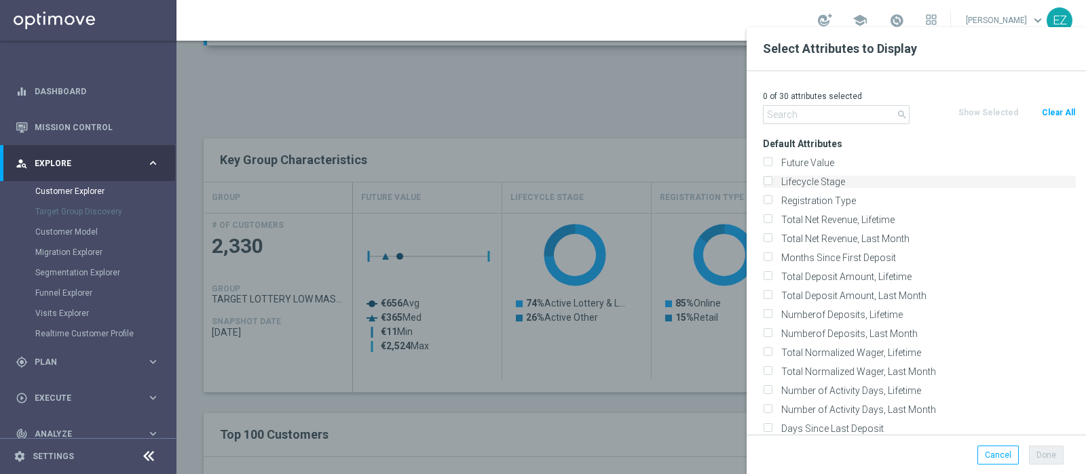
checkbox input "true"
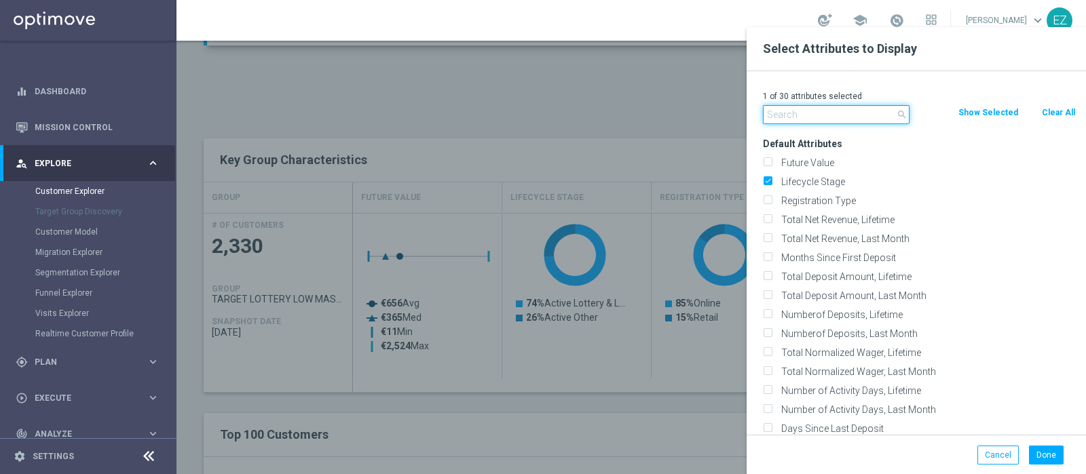
click at [798, 116] on input "text" at bounding box center [836, 114] width 147 height 19
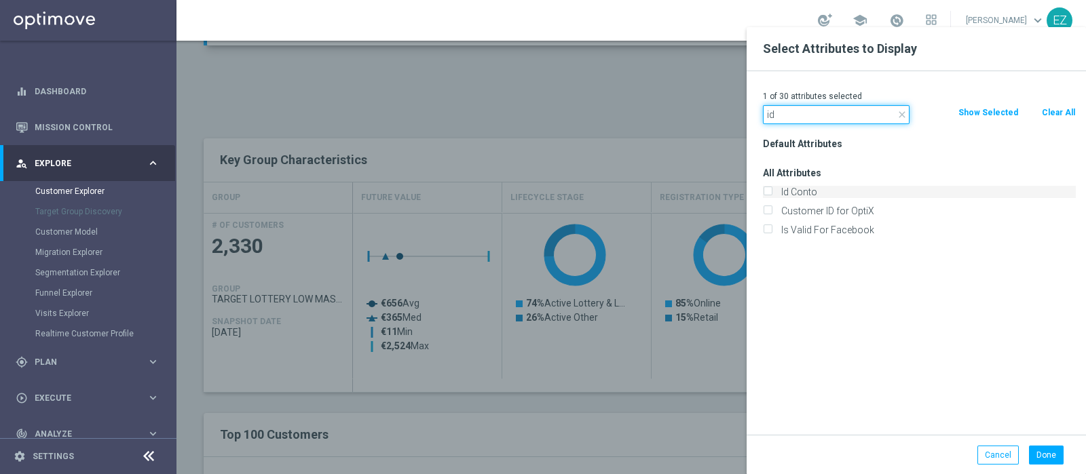
type input "id"
click at [798, 191] on label "Id Conto" at bounding box center [925, 192] width 299 height 12
click at [772, 191] on input "Id Conto" at bounding box center [767, 193] width 9 height 9
checkbox input "true"
click at [1047, 452] on button "Done" at bounding box center [1046, 455] width 35 height 19
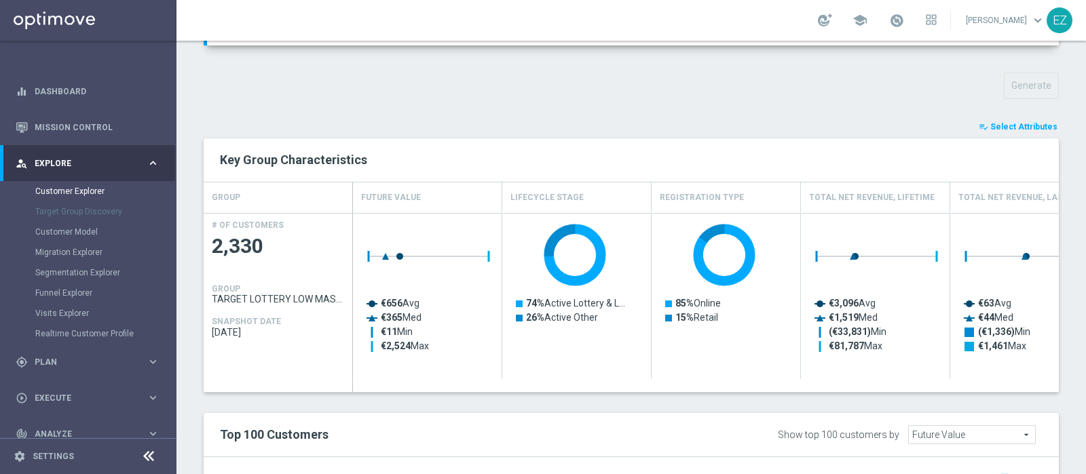
type input "Search"
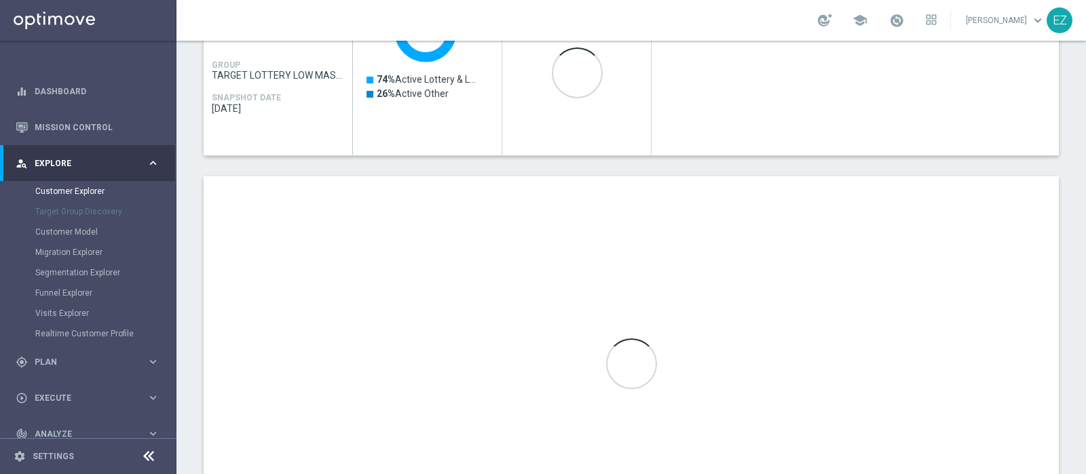
scroll to position [685, 0]
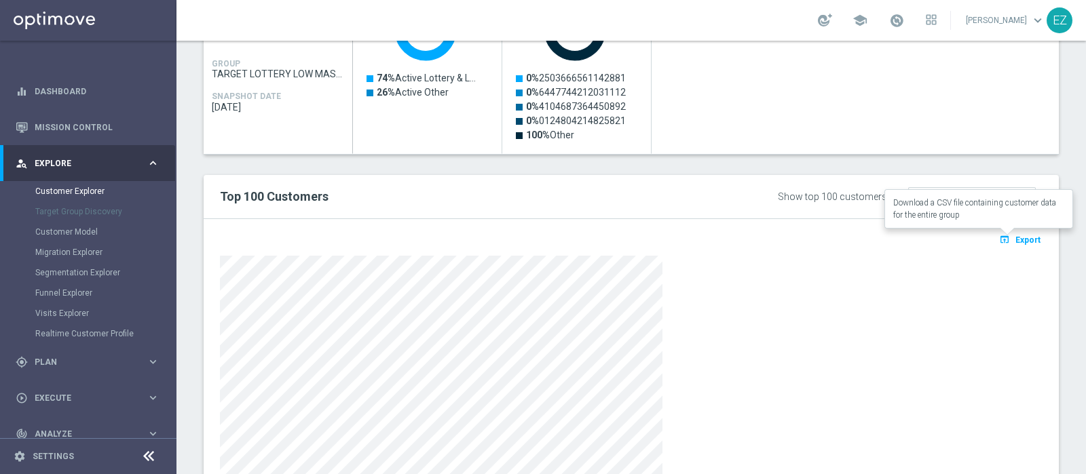
click at [1018, 240] on span "Export" at bounding box center [1027, 241] width 25 height 10
